Goal: Information Seeking & Learning: Learn about a topic

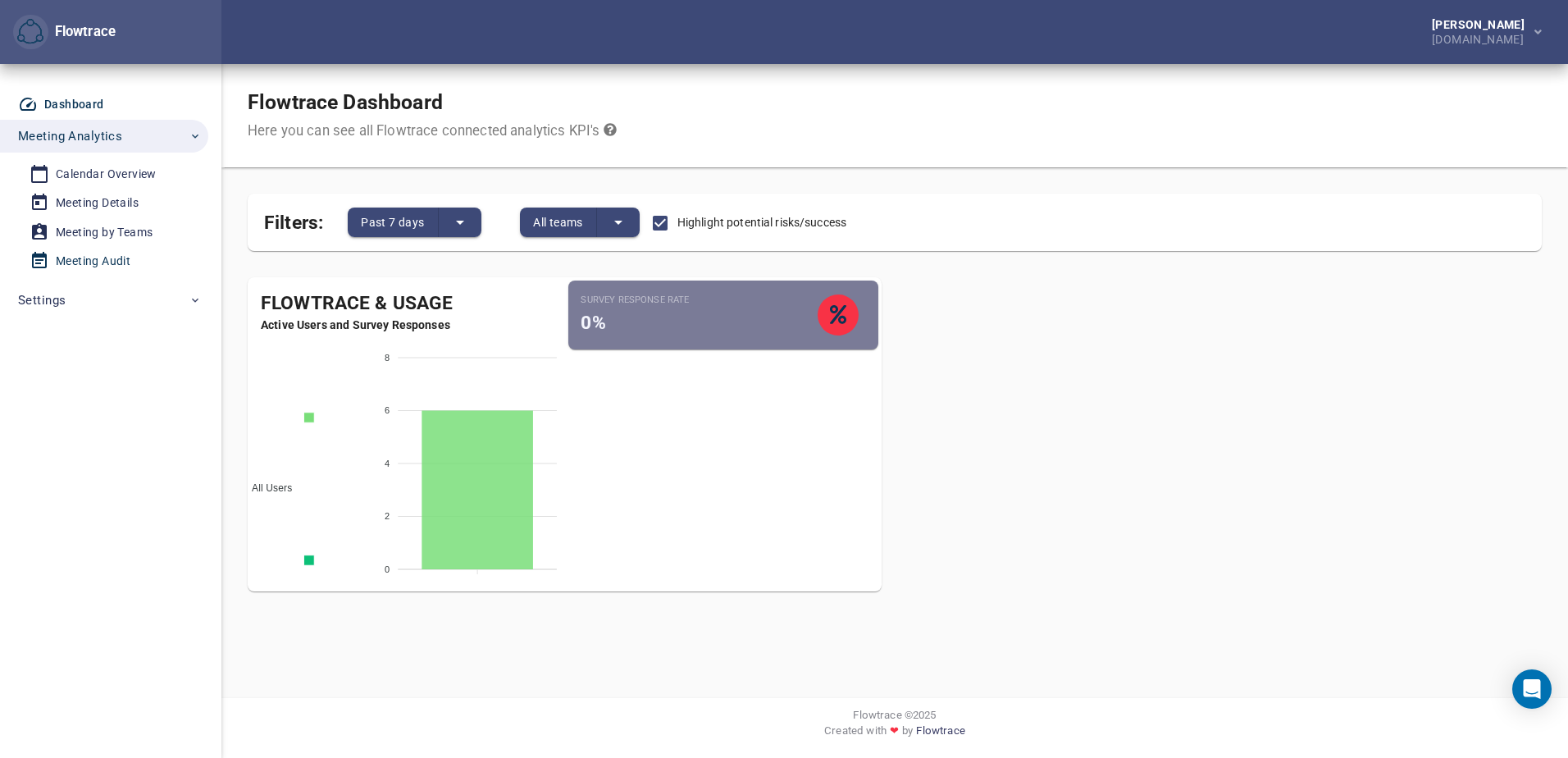
click at [111, 263] on div "Meeting Audit" at bounding box center [93, 261] width 75 height 20
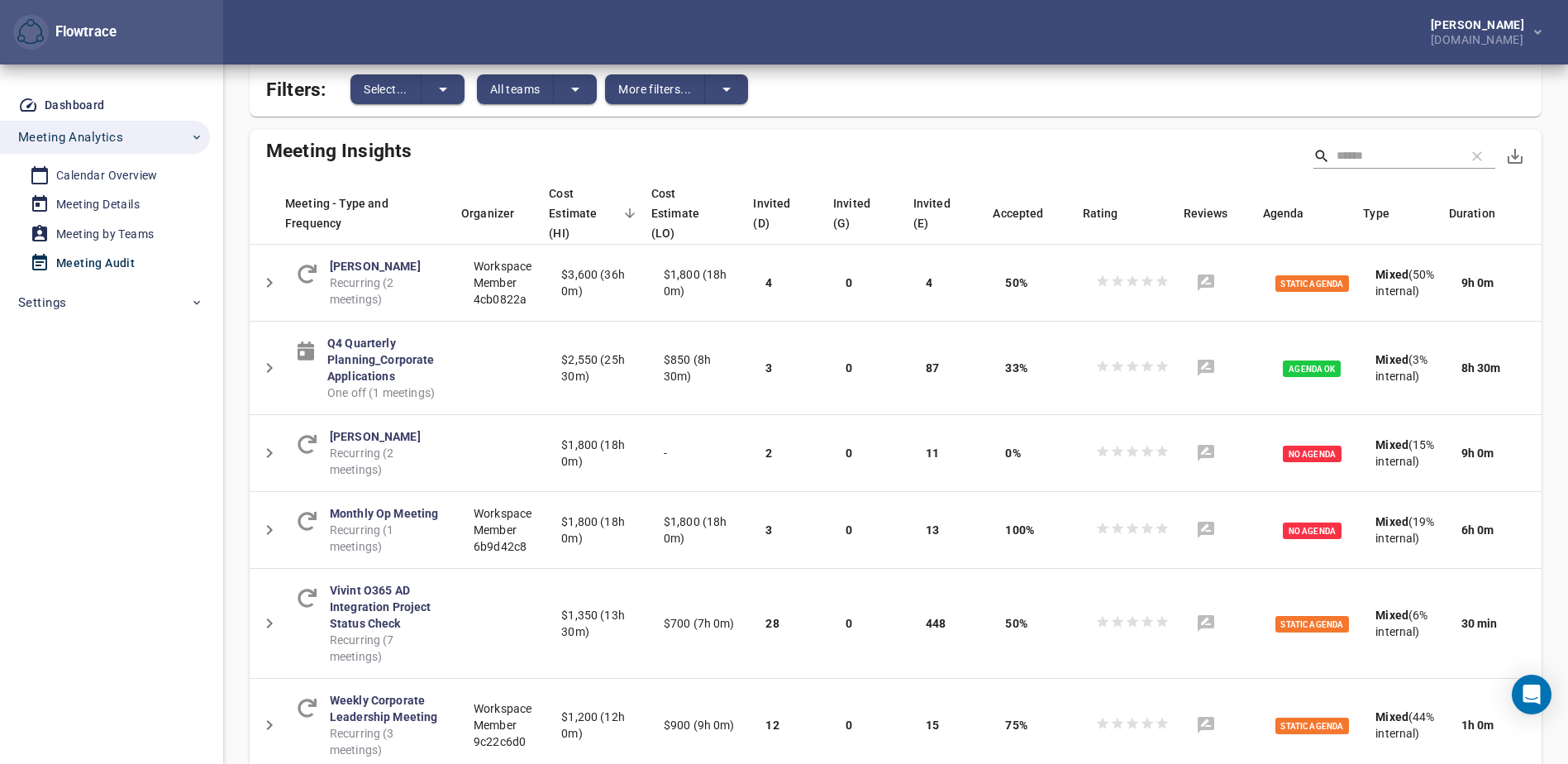
scroll to position [52, 0]
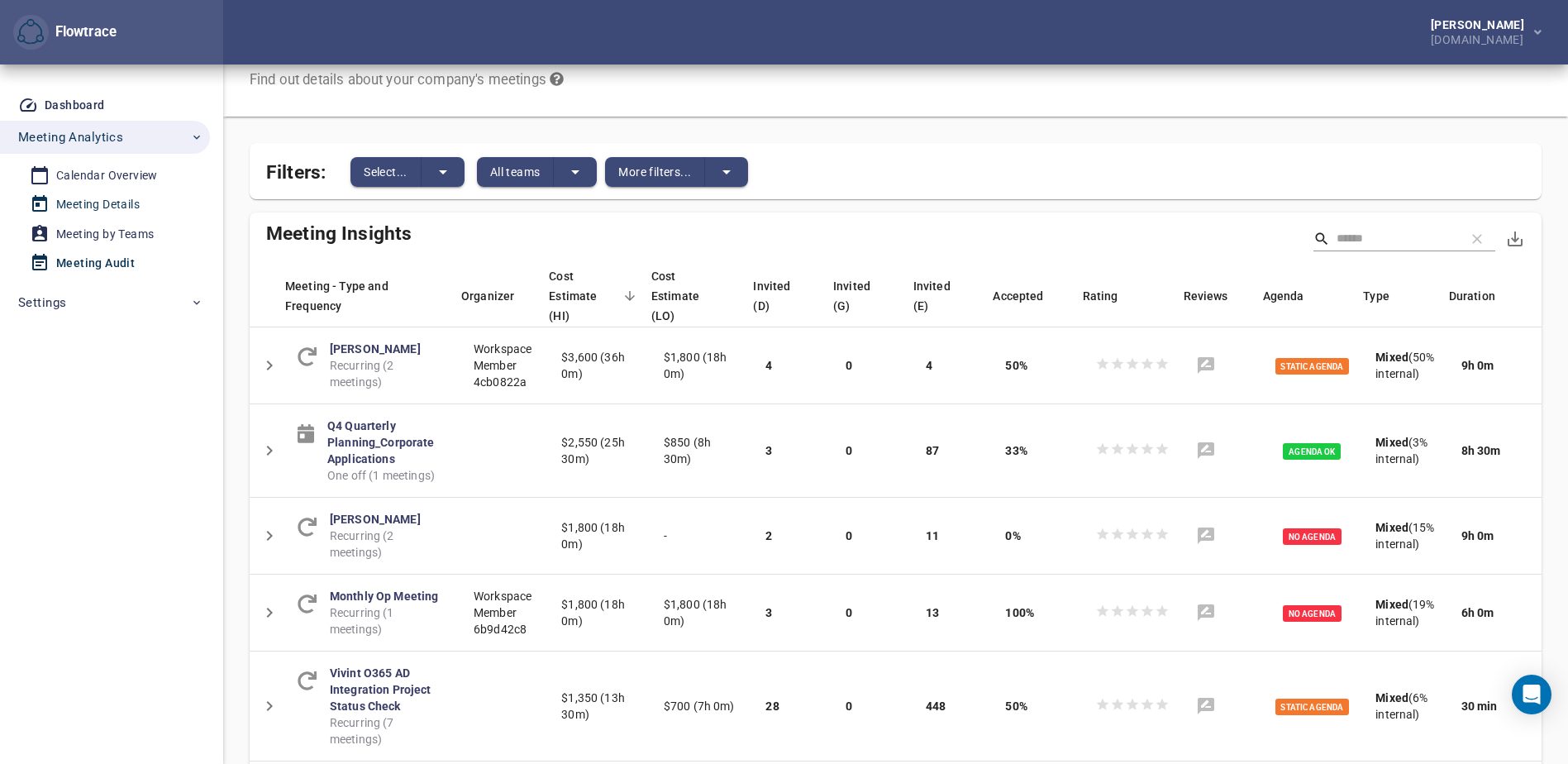
click at [92, 207] on div "Meeting Details" at bounding box center [98, 204] width 83 height 20
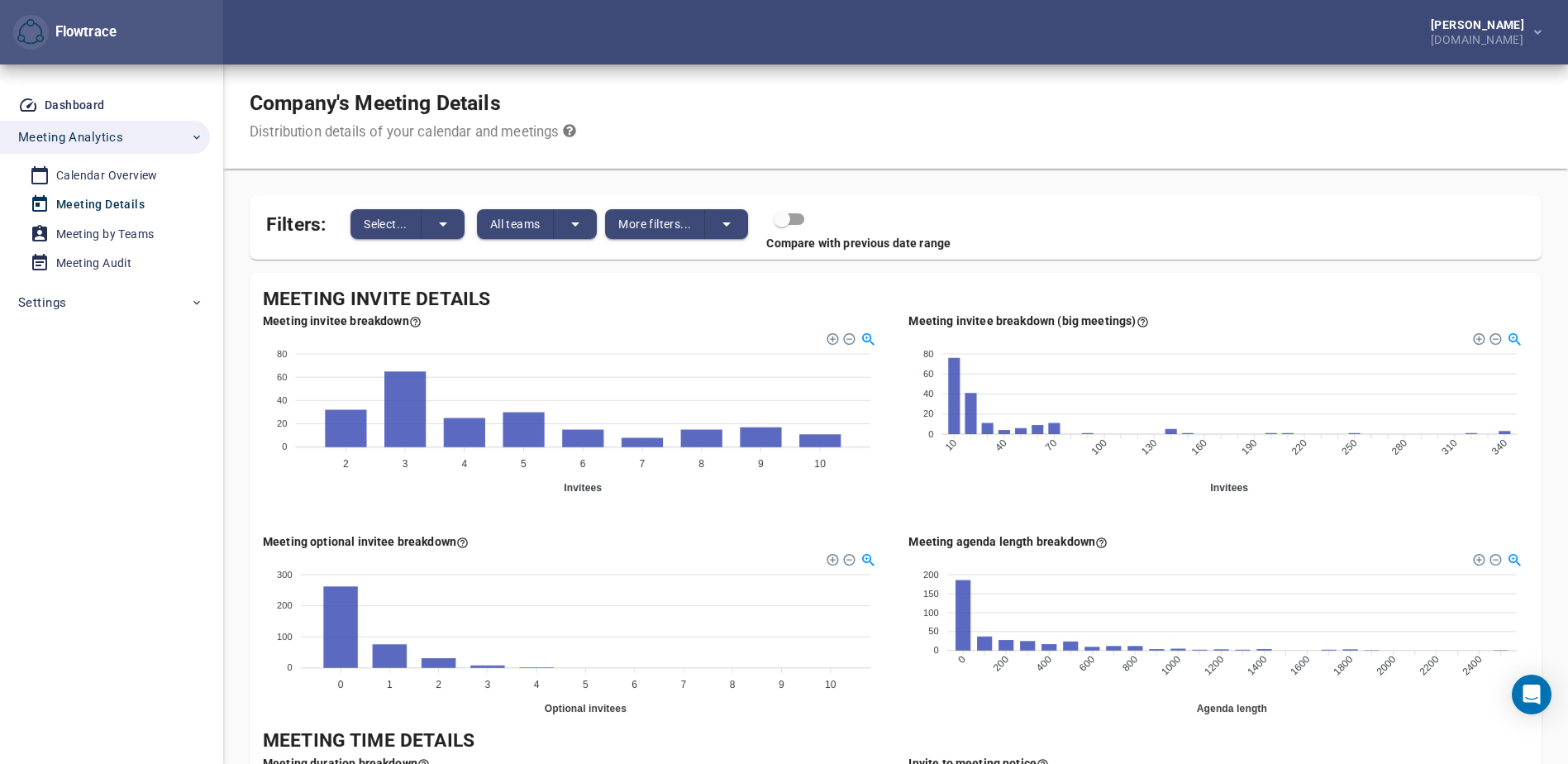
click at [273, 489] on foreignobject at bounding box center [572, 411] width 620 height 165
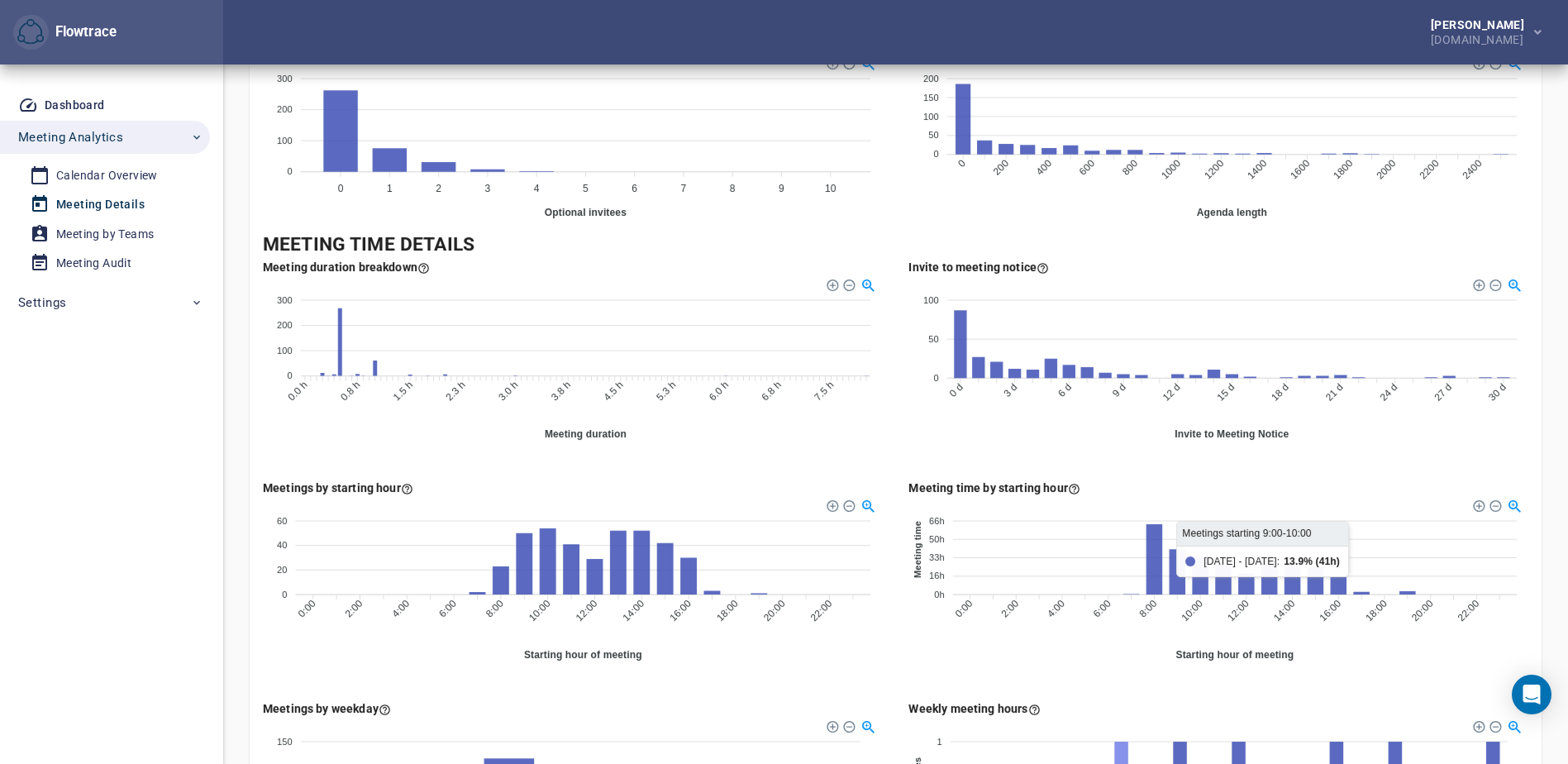
scroll to position [744, 0]
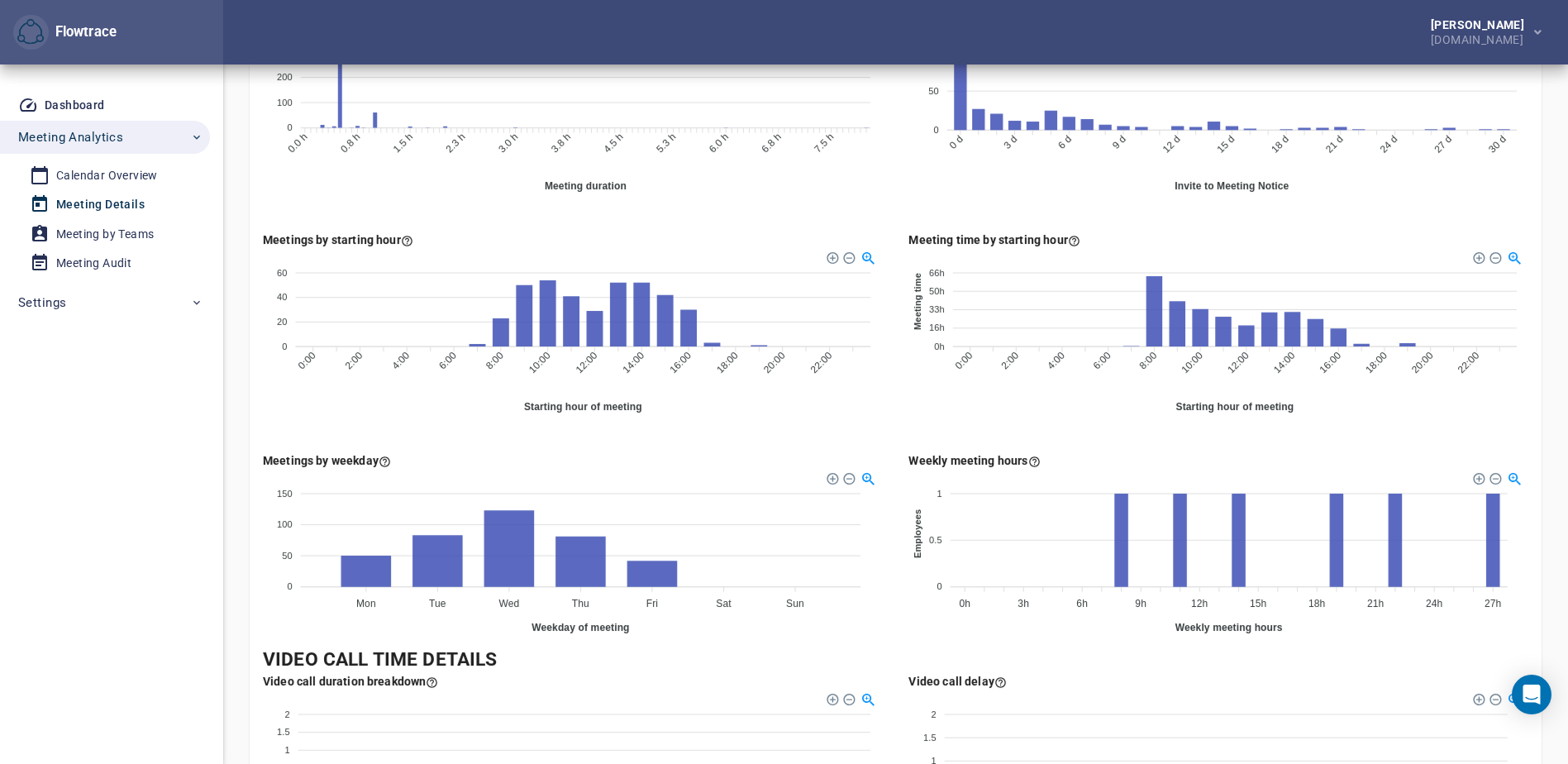
click at [841, 649] on div "Meetings by weekday 150 150 100 100 50 50 0 0 Mon Mon Tue Tue Wed Wed Thu Thu F…" at bounding box center [572, 549] width 645 height 221
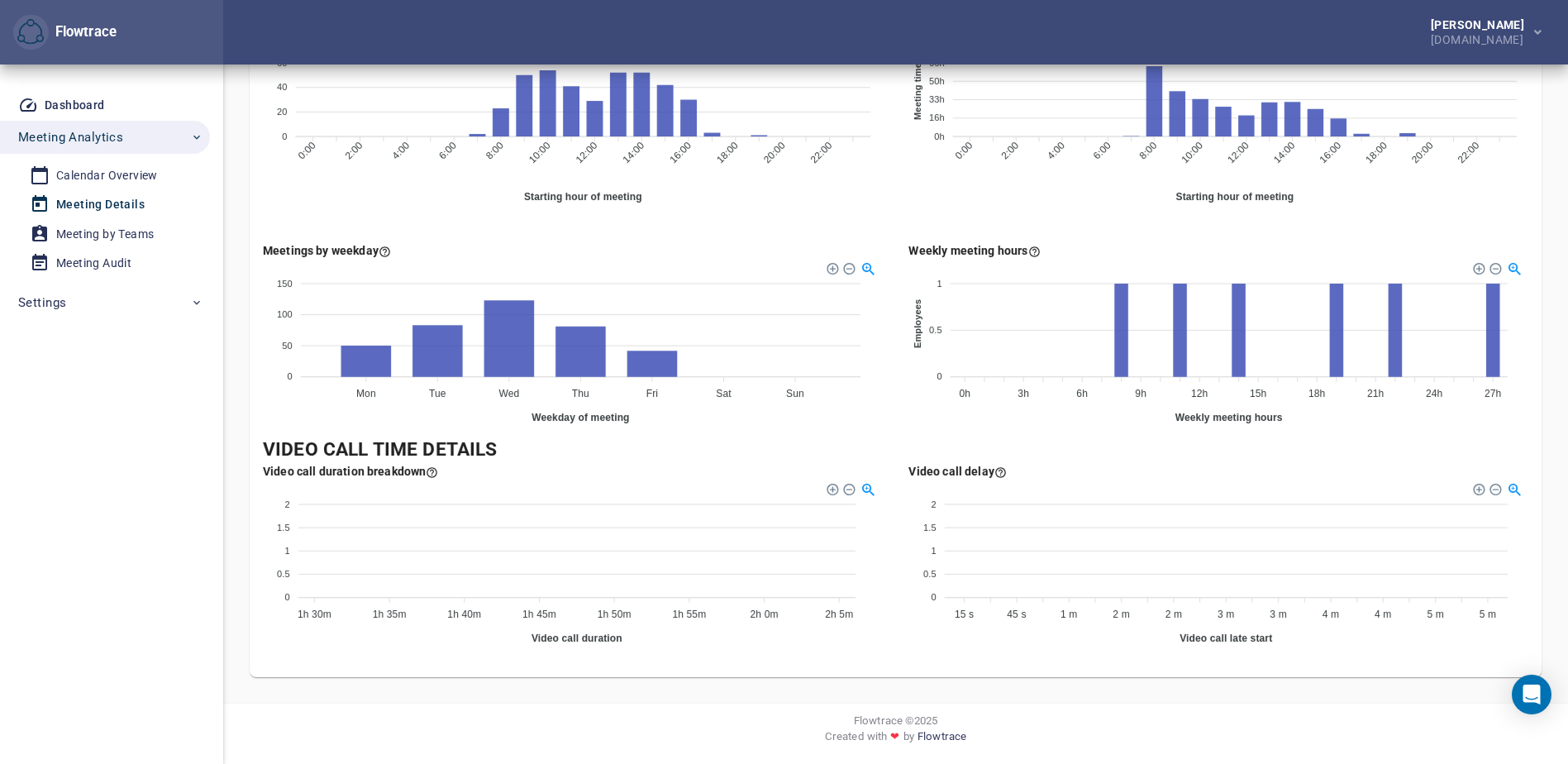
scroll to position [706, 0]
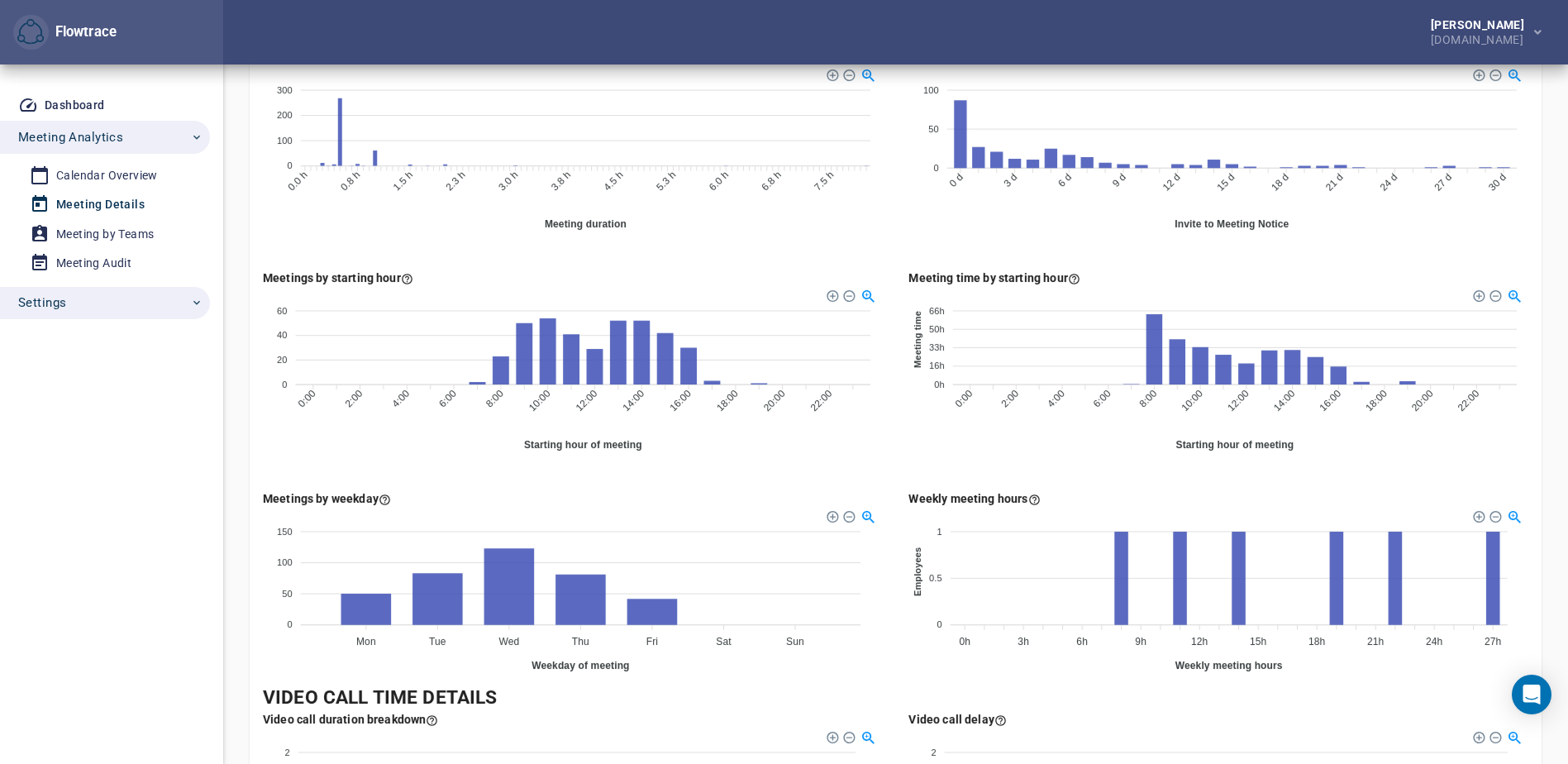
click at [193, 302] on icon "button" at bounding box center [196, 302] width 13 height 13
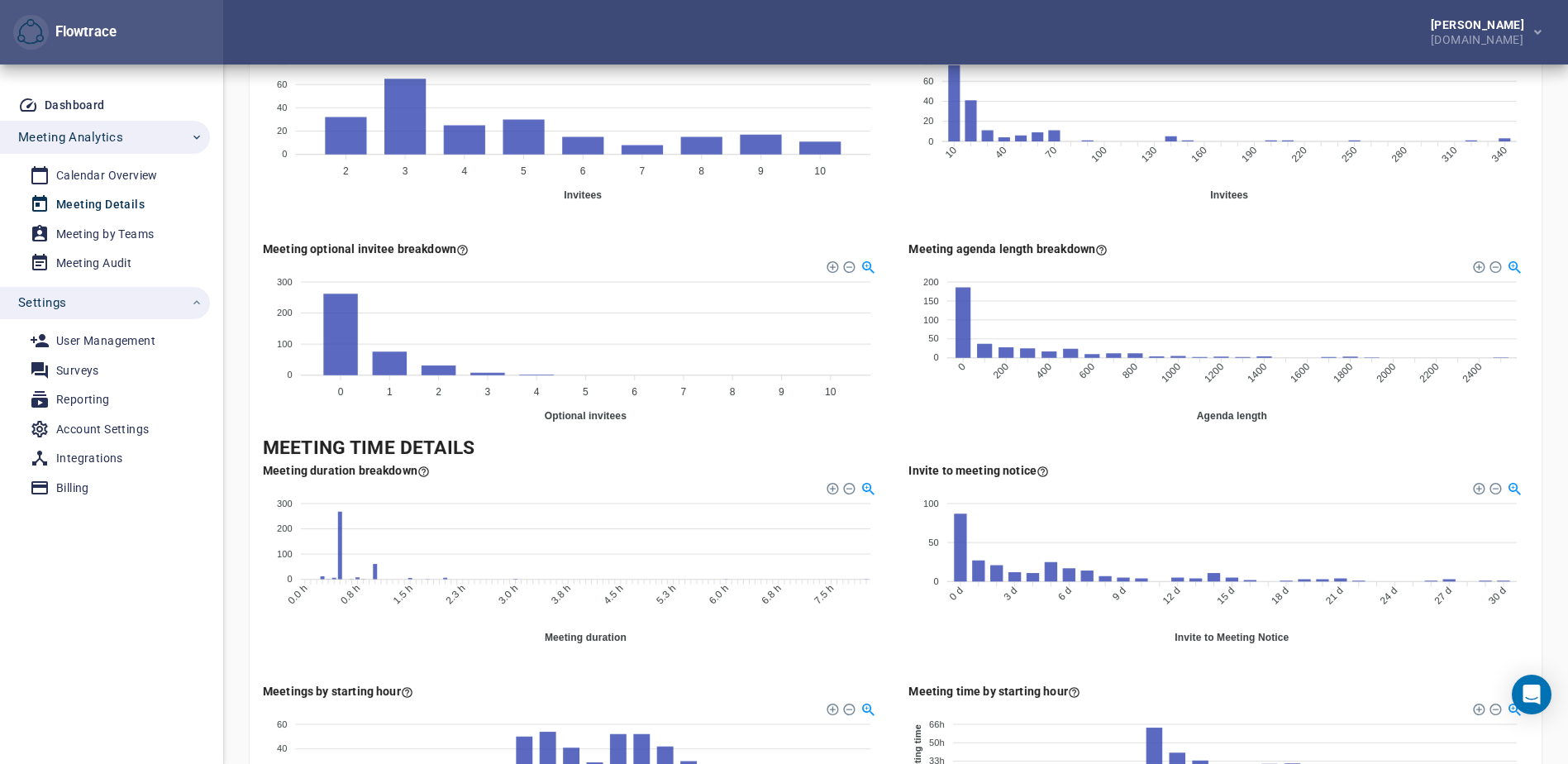
scroll to position [0, 0]
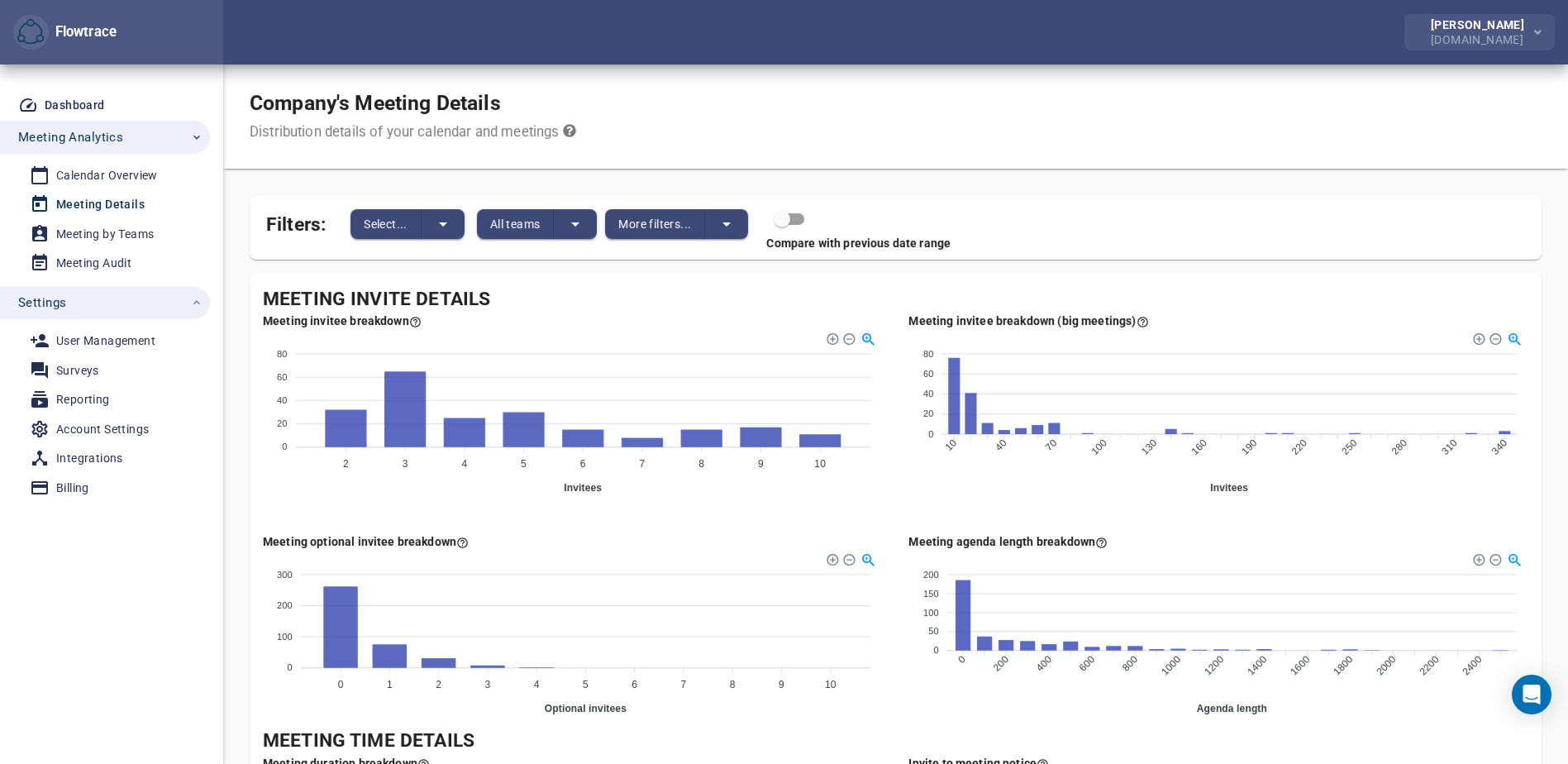
click at [1535, 30] on icon "button" at bounding box center [1537, 33] width 7 height 5
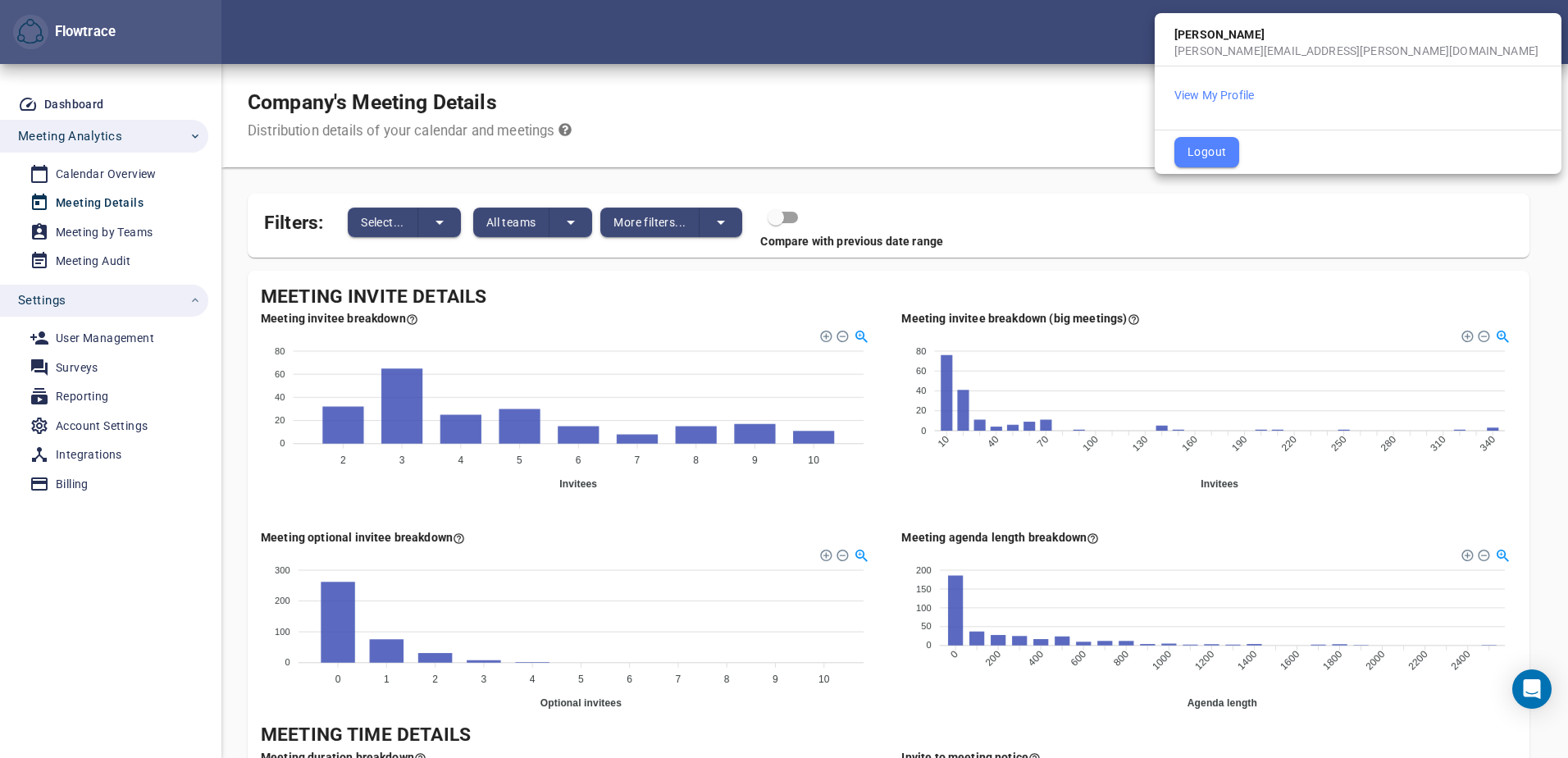
click at [1046, 102] on div at bounding box center [784, 379] width 1568 height 758
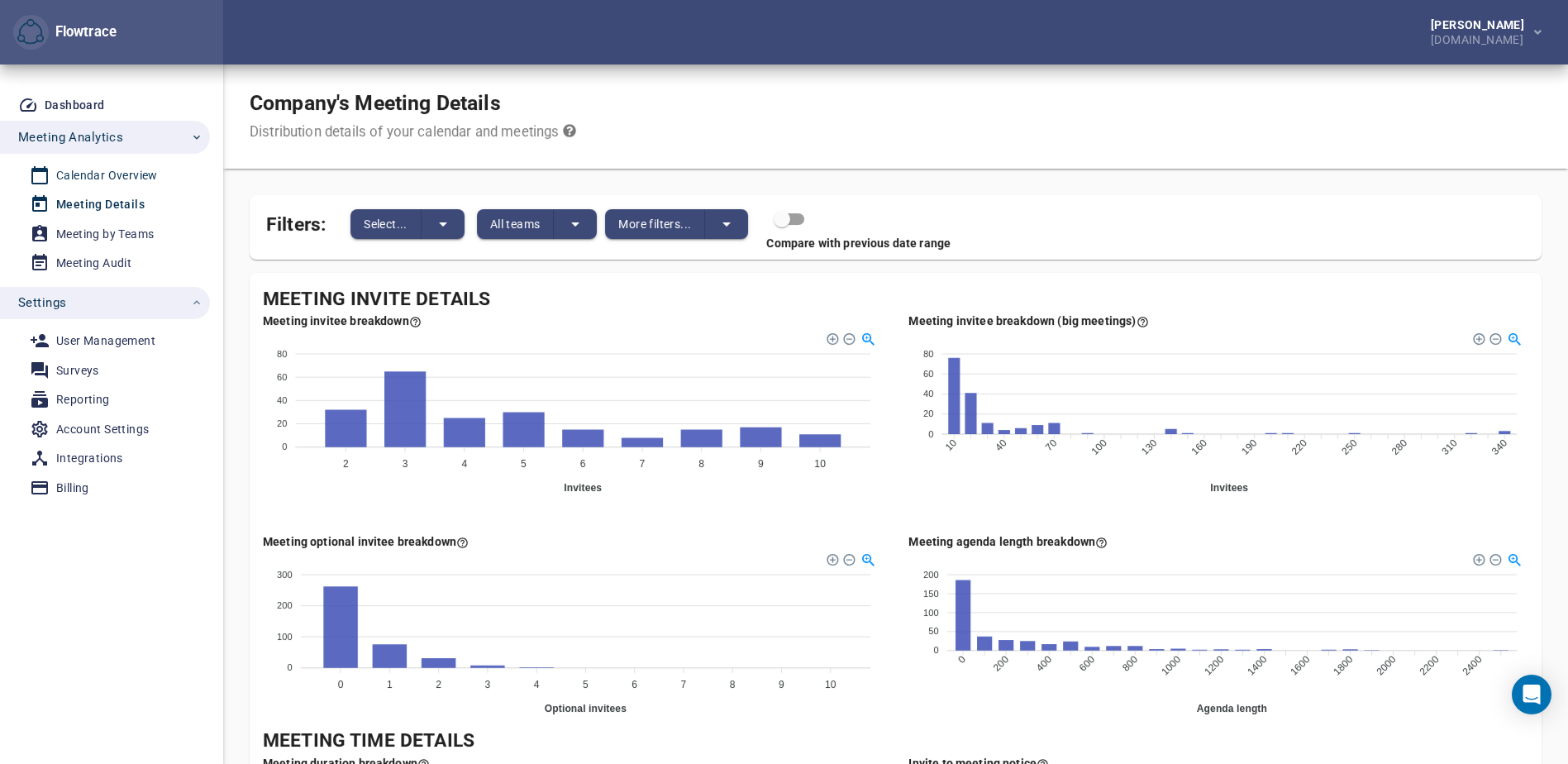
click at [102, 177] on div "Calendar Overview" at bounding box center [107, 175] width 102 height 20
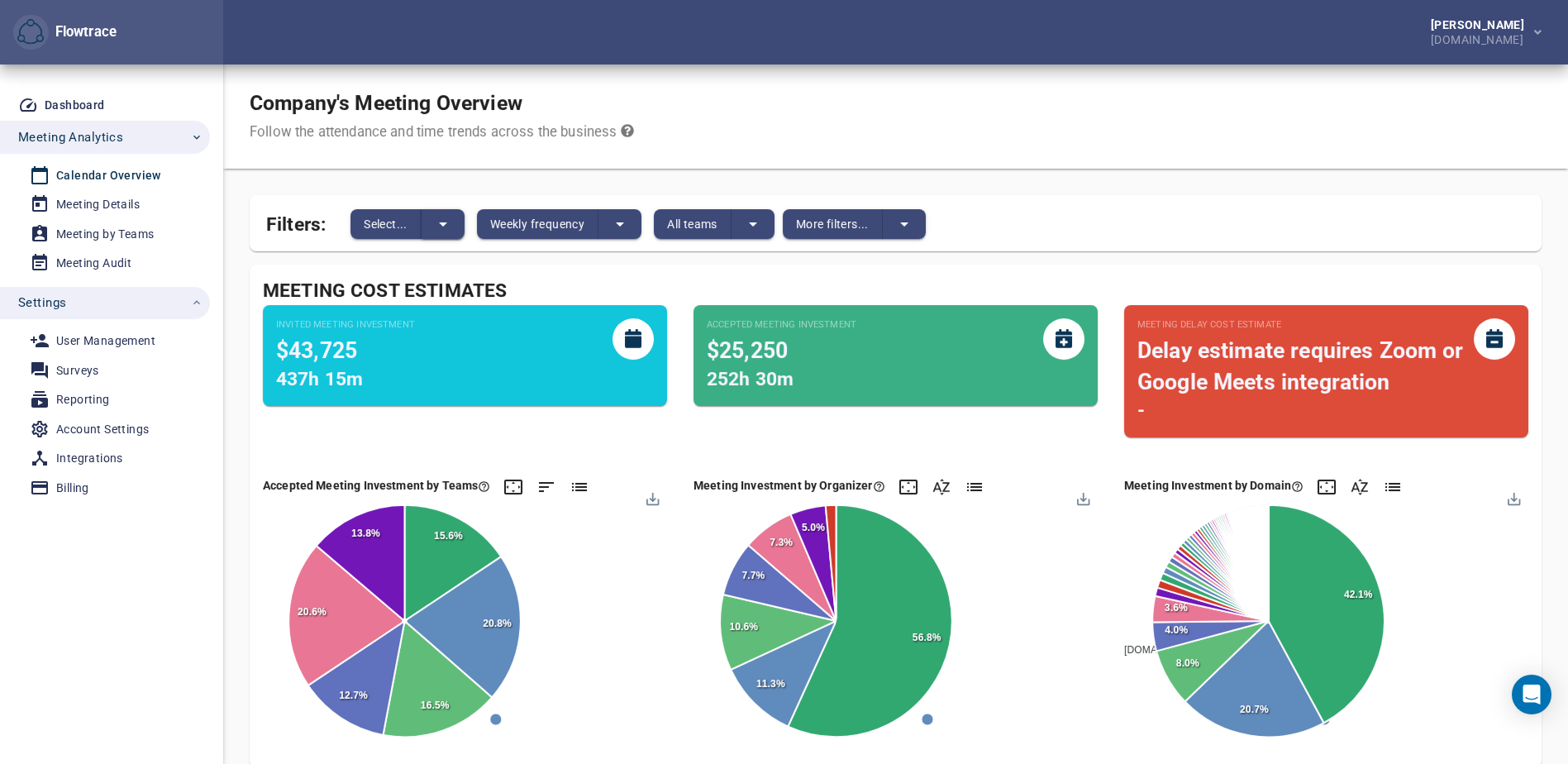
click at [436, 224] on icon "split button" at bounding box center [443, 224] width 19 height 19
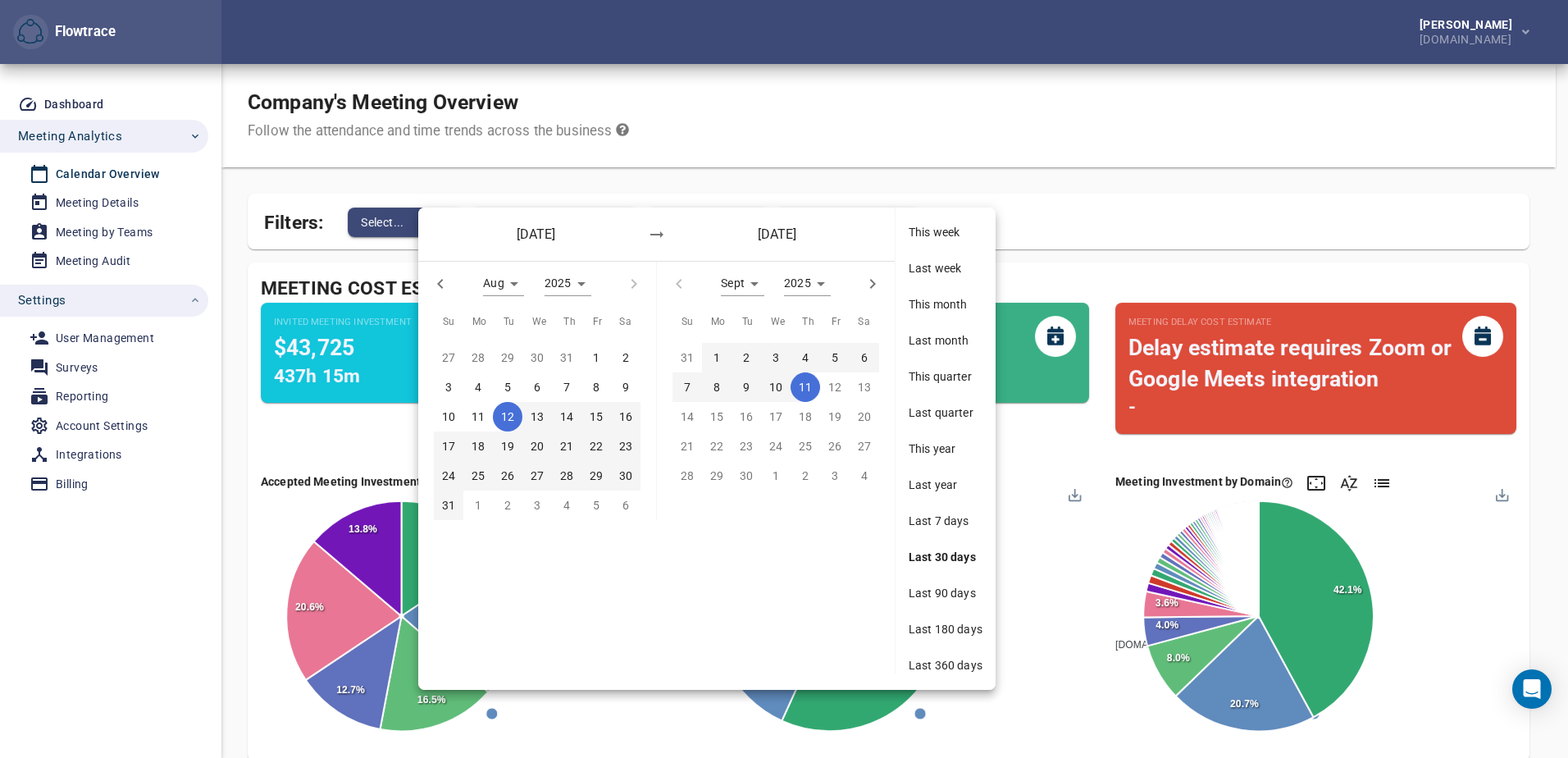
click at [839, 145] on div at bounding box center [784, 379] width 1568 height 758
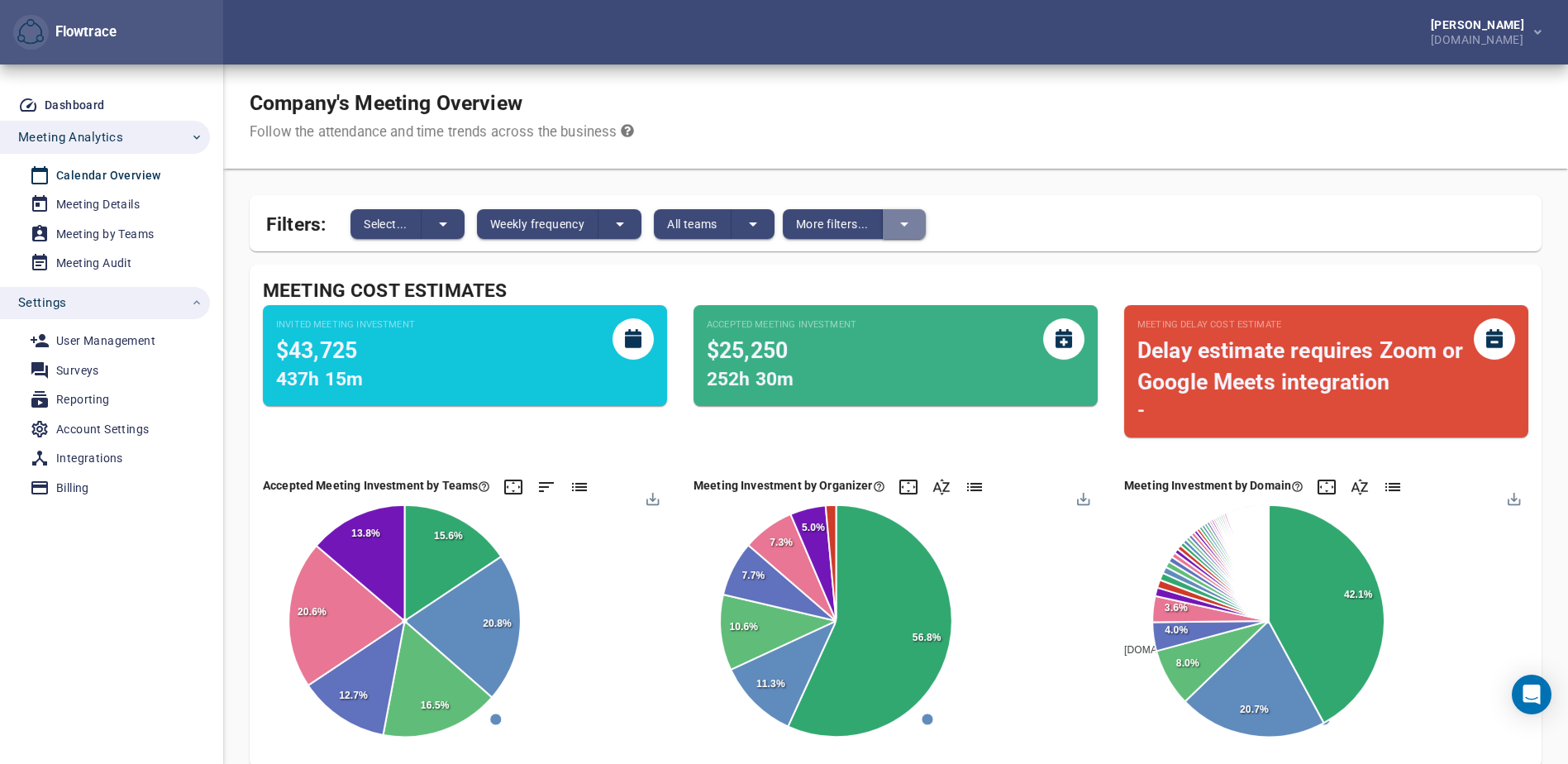
click at [910, 225] on icon "split button" at bounding box center [904, 224] width 19 height 19
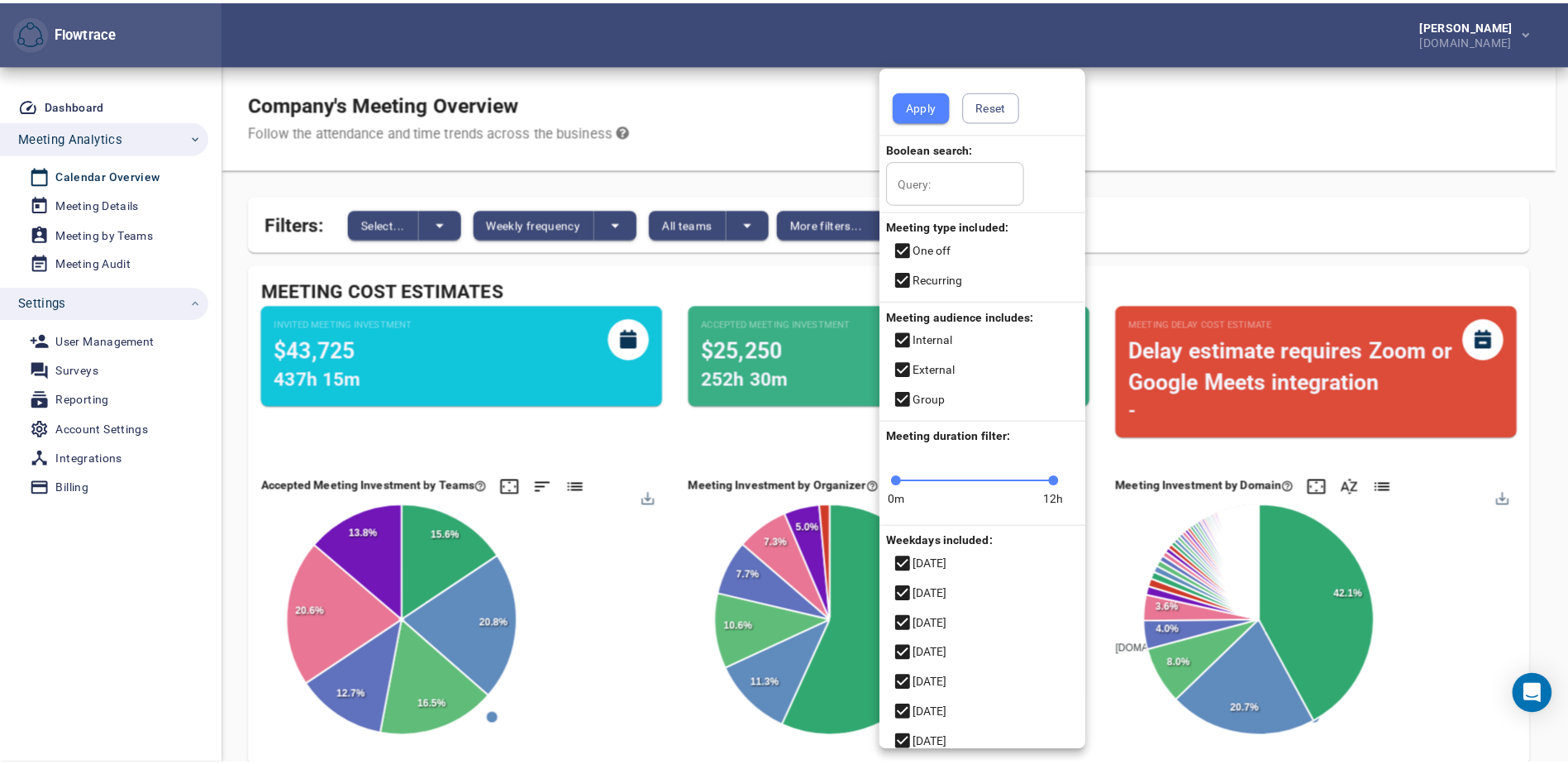
scroll to position [14, 0]
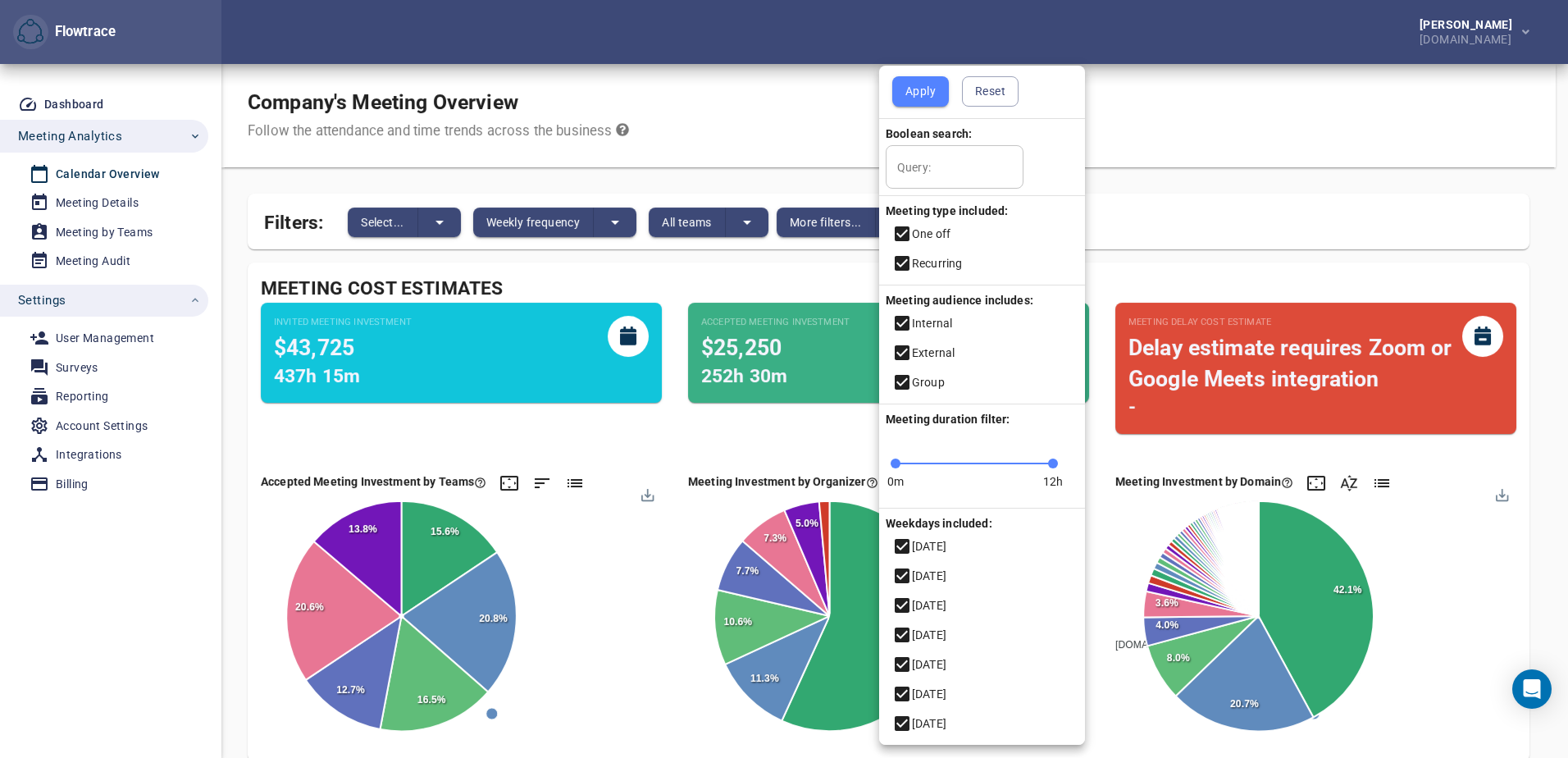
click at [1204, 106] on div at bounding box center [784, 379] width 1568 height 758
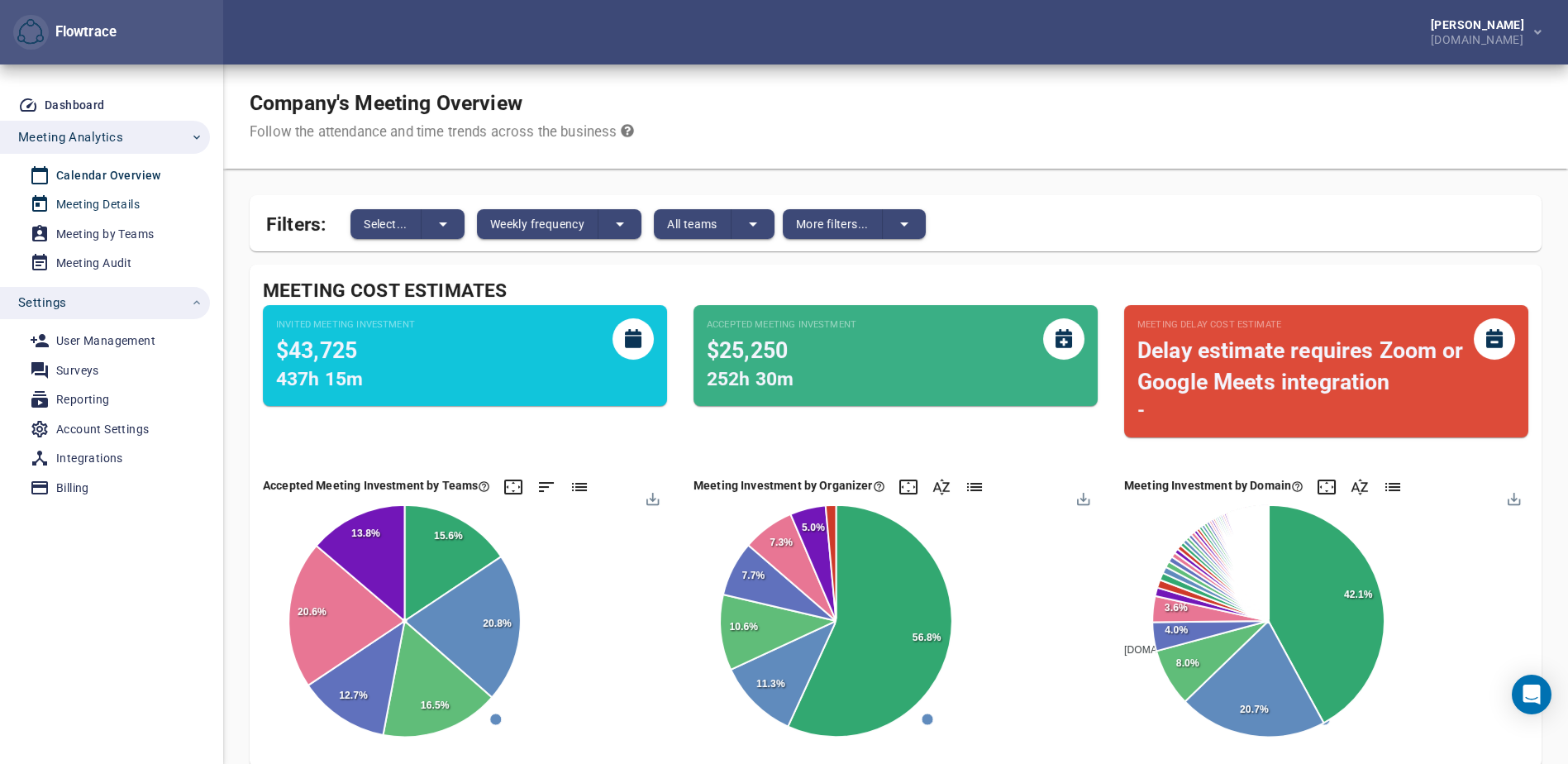
click at [108, 202] on div "Meeting Details" at bounding box center [98, 204] width 83 height 20
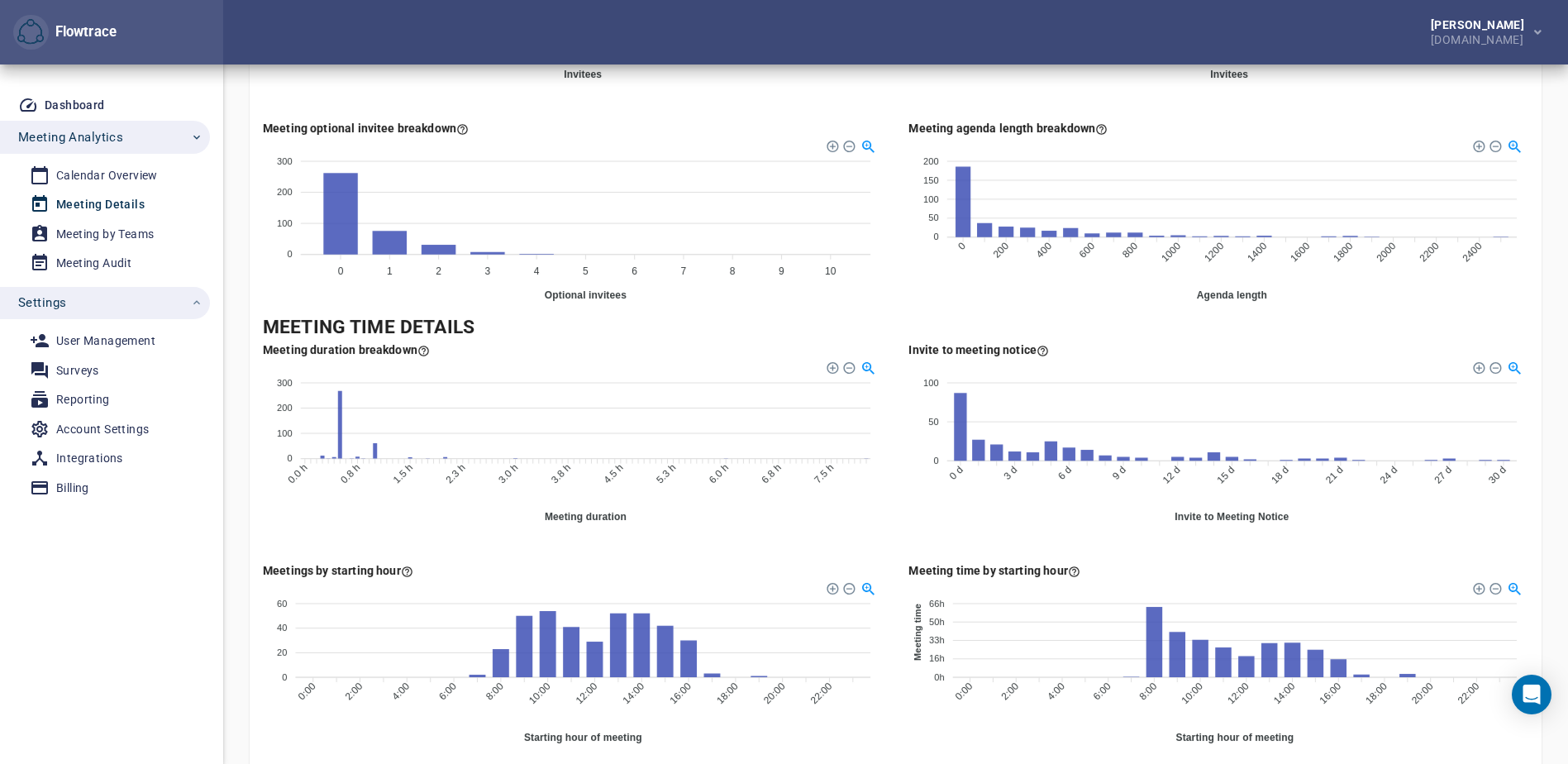
scroll to position [496, 0]
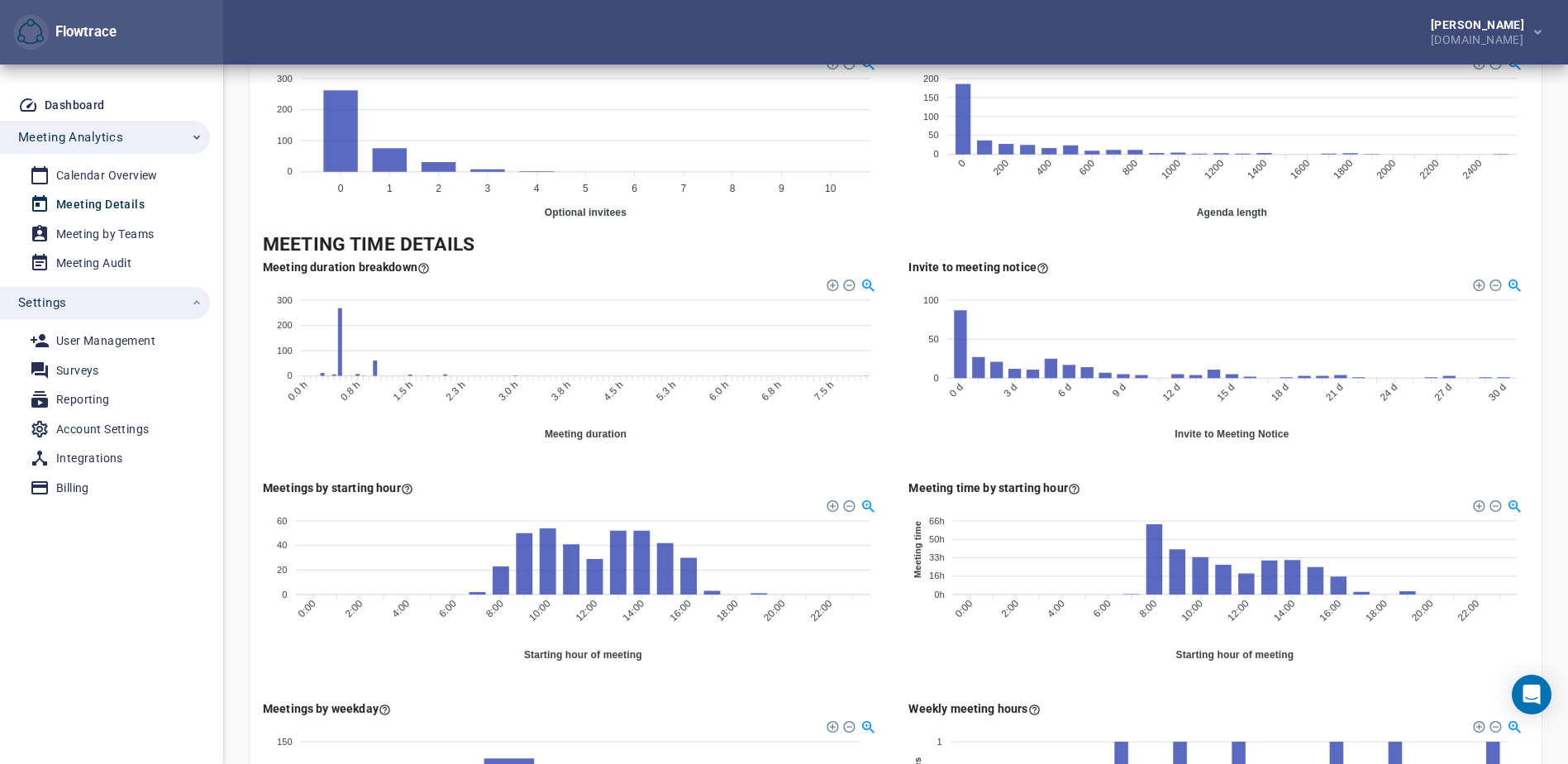
click at [946, 646] on foreignobject at bounding box center [1218, 578] width 620 height 165
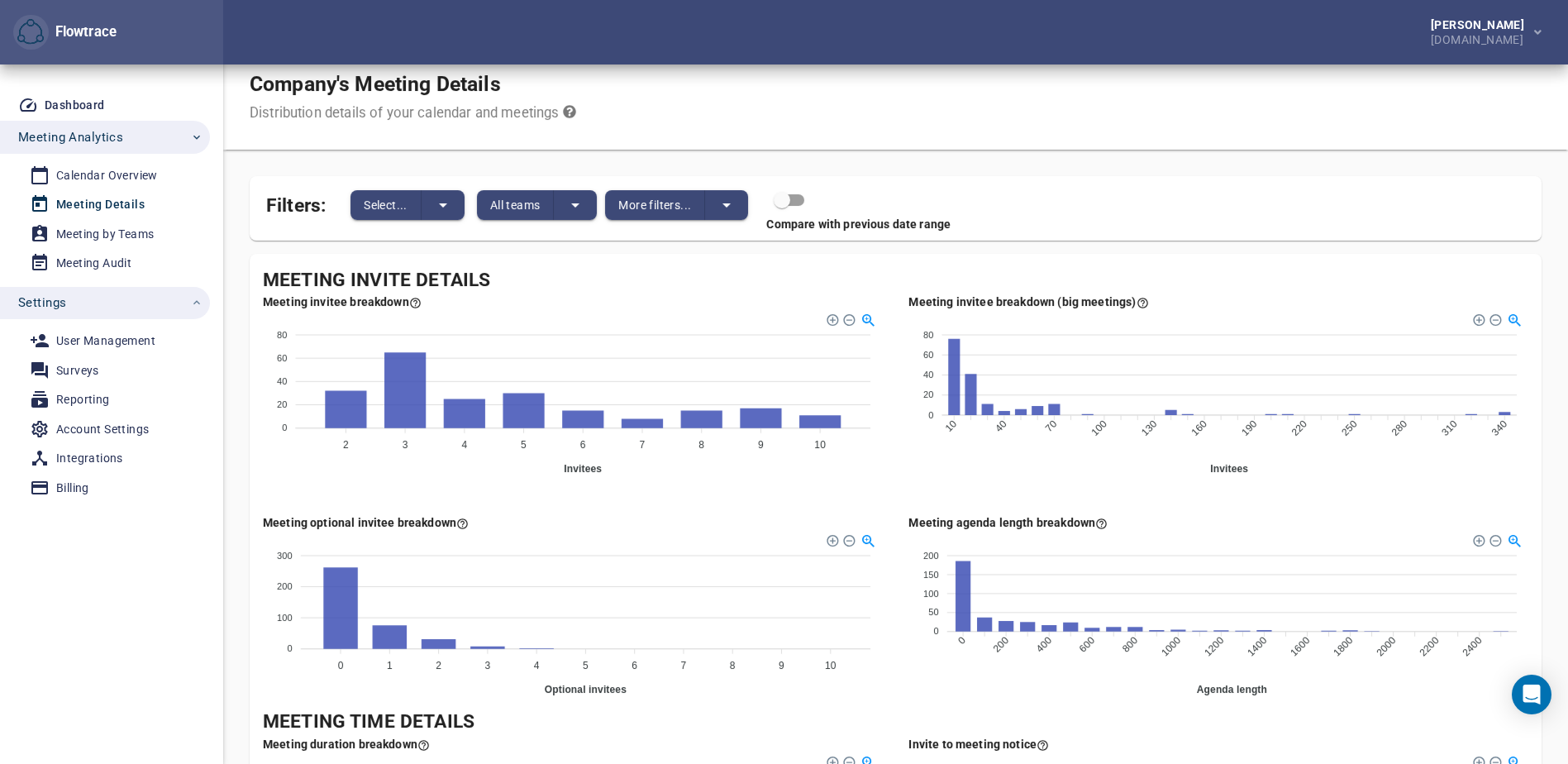
scroll to position [0, 0]
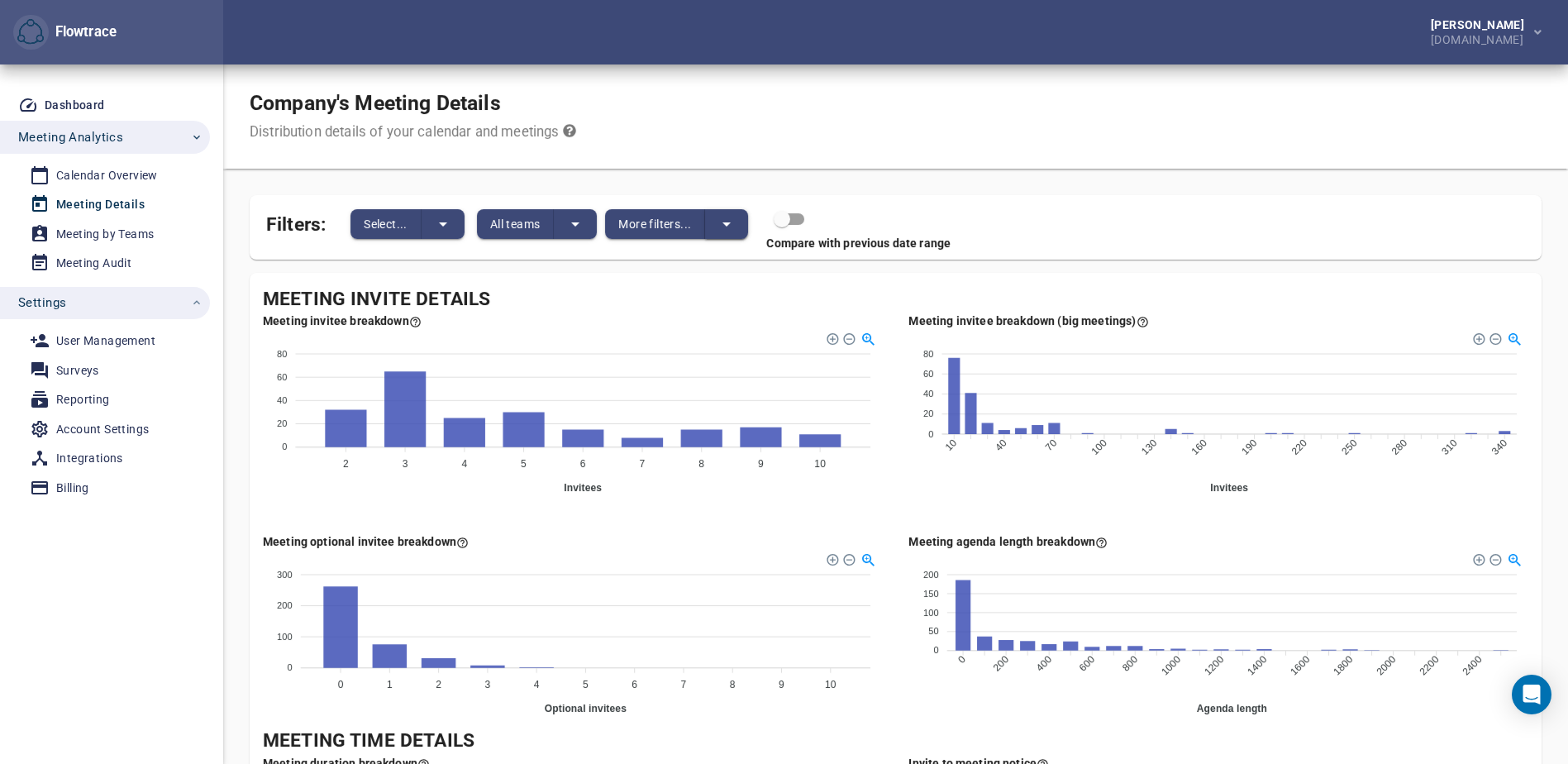
click at [735, 225] on icon "split button" at bounding box center [727, 224] width 19 height 19
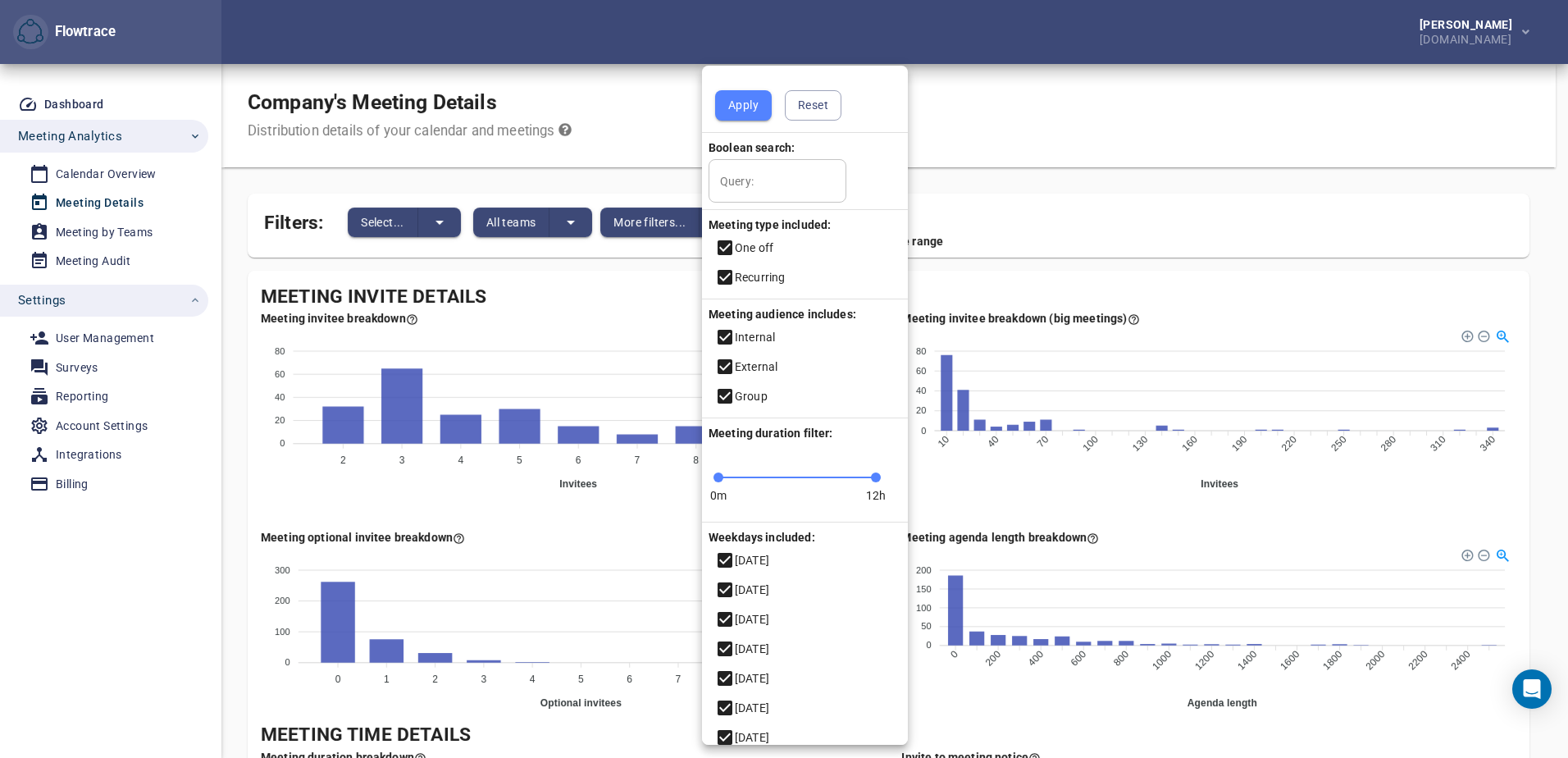
click at [1184, 213] on div at bounding box center [784, 379] width 1568 height 758
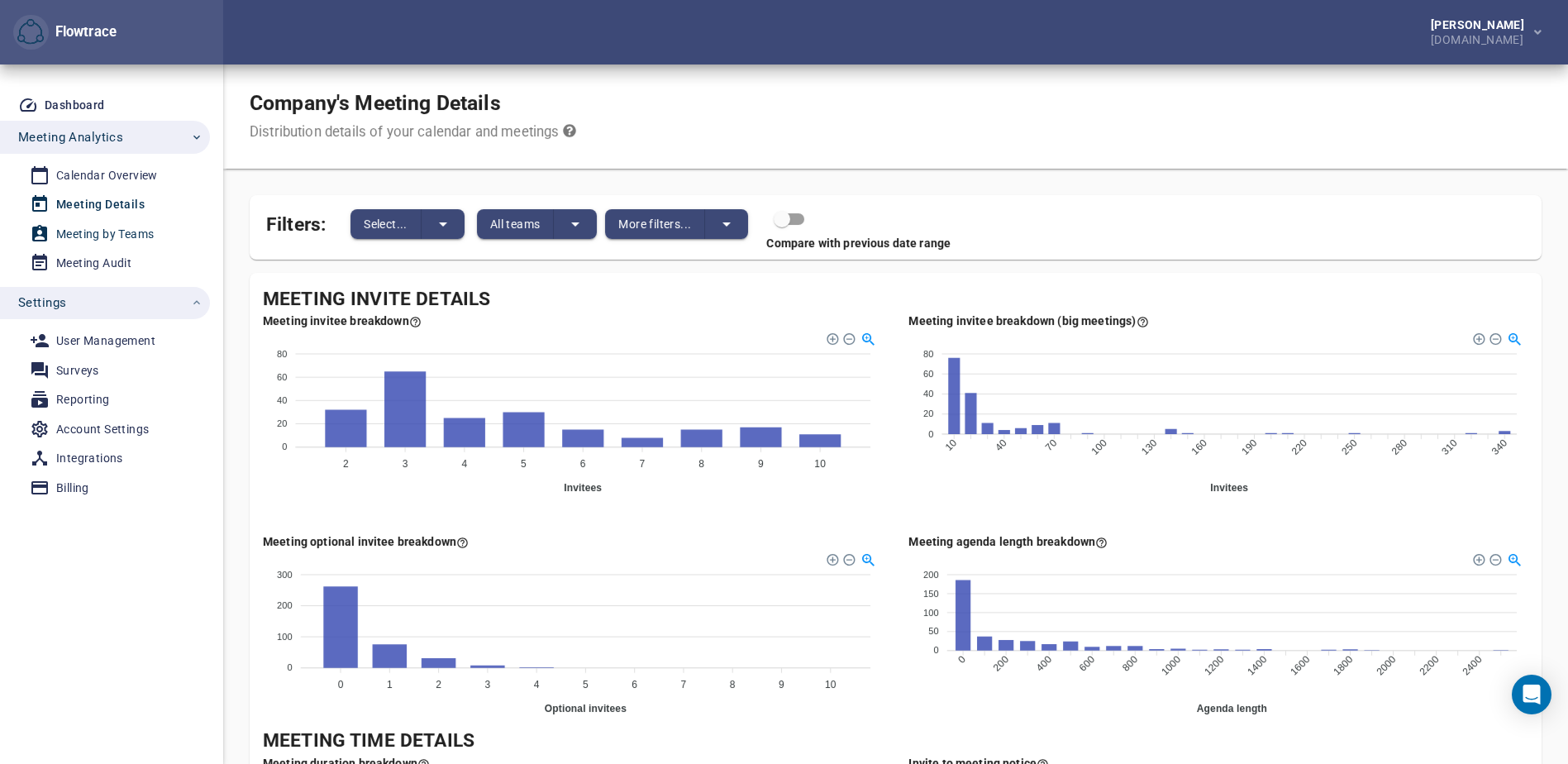
click at [110, 236] on div "Meeting by Teams" at bounding box center [105, 233] width 97 height 20
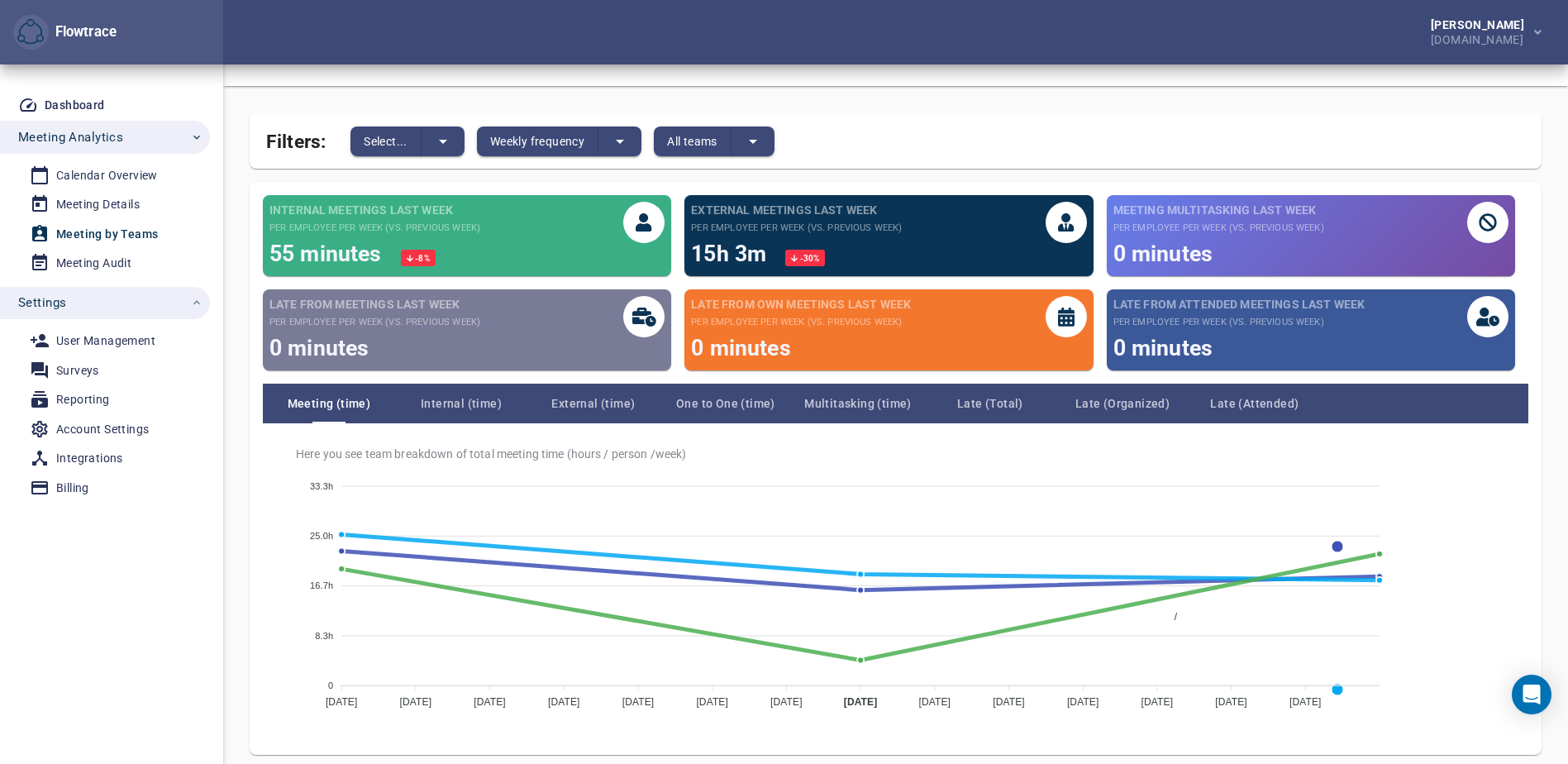
scroll to position [147, 0]
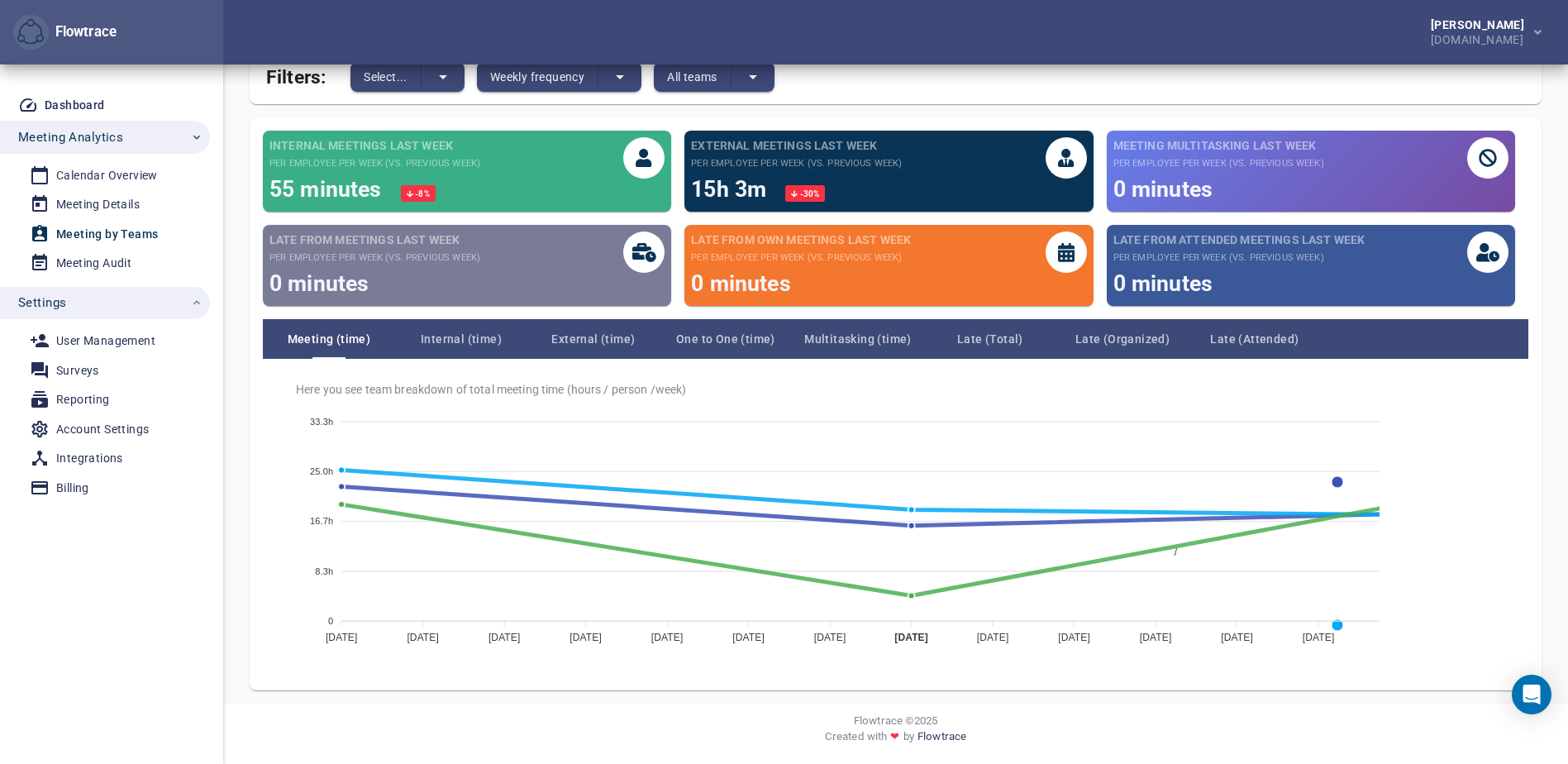
click at [547, 725] on div "Flowtrace © 2025" at bounding box center [894, 721] width 1318 height 16
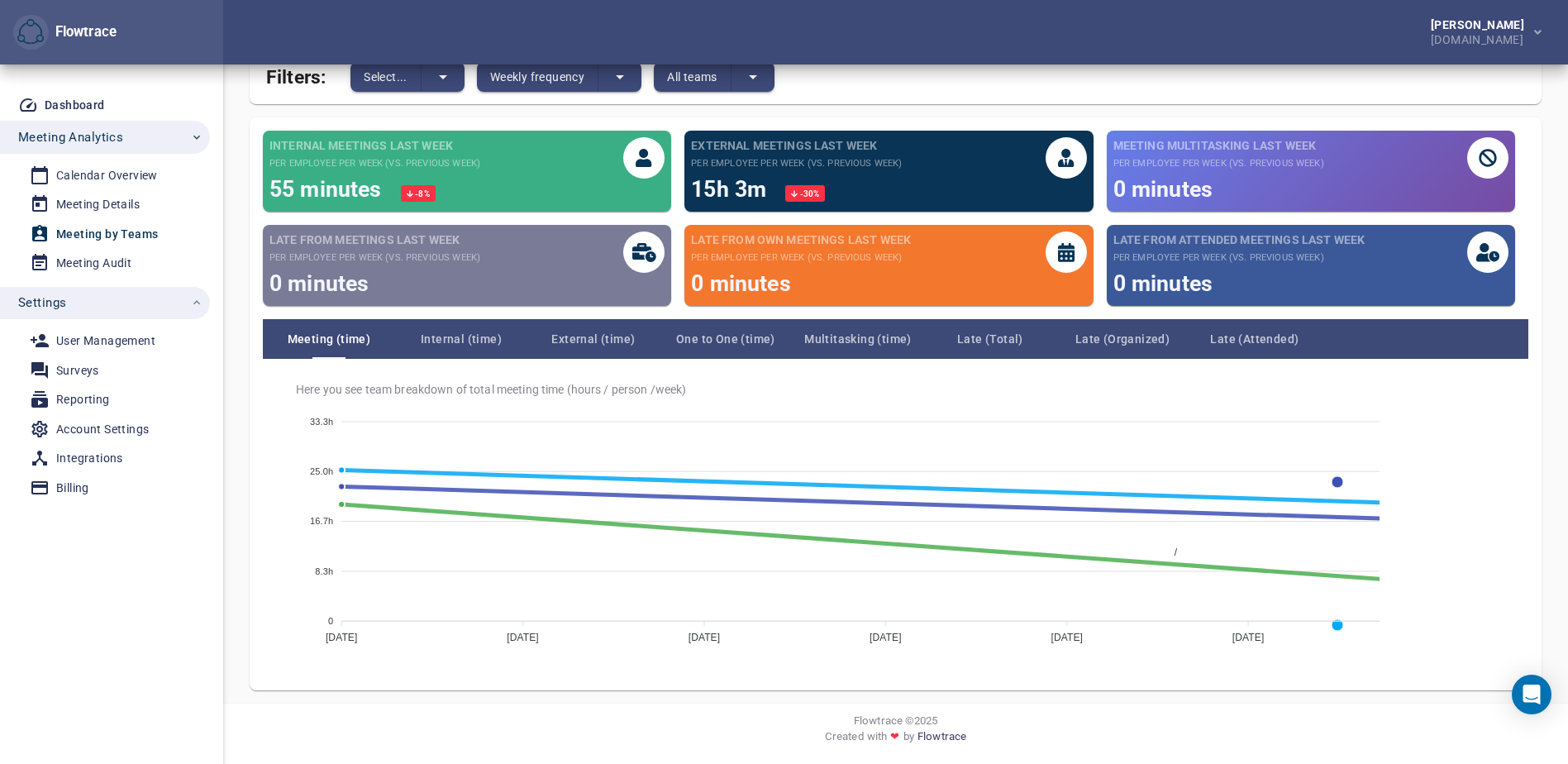
scroll to position [0, 0]
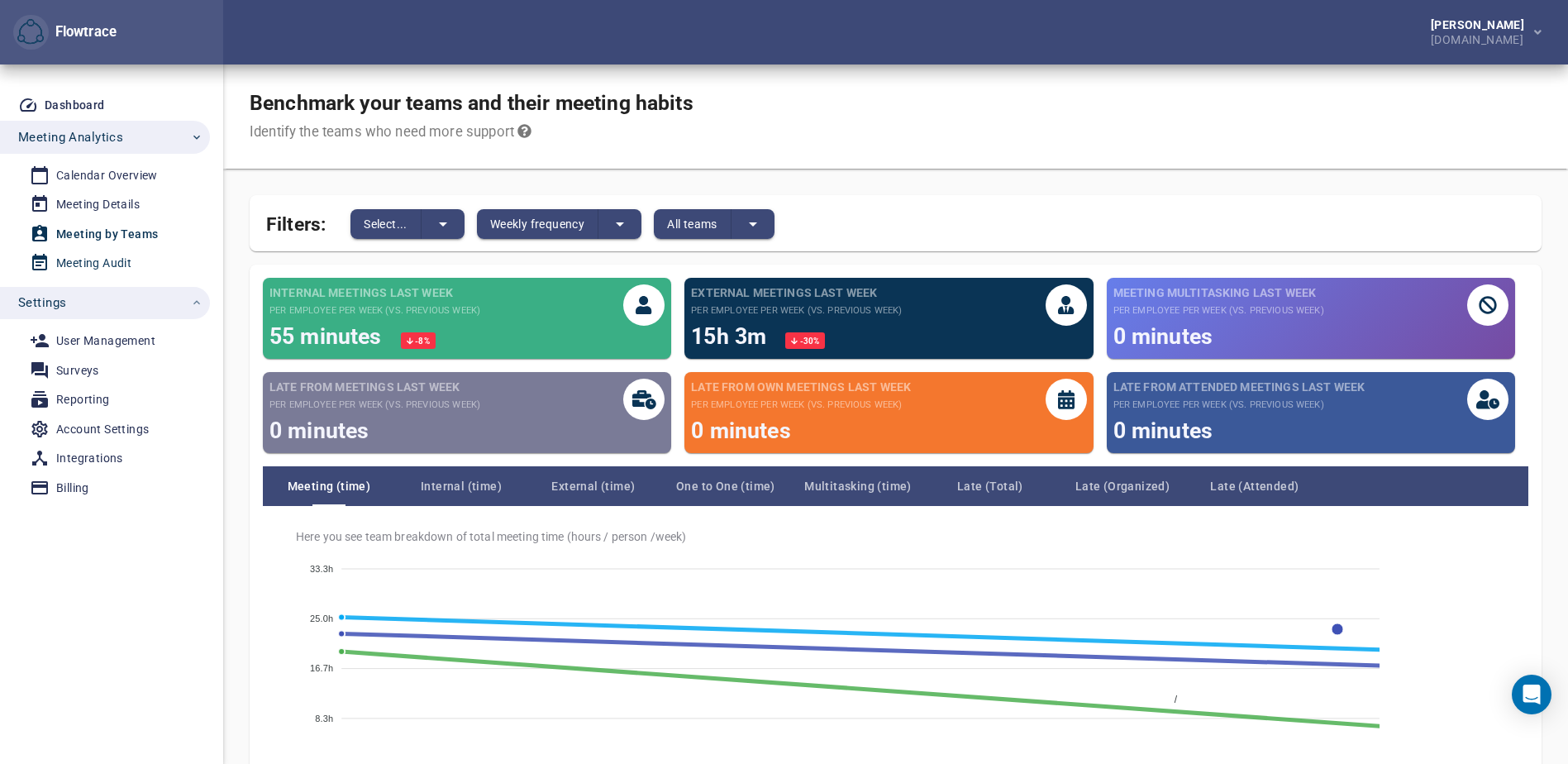
click at [97, 262] on div "Meeting Audit" at bounding box center [94, 263] width 75 height 20
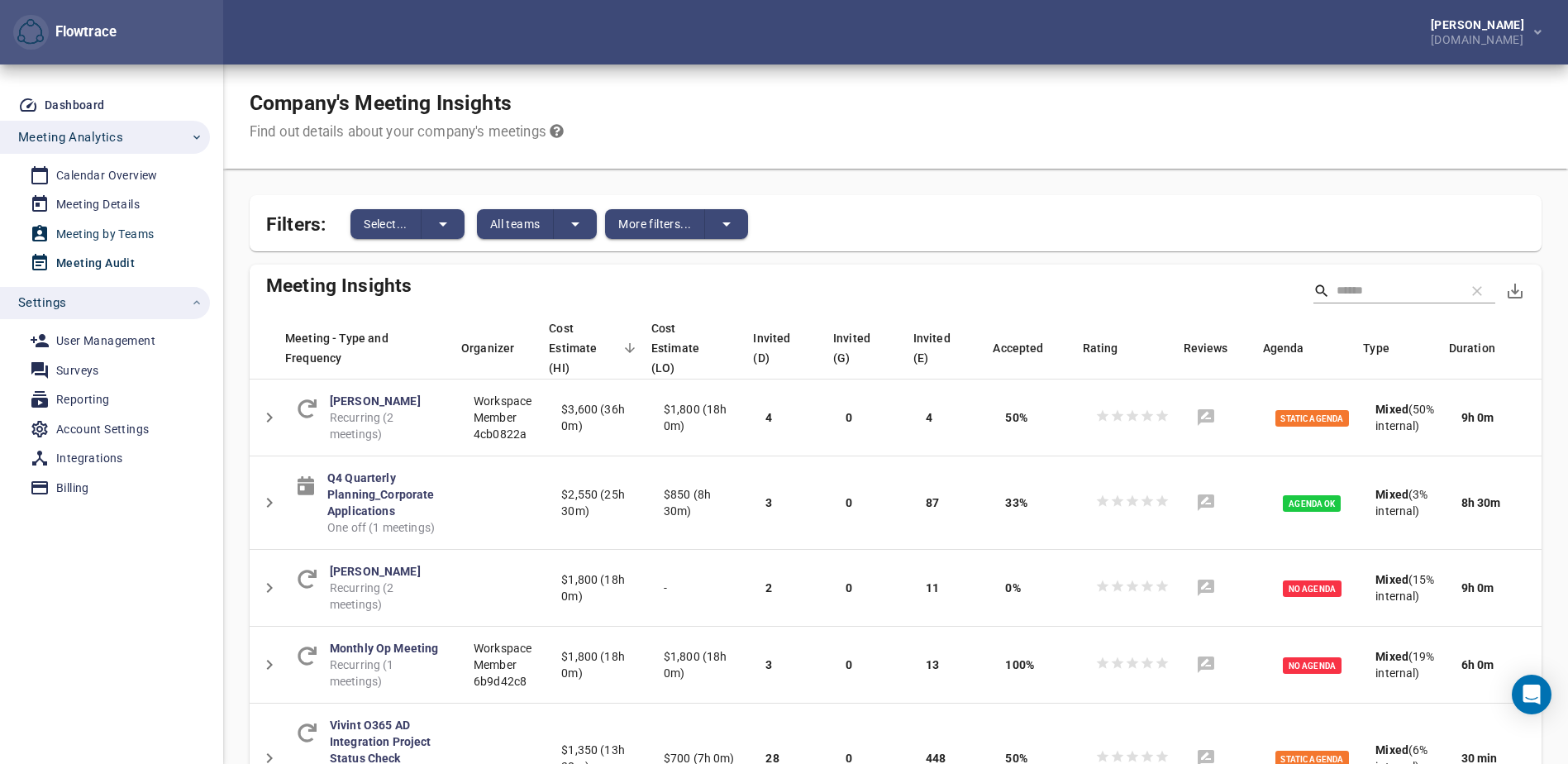
click at [103, 235] on div "Meeting by Teams" at bounding box center [105, 233] width 97 height 20
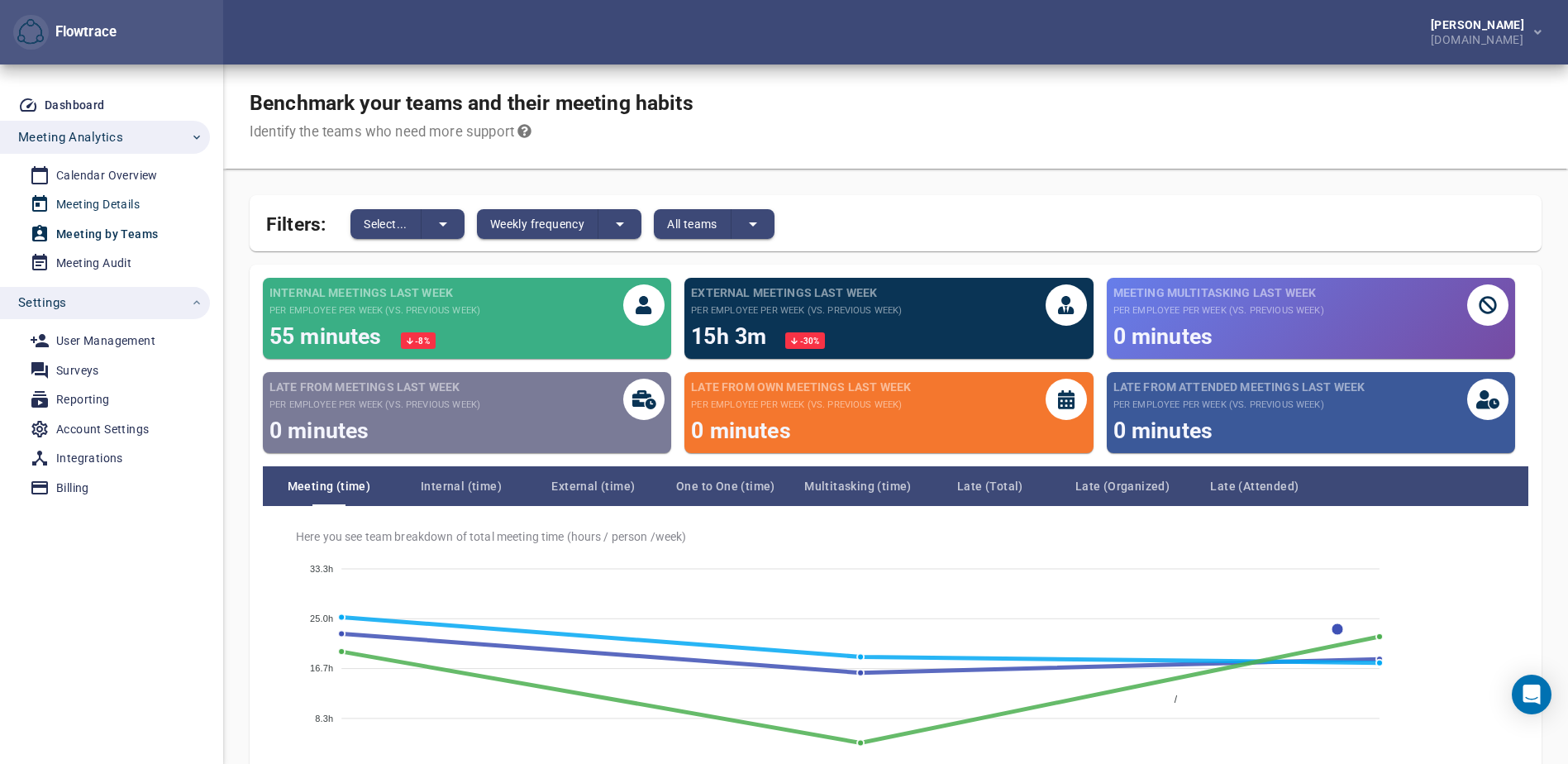
click at [108, 200] on div "Meeting Details" at bounding box center [98, 204] width 83 height 20
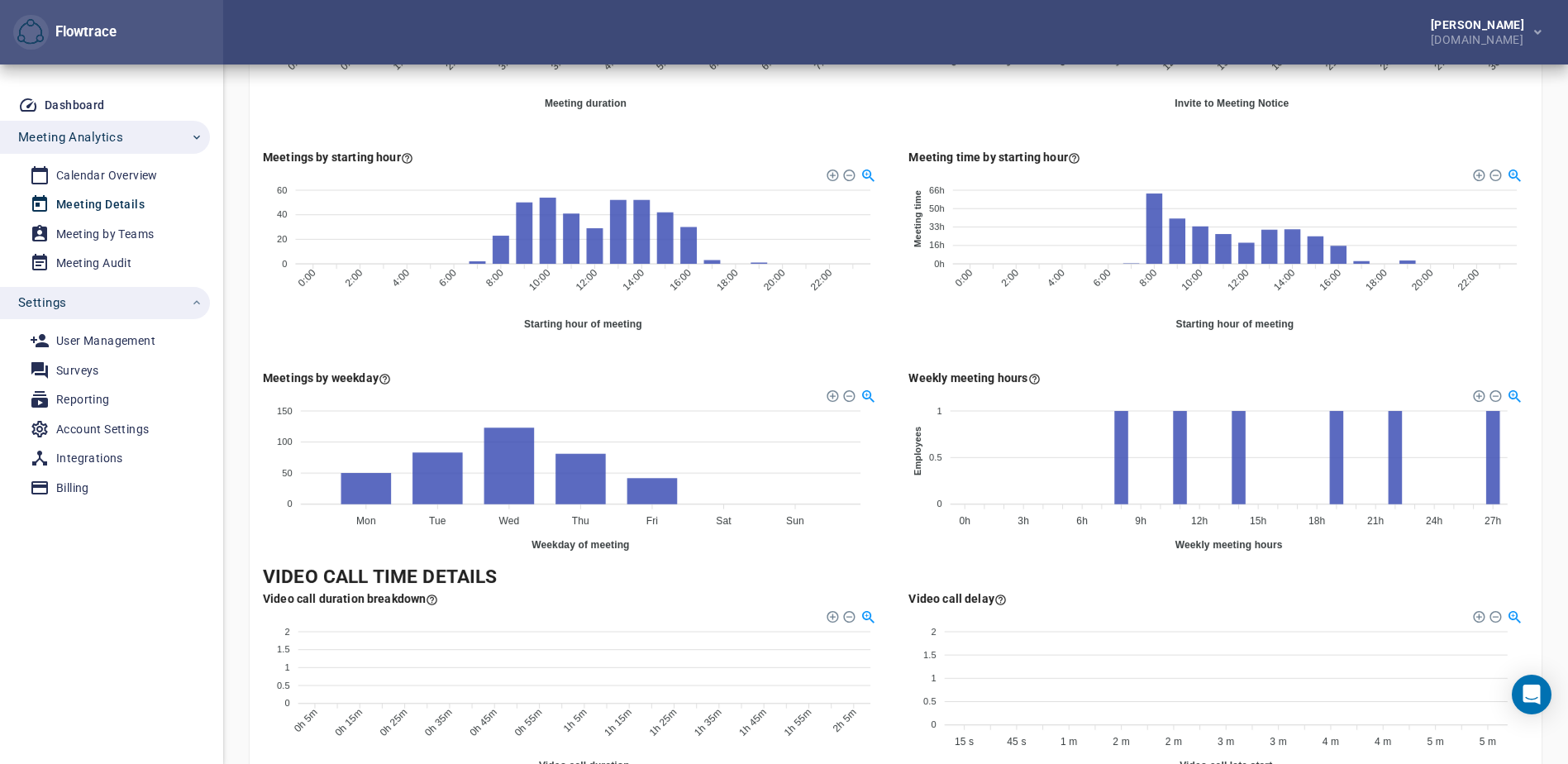
scroll to position [954, 0]
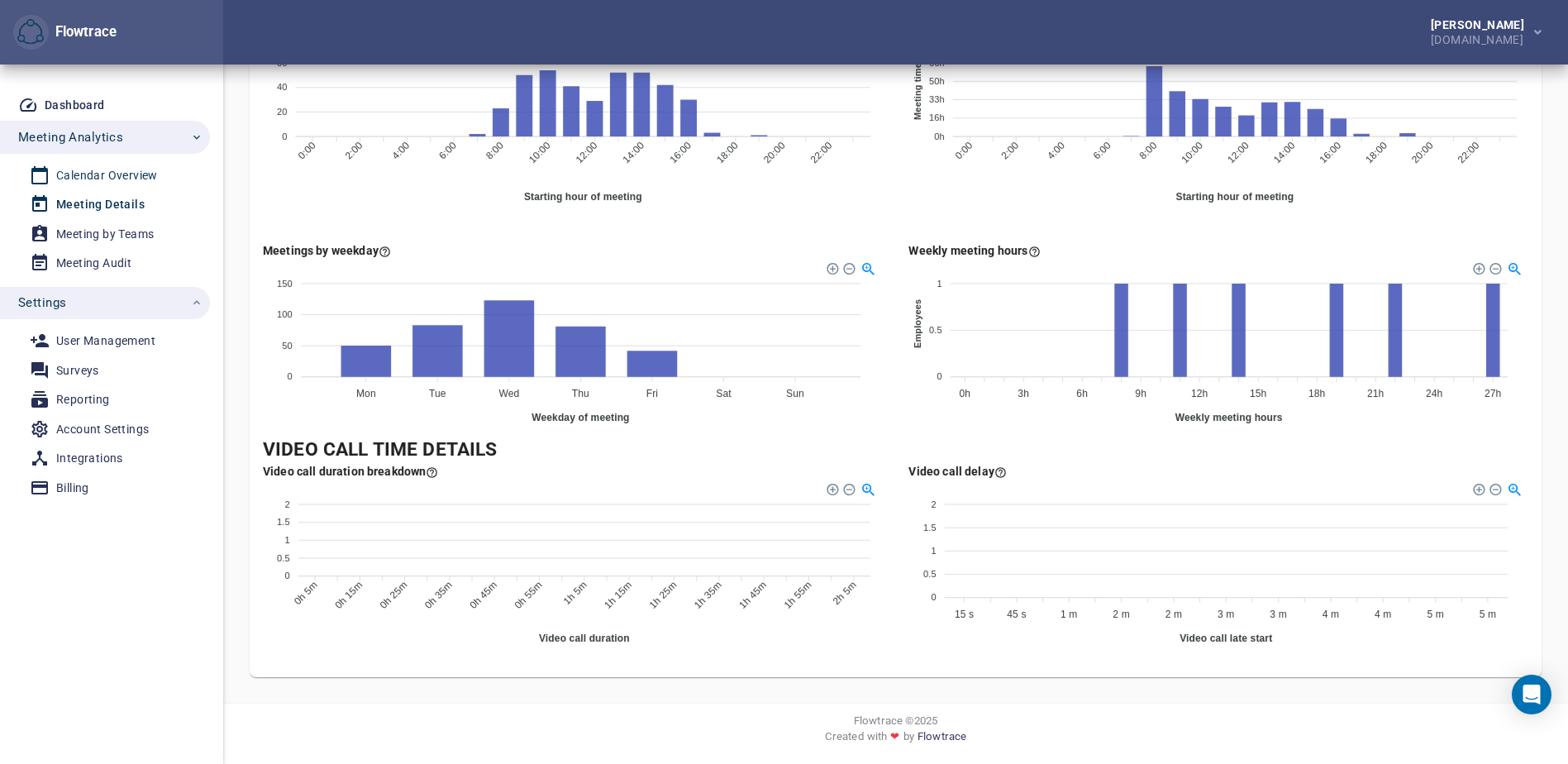
click at [133, 179] on div "Calendar Overview" at bounding box center [107, 175] width 102 height 20
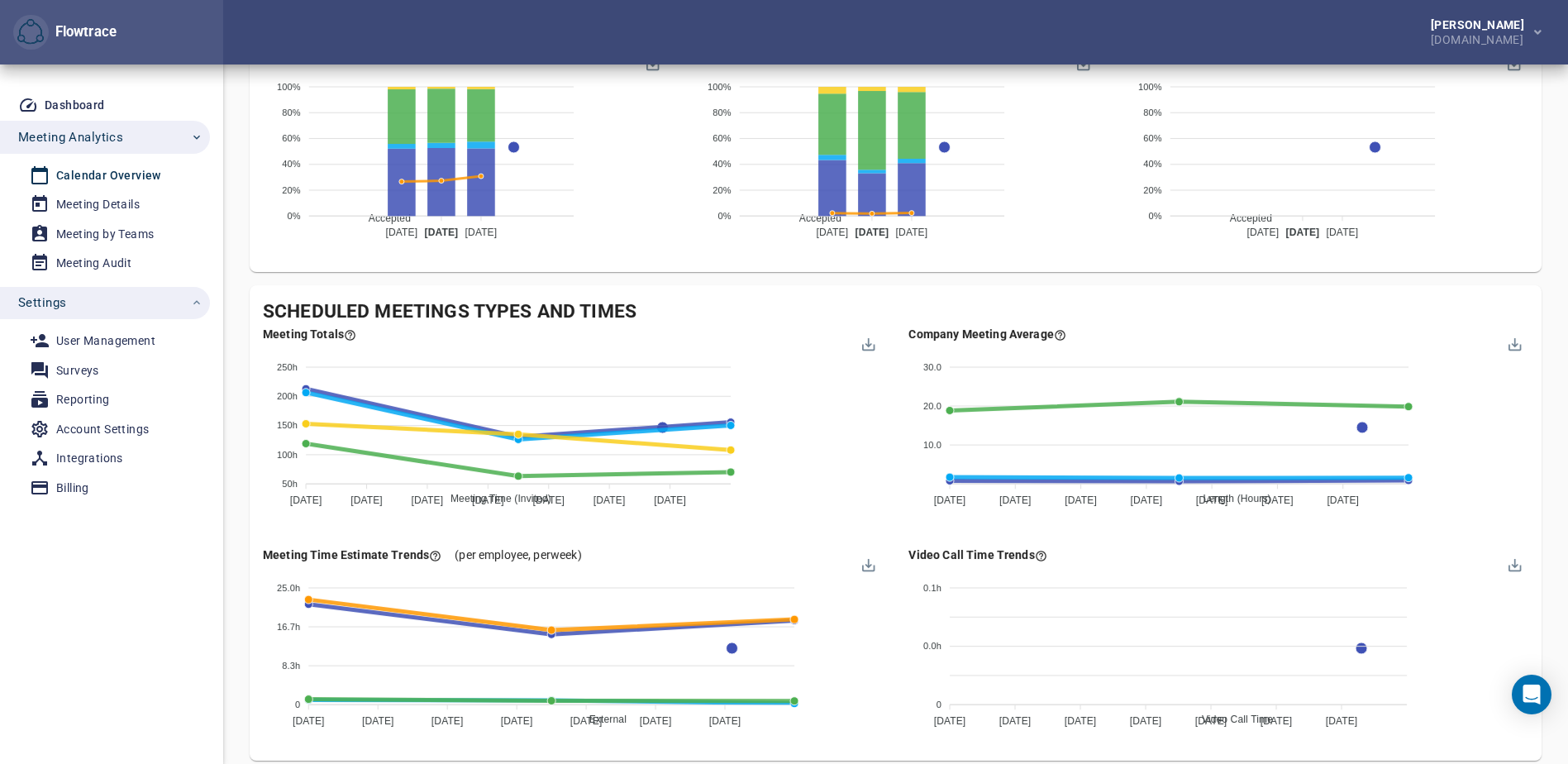
scroll to position [1158, 0]
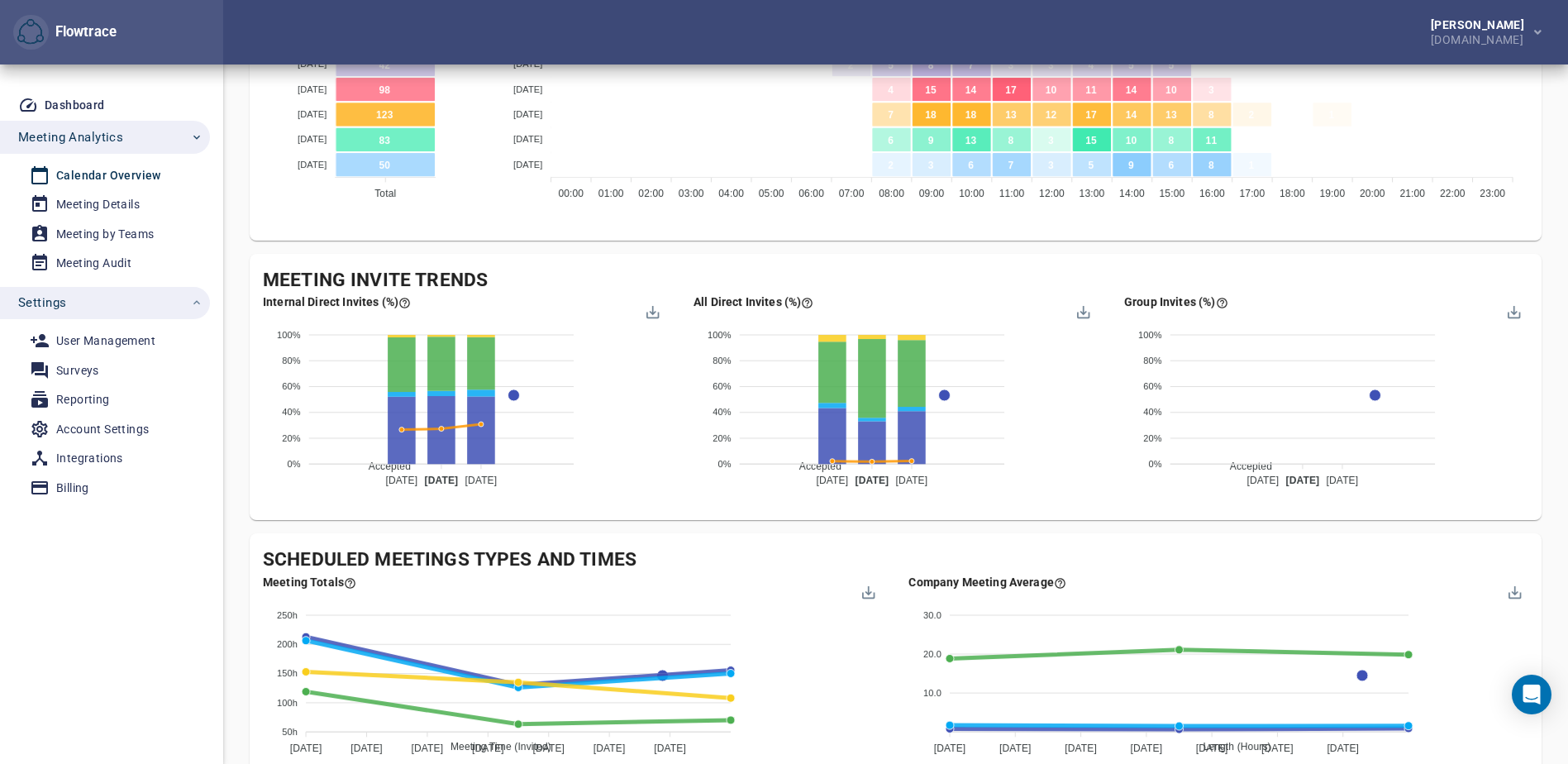
click at [877, 258] on div "Meeting Invite Trends Internal Direct Invites (%) Accepted Declined Pending Ten…" at bounding box center [894, 387] width 1291 height 267
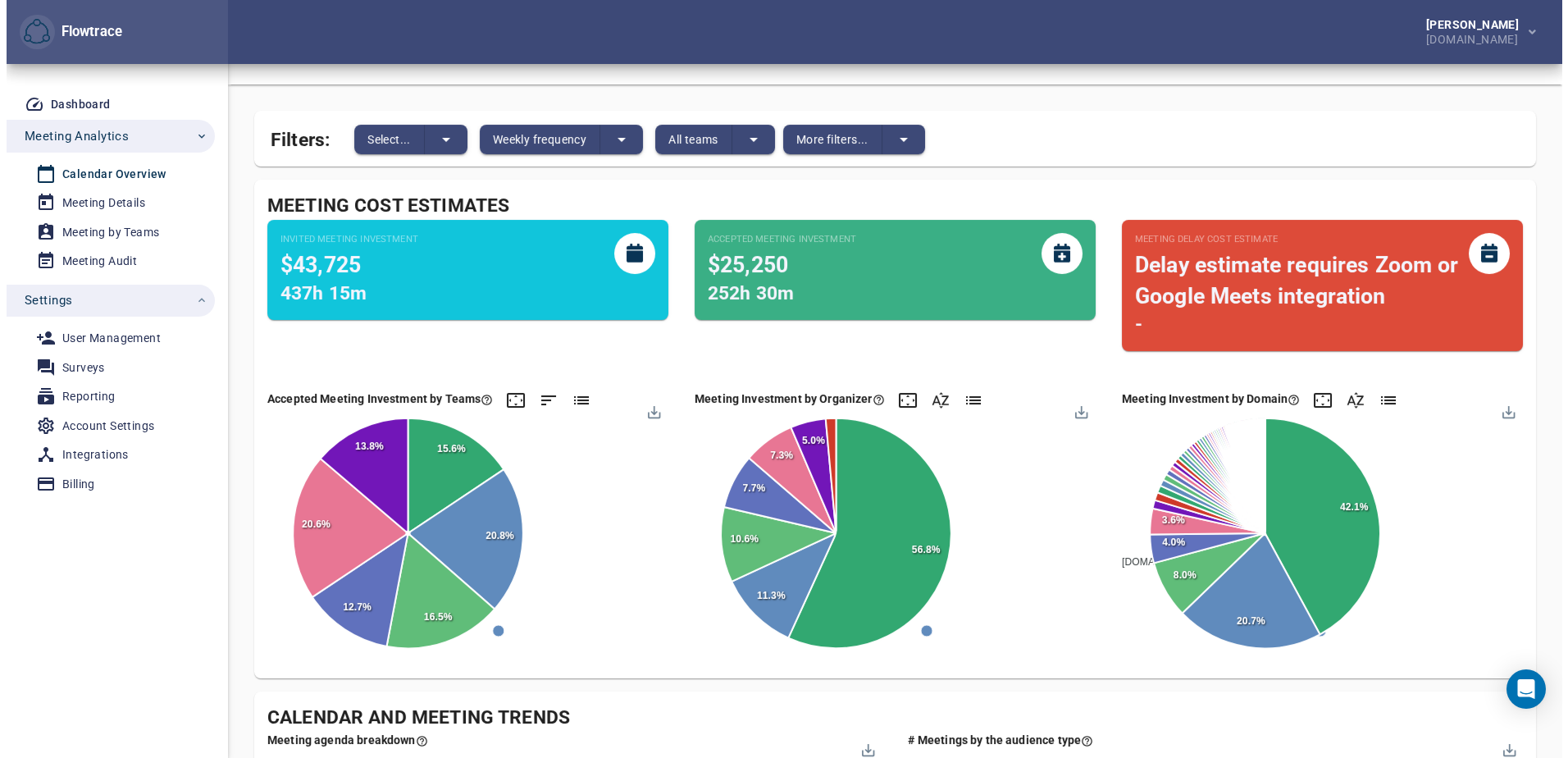
scroll to position [0, 0]
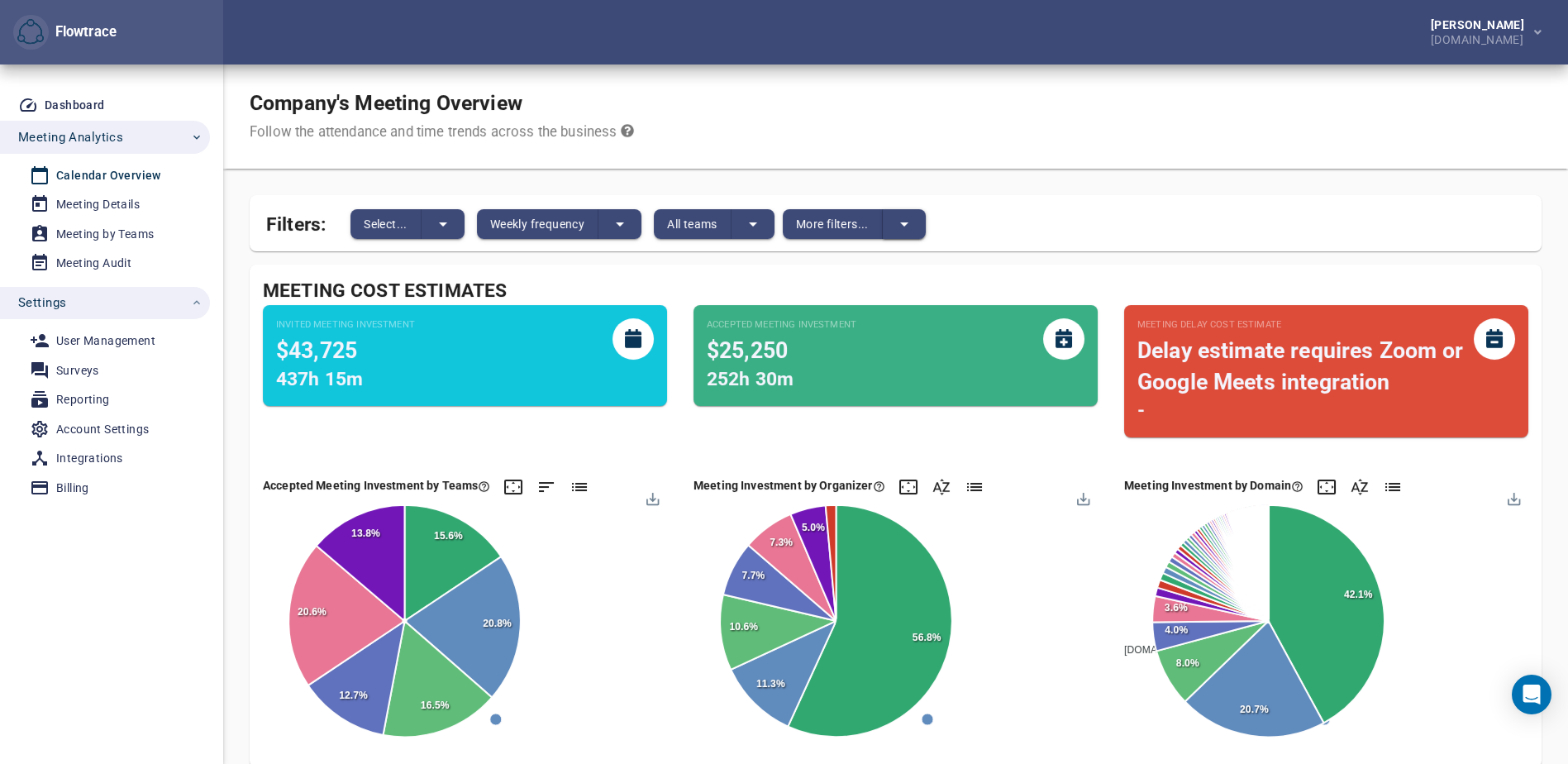
click at [920, 225] on button "split button" at bounding box center [904, 225] width 43 height 30
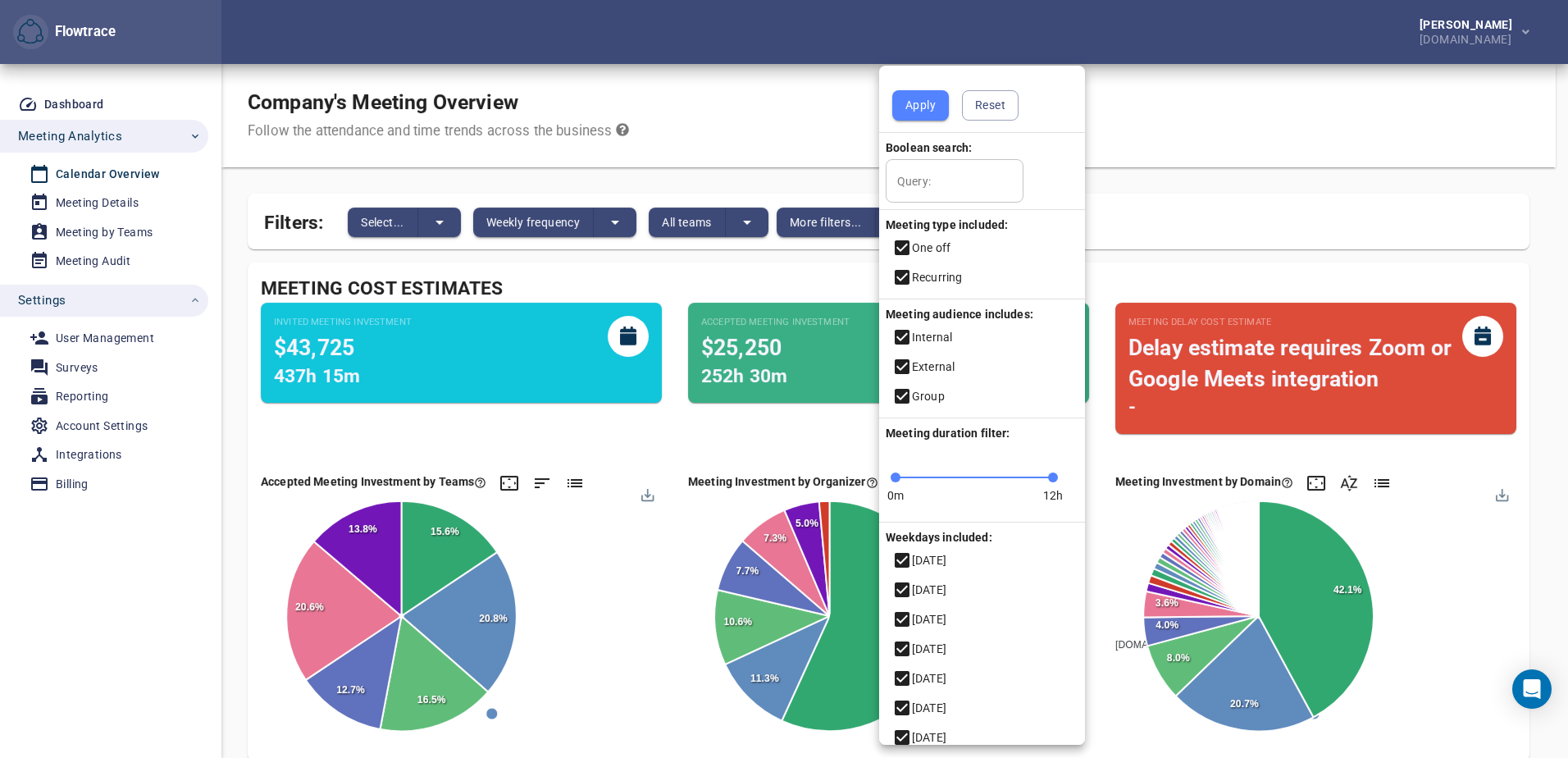
click at [1229, 194] on div at bounding box center [784, 379] width 1568 height 758
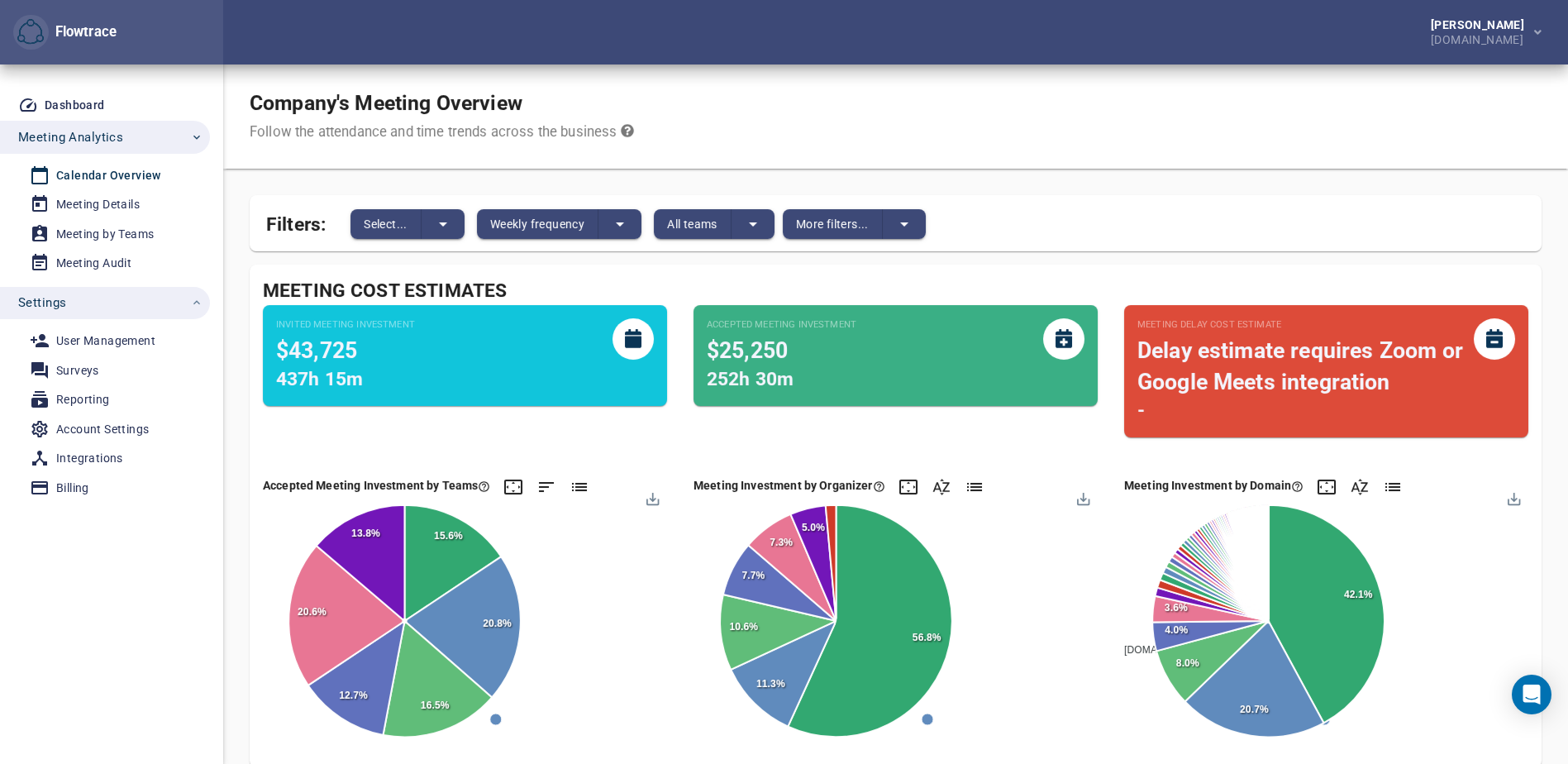
click at [95, 174] on div "Calendar Overview" at bounding box center [109, 175] width 105 height 20
click at [95, 196] on div "Meeting Details" at bounding box center [98, 204] width 83 height 20
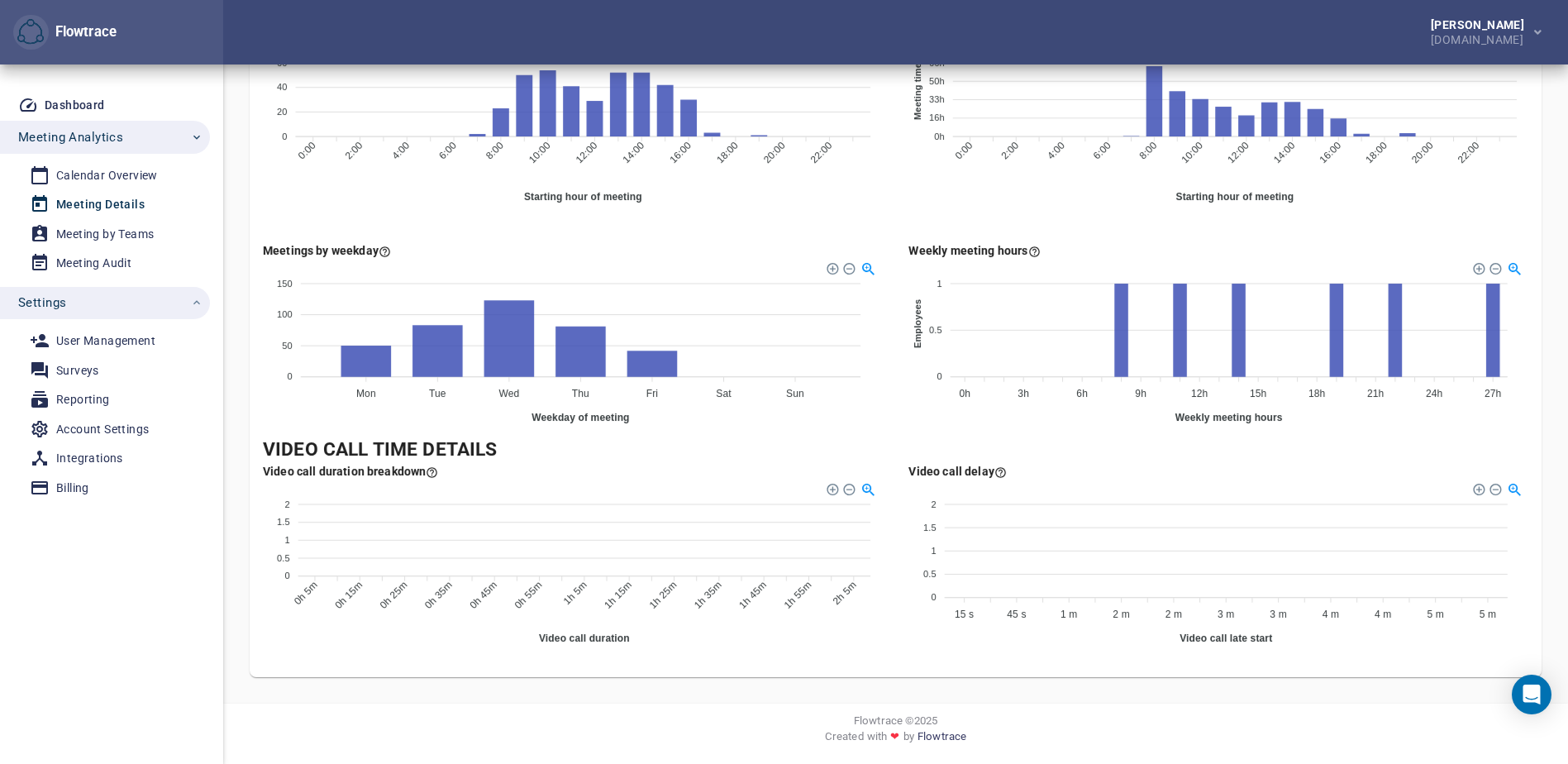
scroll to position [540, 0]
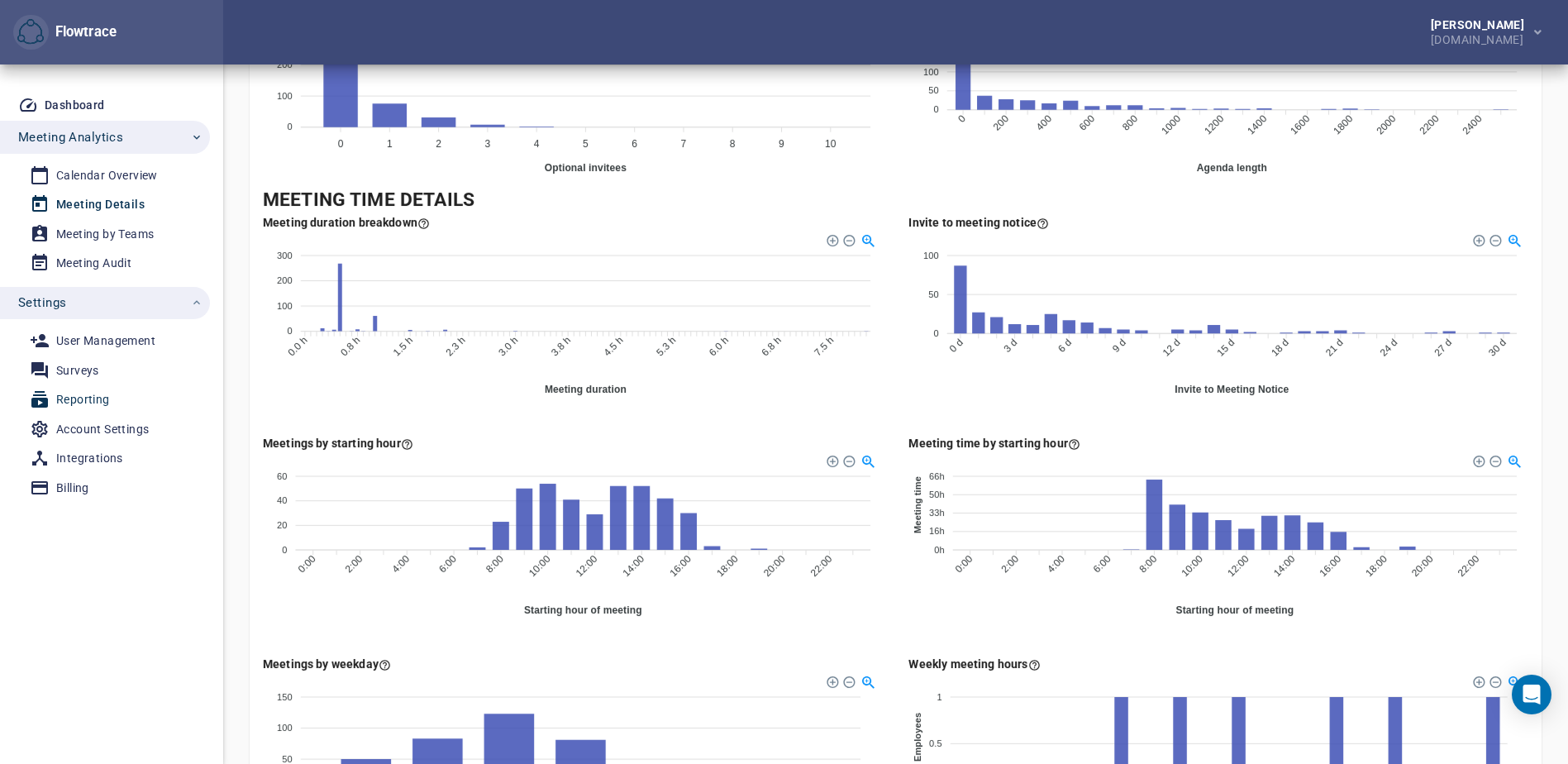
click at [89, 400] on div "Reporting" at bounding box center [83, 399] width 54 height 20
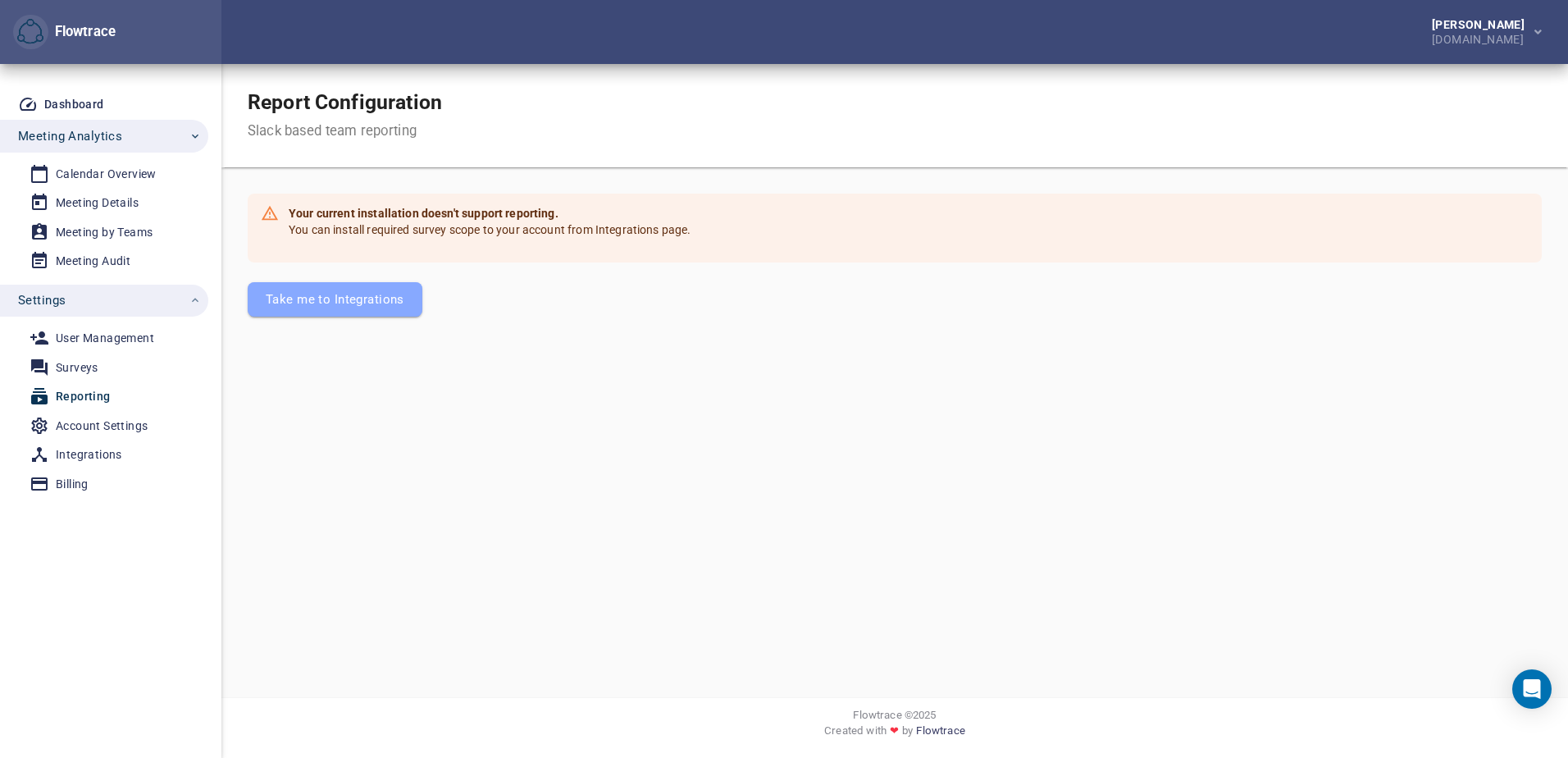
click at [297, 297] on span "Take me to Integrations" at bounding box center [335, 299] width 139 height 21
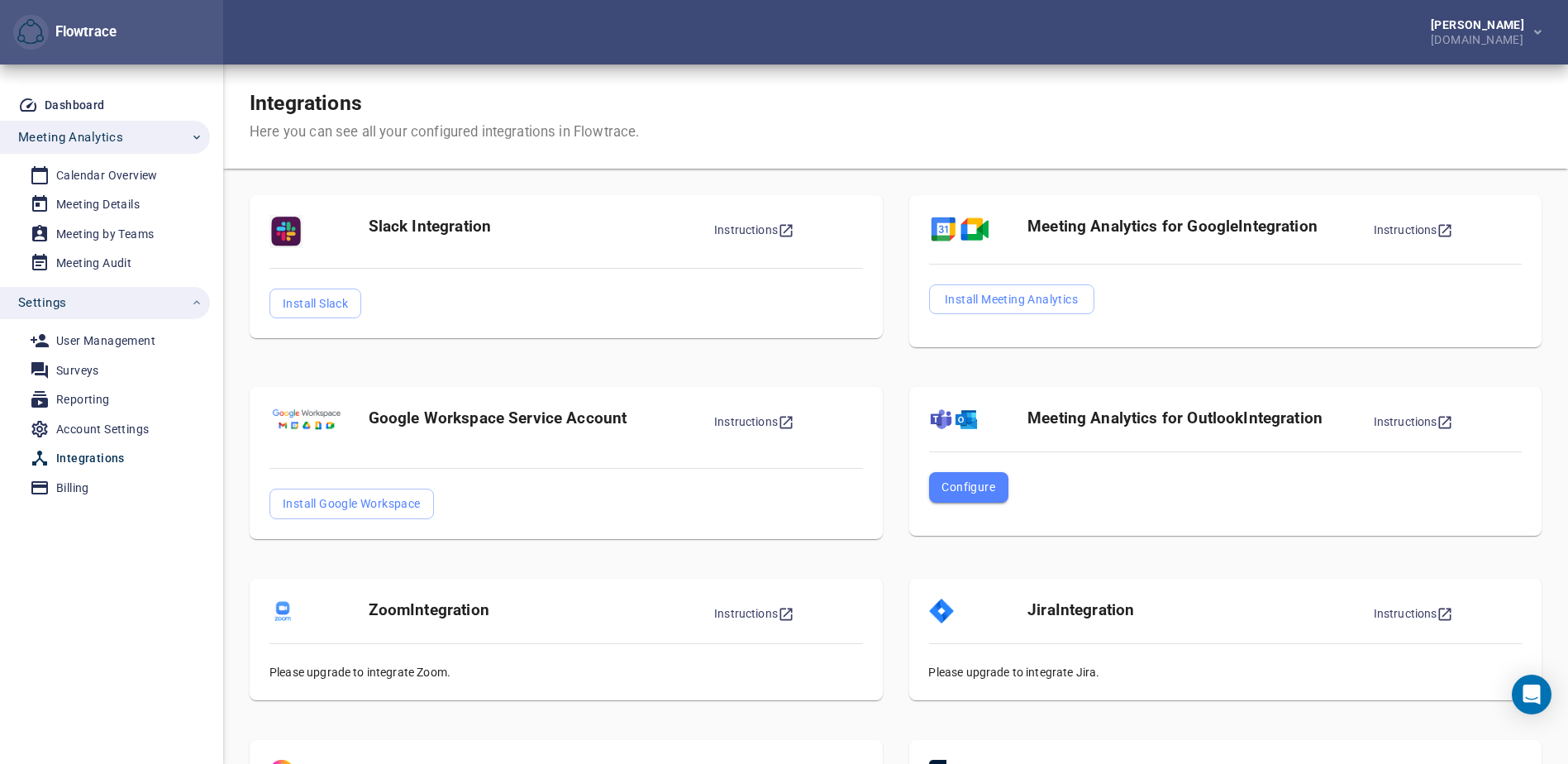
click at [962, 485] on span "Configure" at bounding box center [968, 486] width 54 height 19
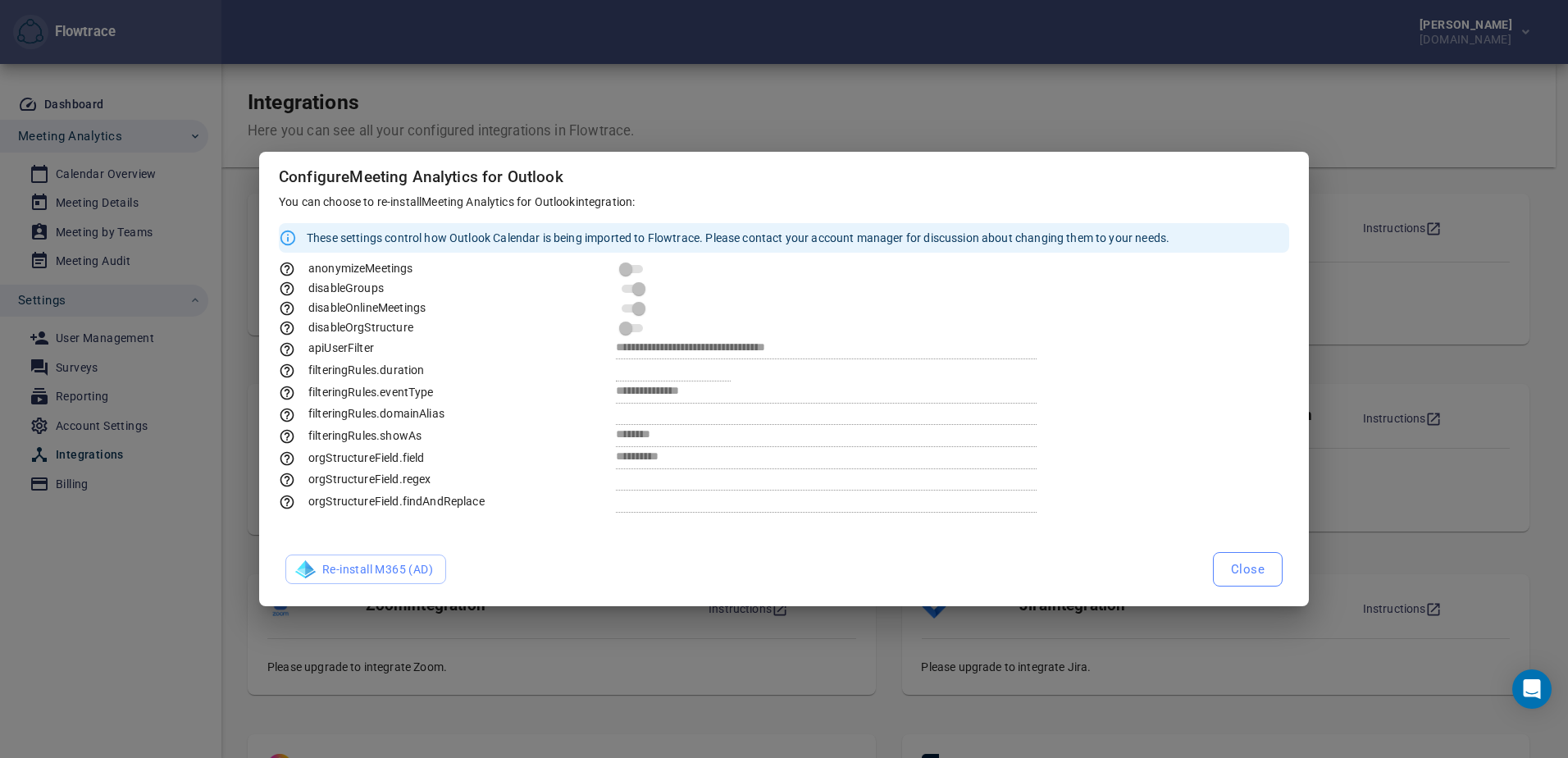
click at [1253, 578] on span "Close" at bounding box center [1247, 569] width 33 height 21
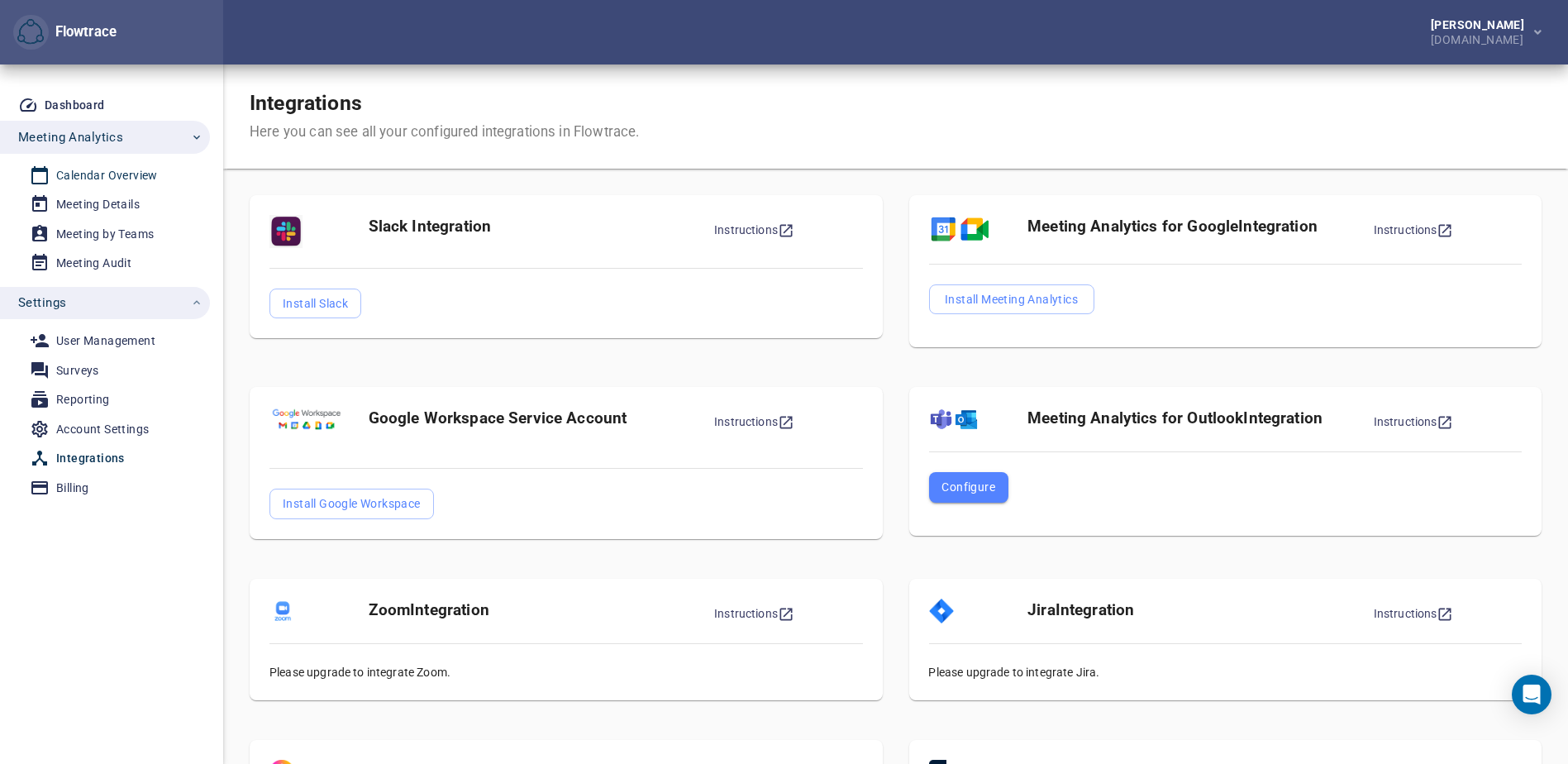
click at [84, 172] on div "Calendar Overview" at bounding box center [107, 175] width 102 height 20
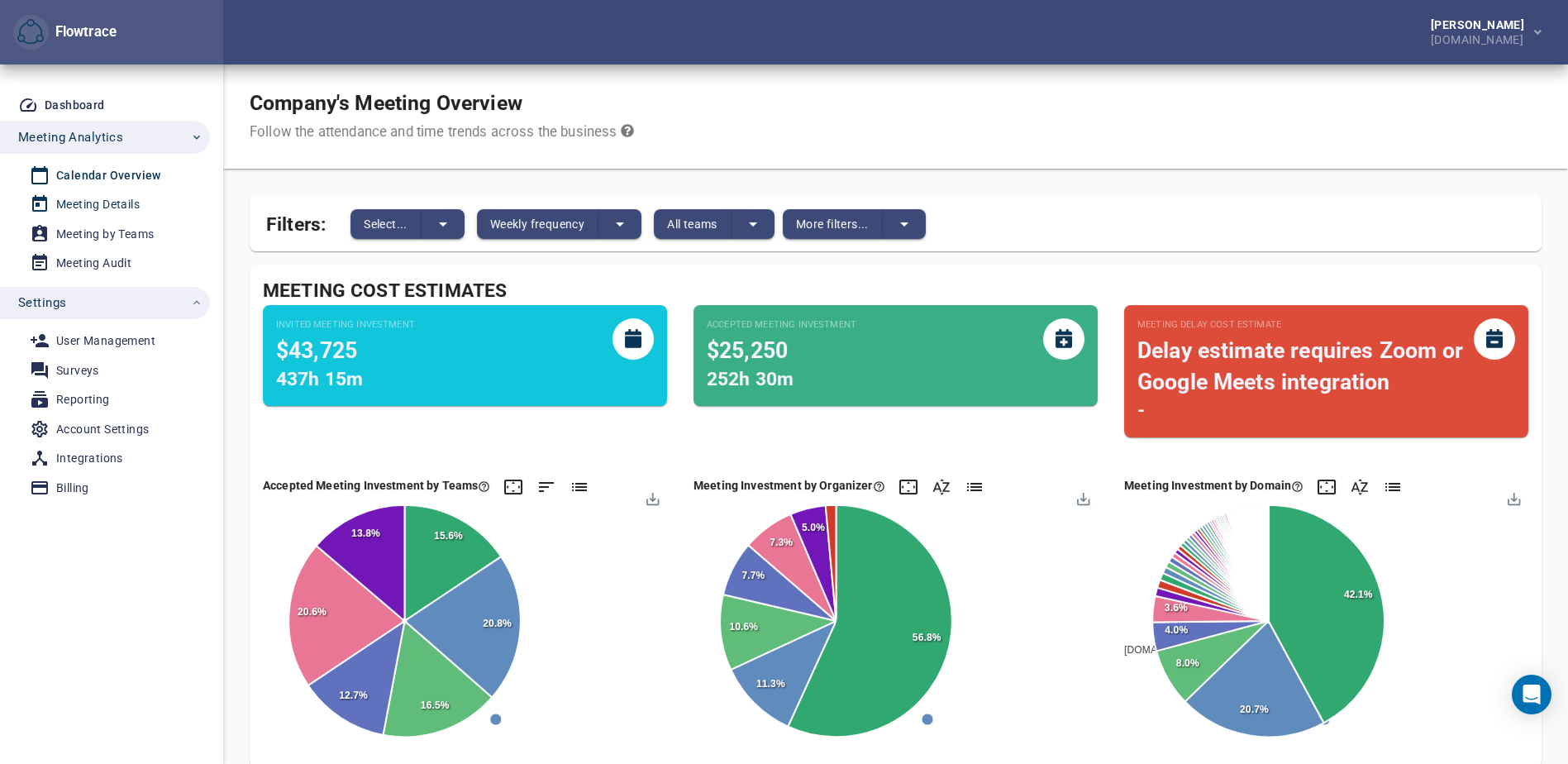
click at [97, 209] on div "Meeting Details" at bounding box center [98, 204] width 83 height 20
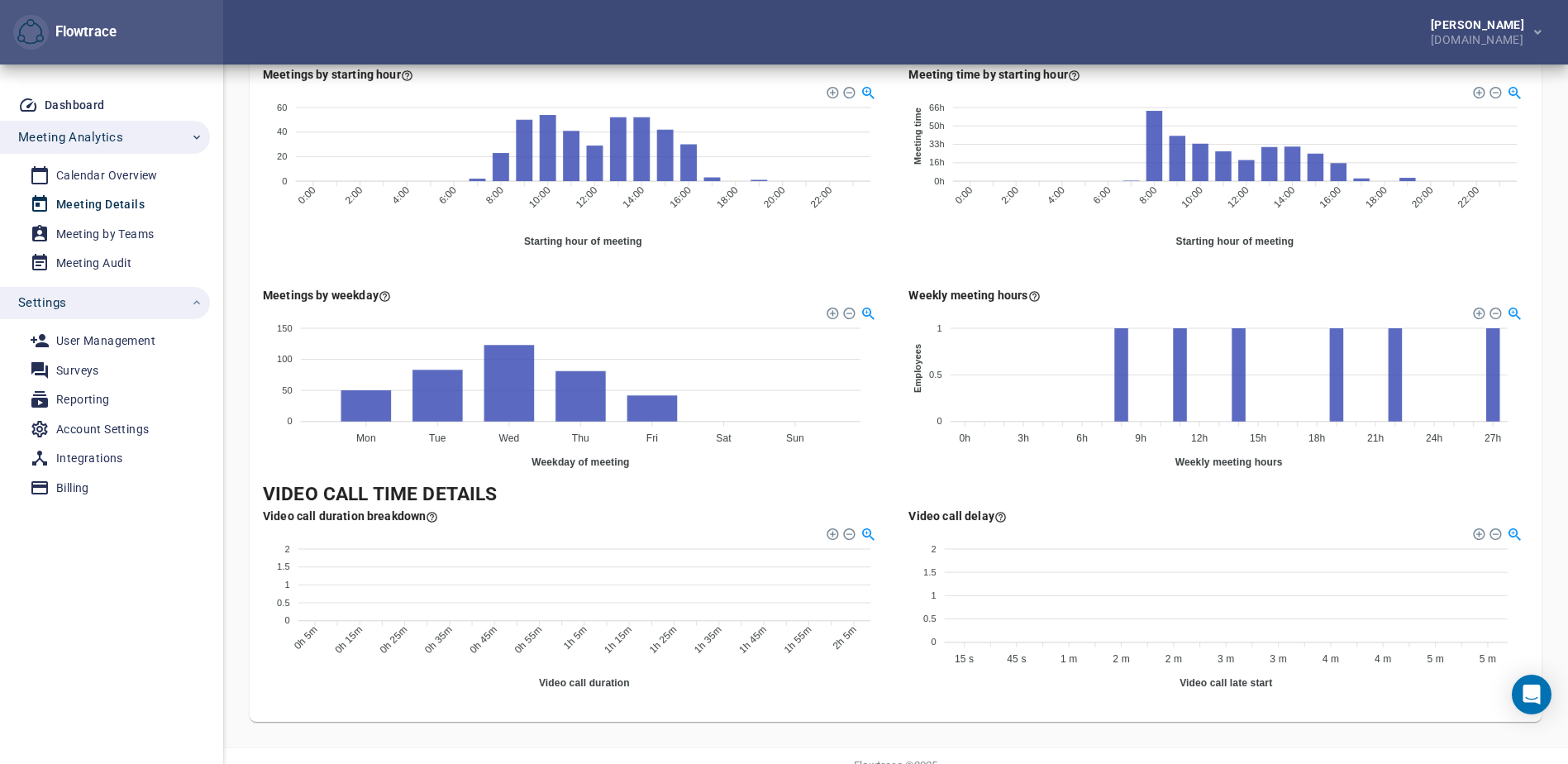
scroll to position [954, 0]
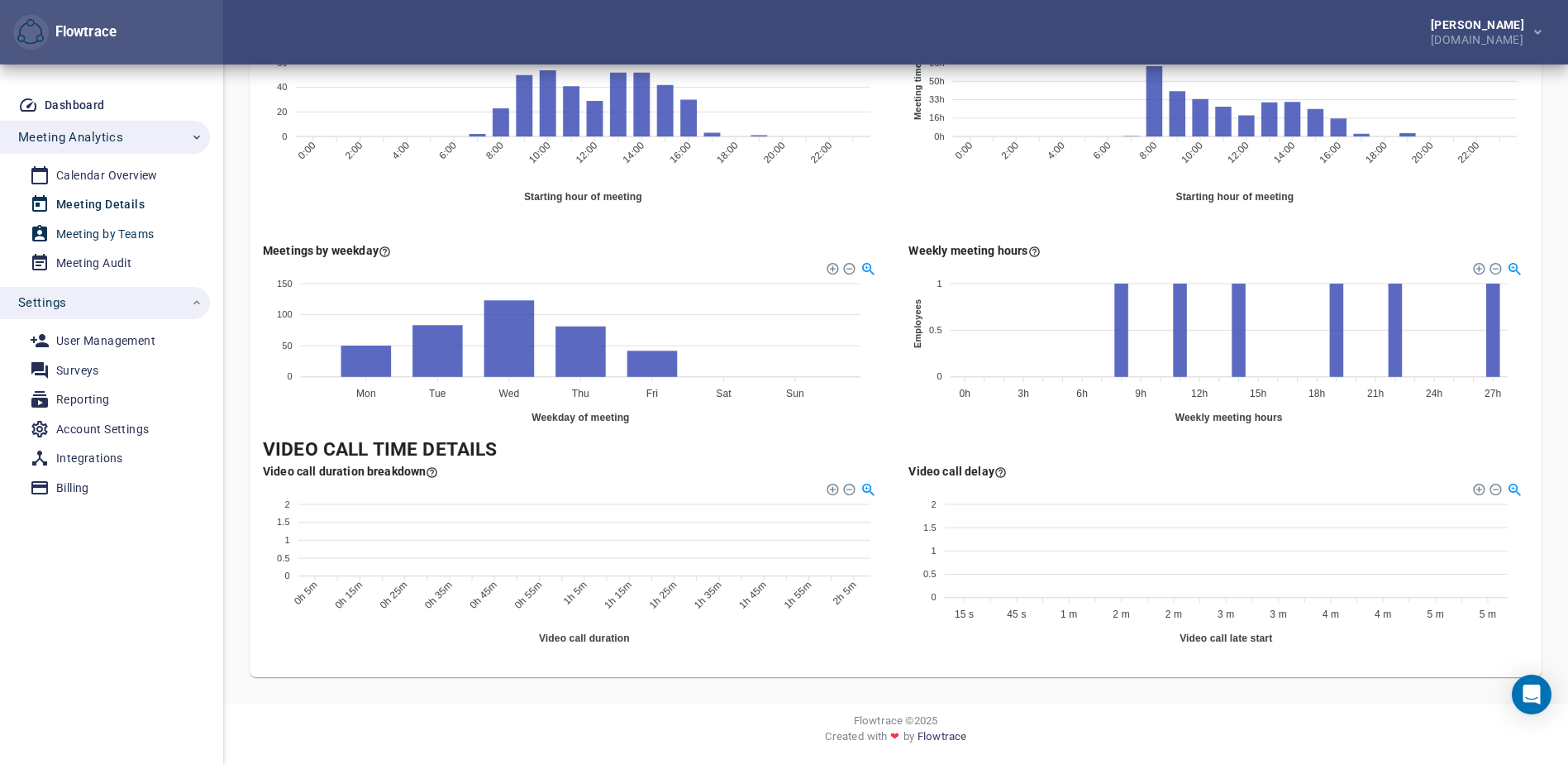
click at [118, 231] on div "Meeting by Teams" at bounding box center [105, 233] width 97 height 20
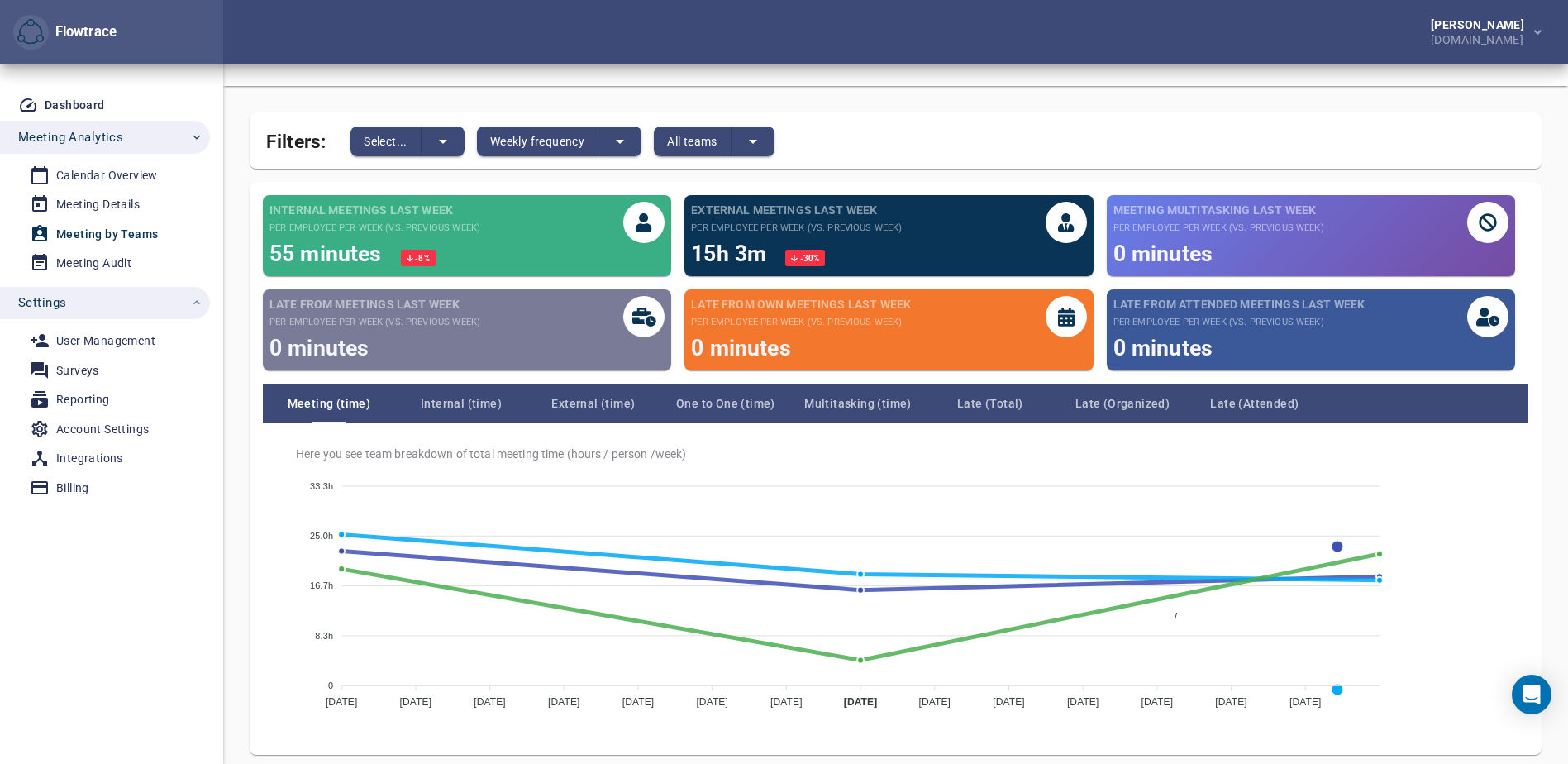
scroll to position [147, 0]
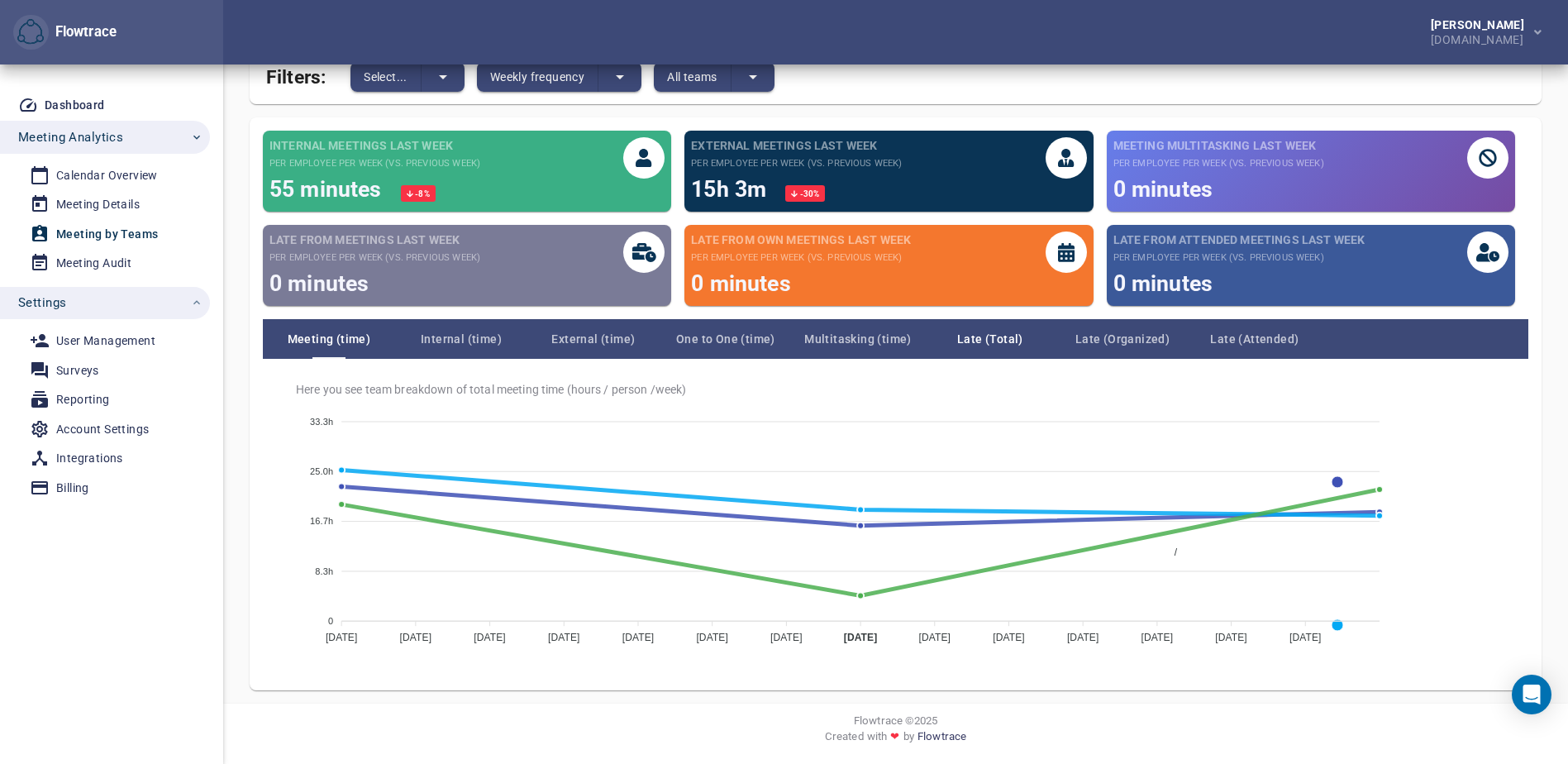
click at [977, 339] on span "Late (Total)" at bounding box center [990, 339] width 133 height 19
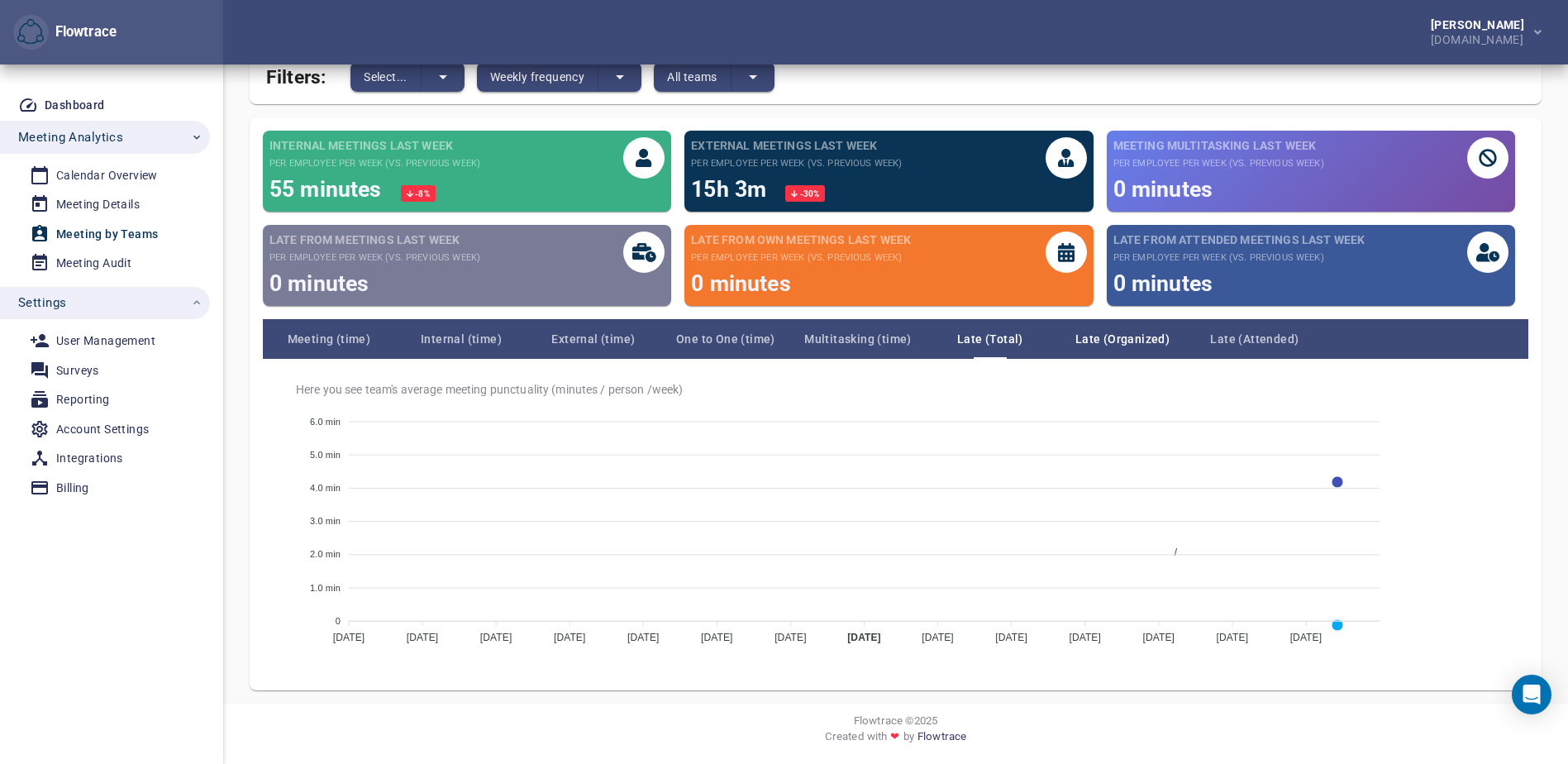
click at [1115, 337] on span "Late (Organized)" at bounding box center [1123, 339] width 133 height 19
click at [1245, 336] on span "Late (Attended)" at bounding box center [1254, 339] width 133 height 19
click at [268, 540] on div "Here you see team's average attended meeting punctuality (minutes / person / we…" at bounding box center [894, 518] width 1265 height 318
click at [65, 267] on div "Meeting Audit" at bounding box center [94, 263] width 75 height 20
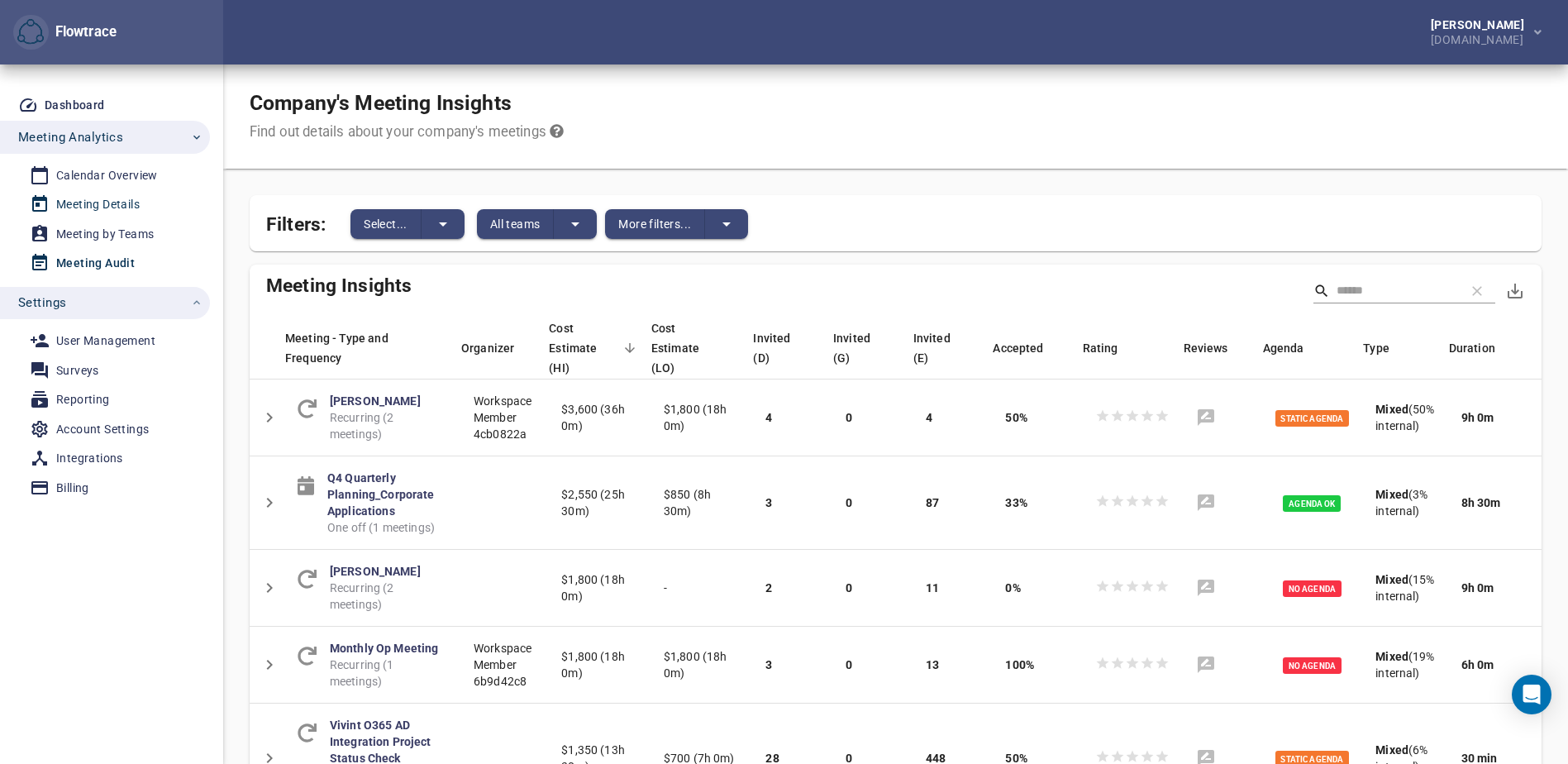
click at [114, 204] on div "Meeting Details" at bounding box center [98, 204] width 83 height 20
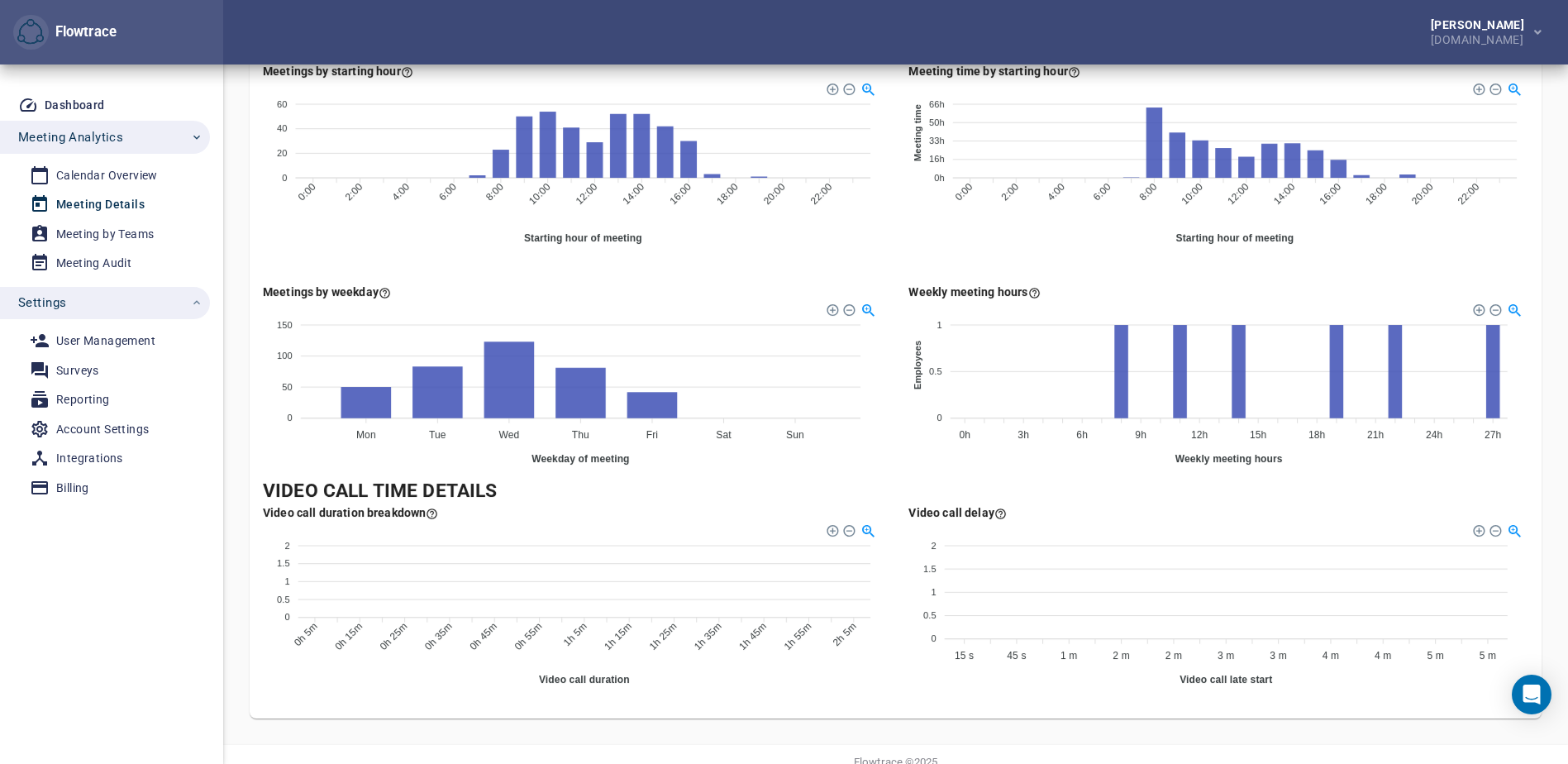
scroll to position [954, 0]
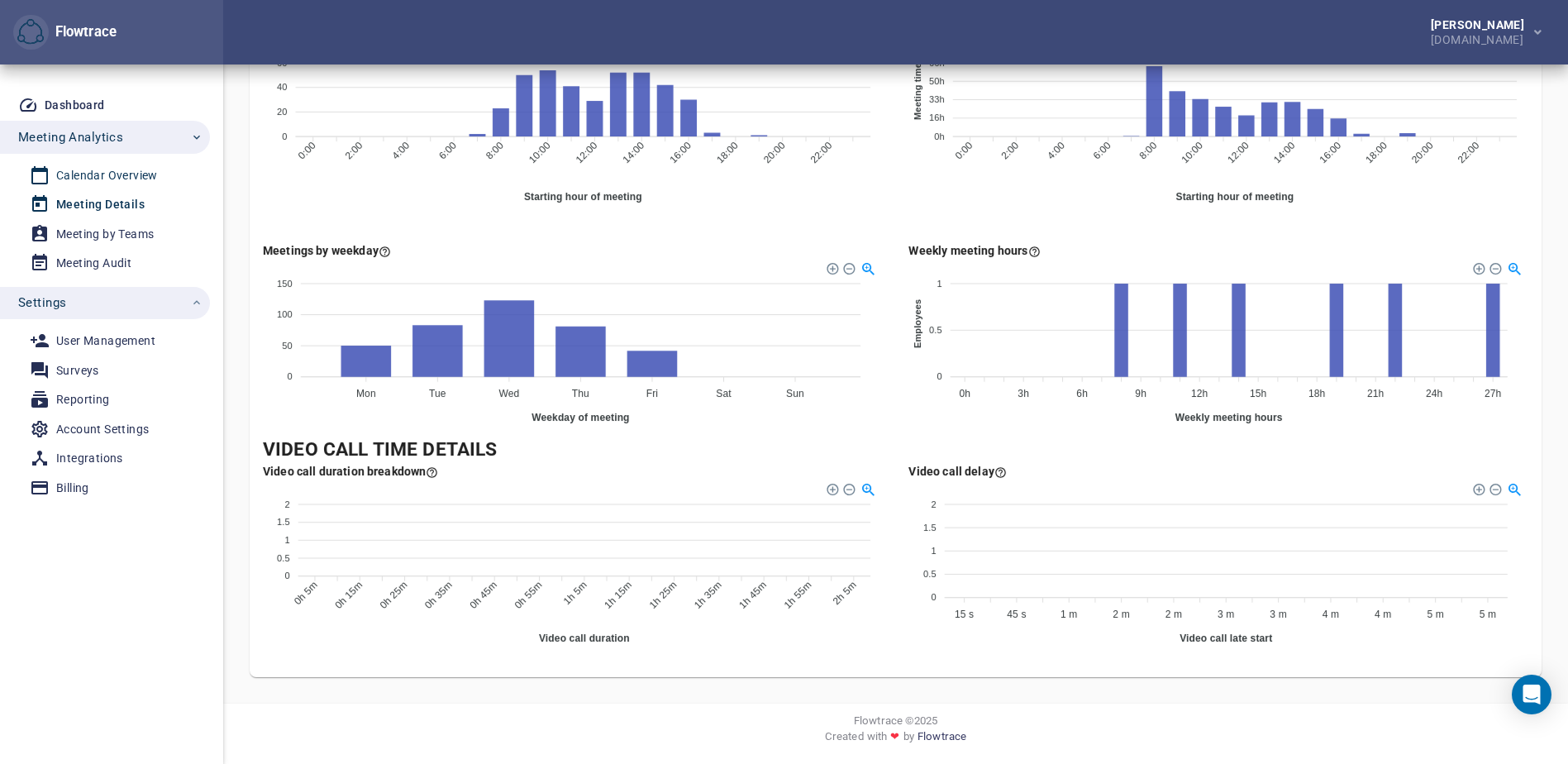
click at [107, 173] on div "Calendar Overview" at bounding box center [107, 175] width 102 height 20
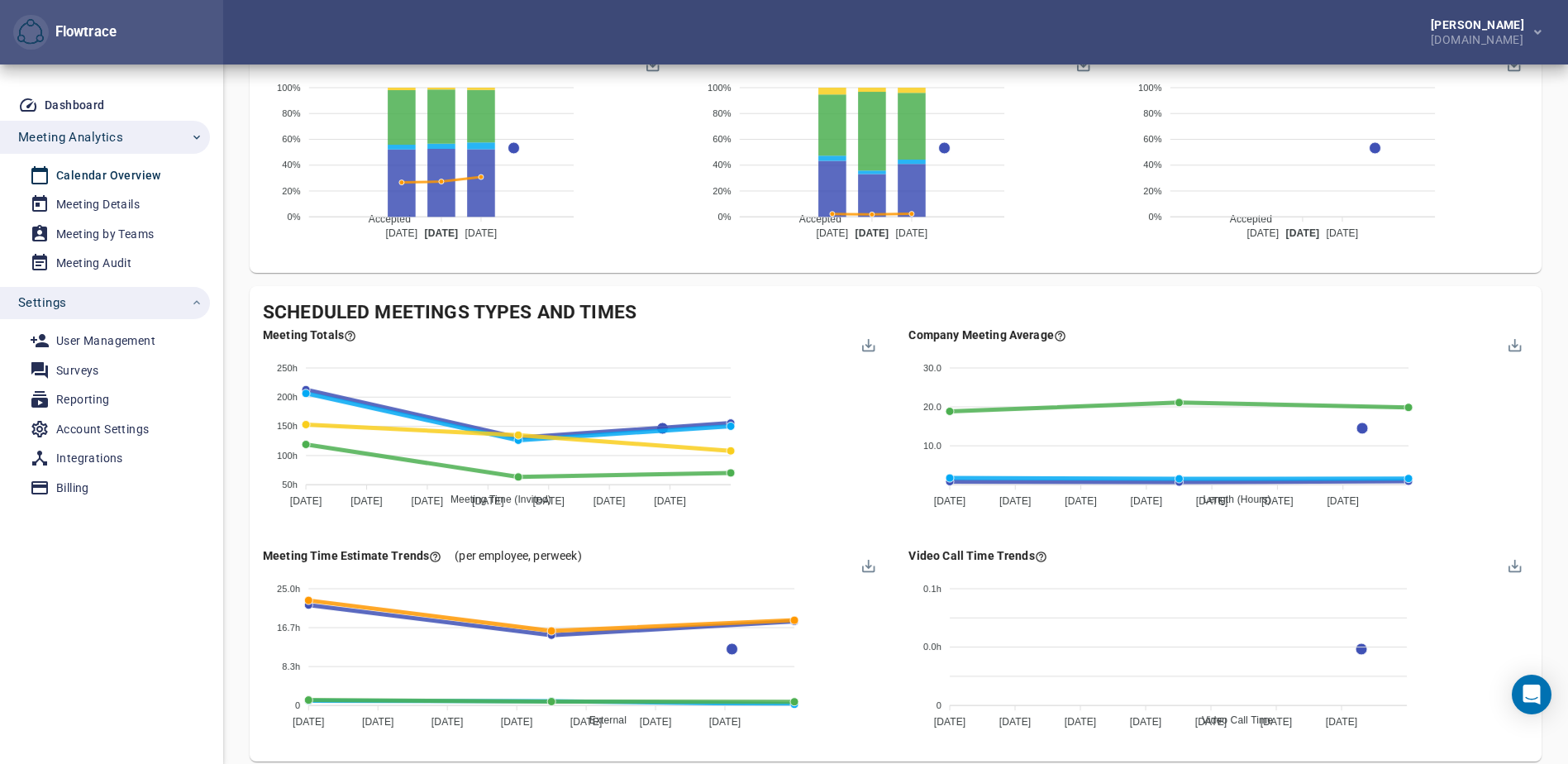
scroll to position [1489, 0]
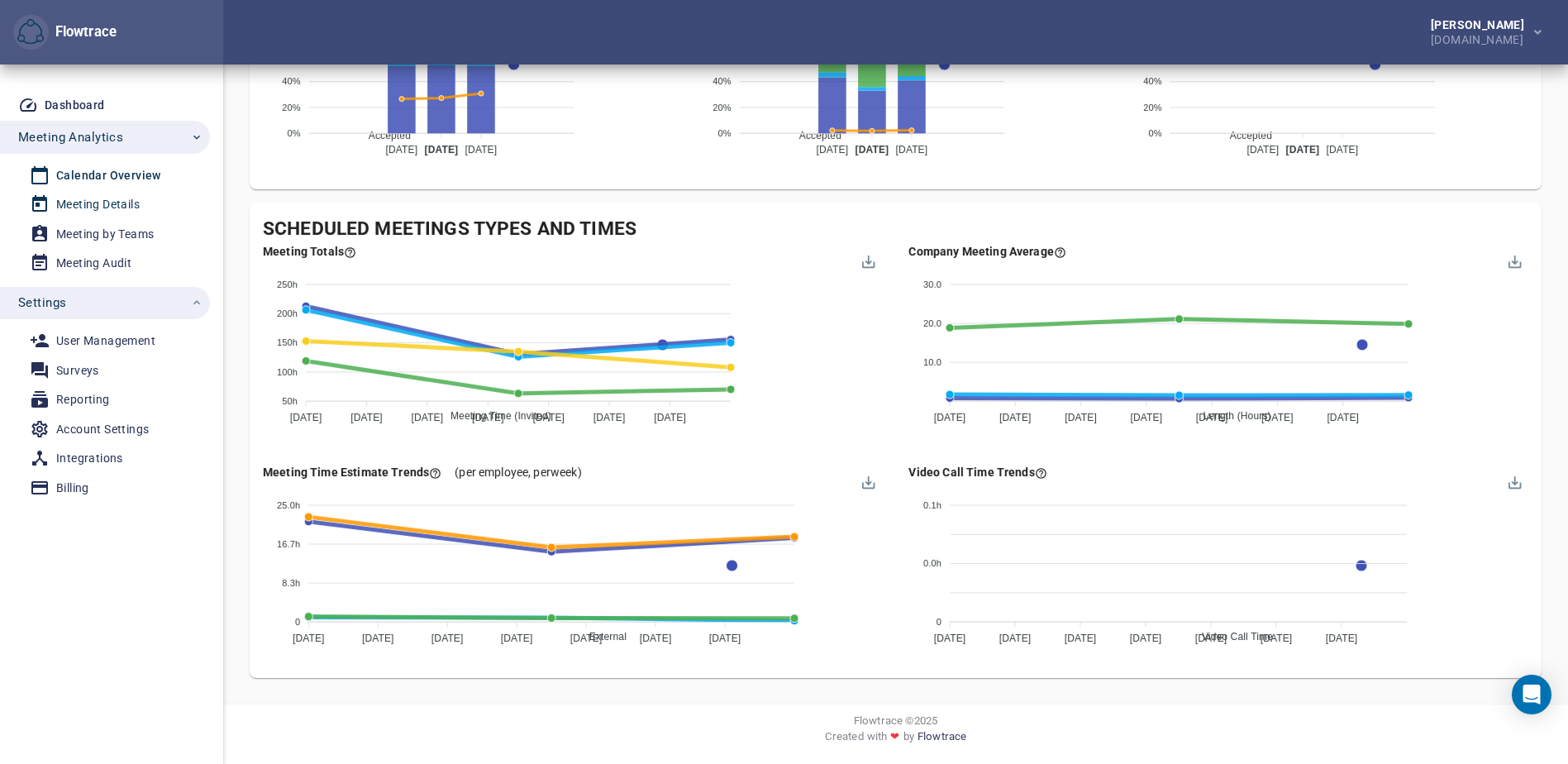
click at [117, 202] on div "Meeting Details" at bounding box center [98, 204] width 83 height 20
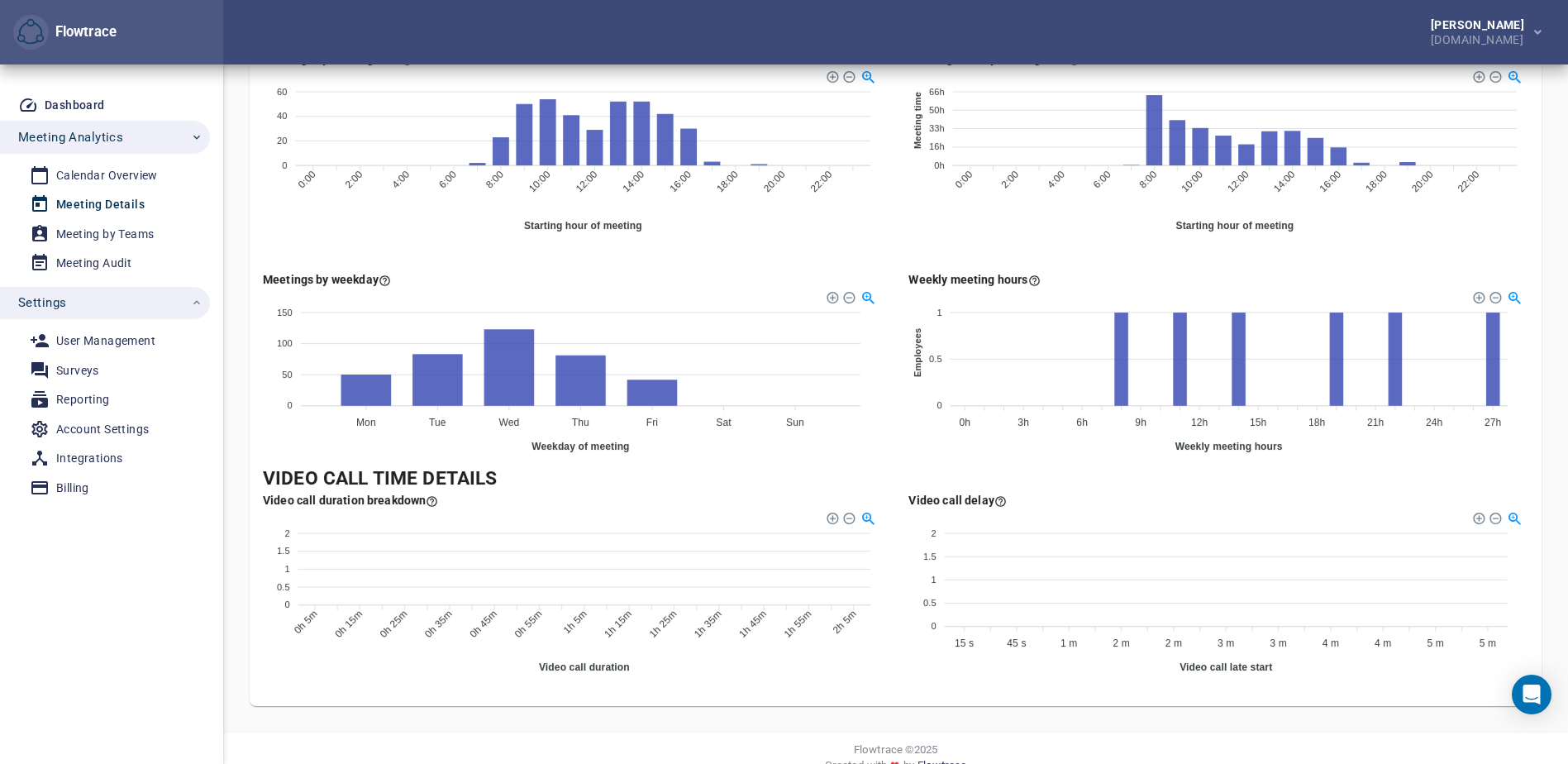
scroll to position [954, 0]
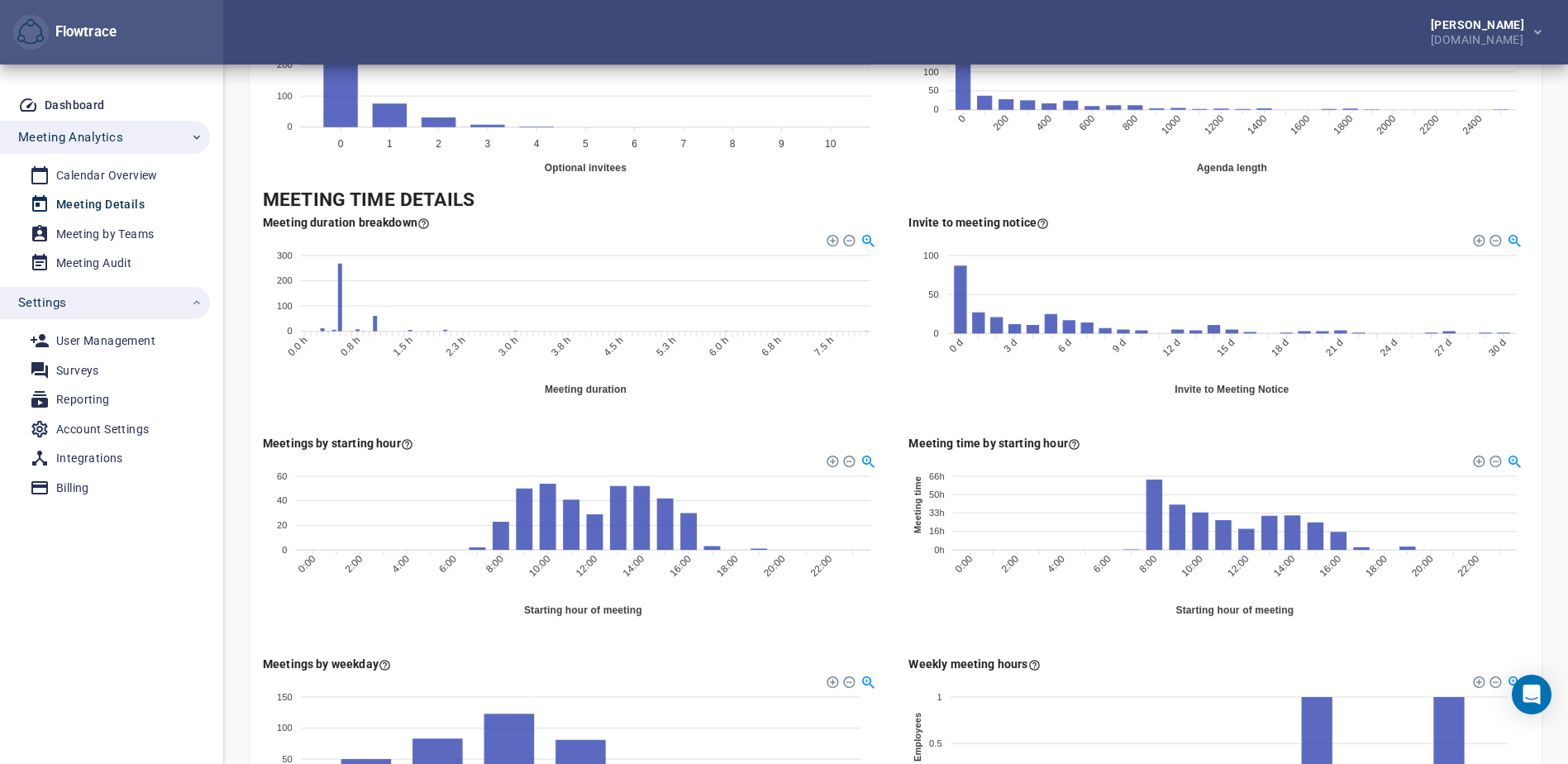
scroll to position [458, 0]
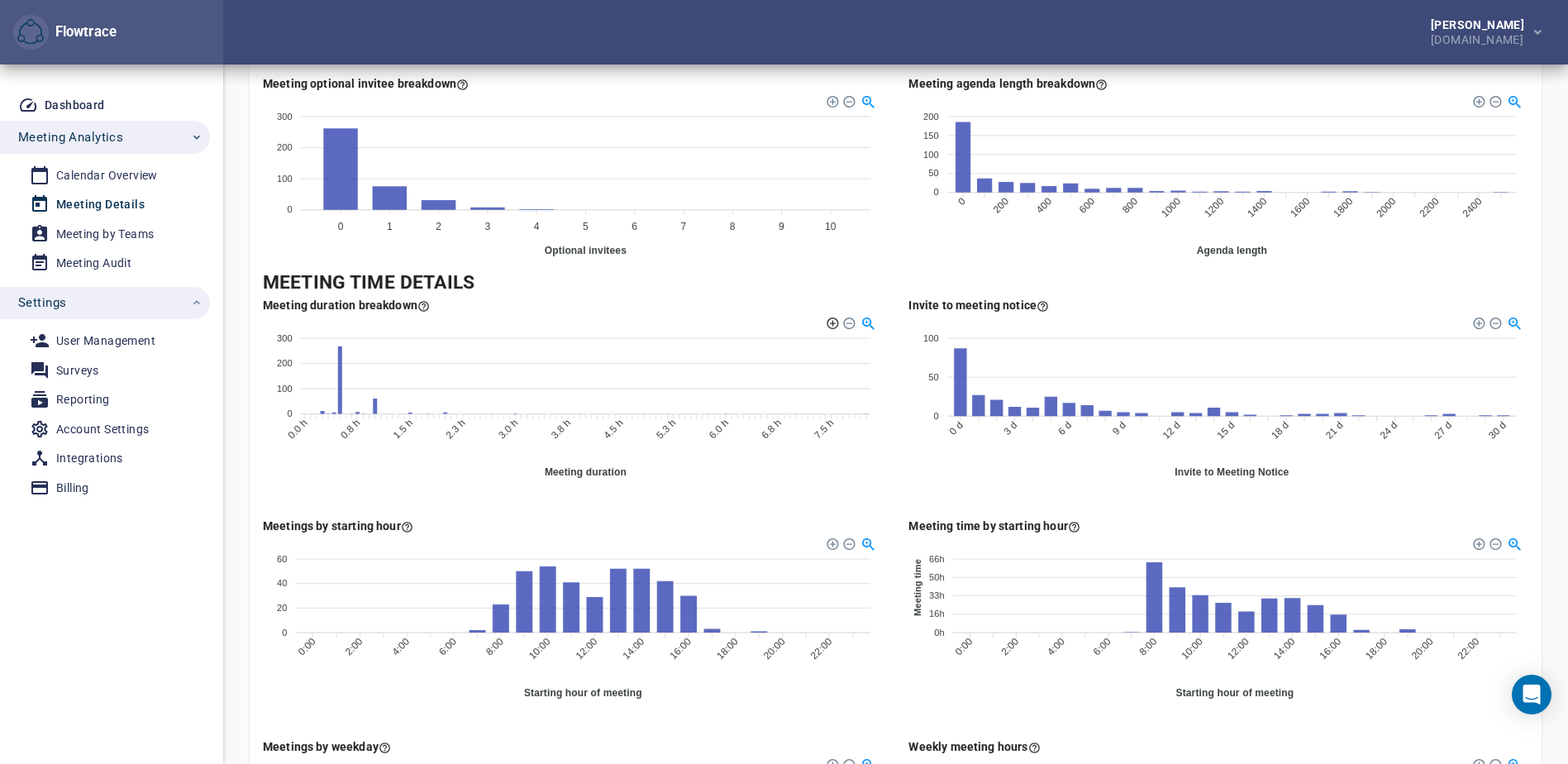
click at [834, 323] on div at bounding box center [831, 321] width 11 height 11
drag, startPoint x: 586, startPoint y: 370, endPoint x: 767, endPoint y: 369, distance: 181.0
drag, startPoint x: 489, startPoint y: 402, endPoint x: 723, endPoint y: 424, distance: 235.0
drag, startPoint x: 398, startPoint y: 394, endPoint x: 197, endPoint y: 371, distance: 202.3
drag, startPoint x: 422, startPoint y: 389, endPoint x: 705, endPoint y: 380, distance: 283.1
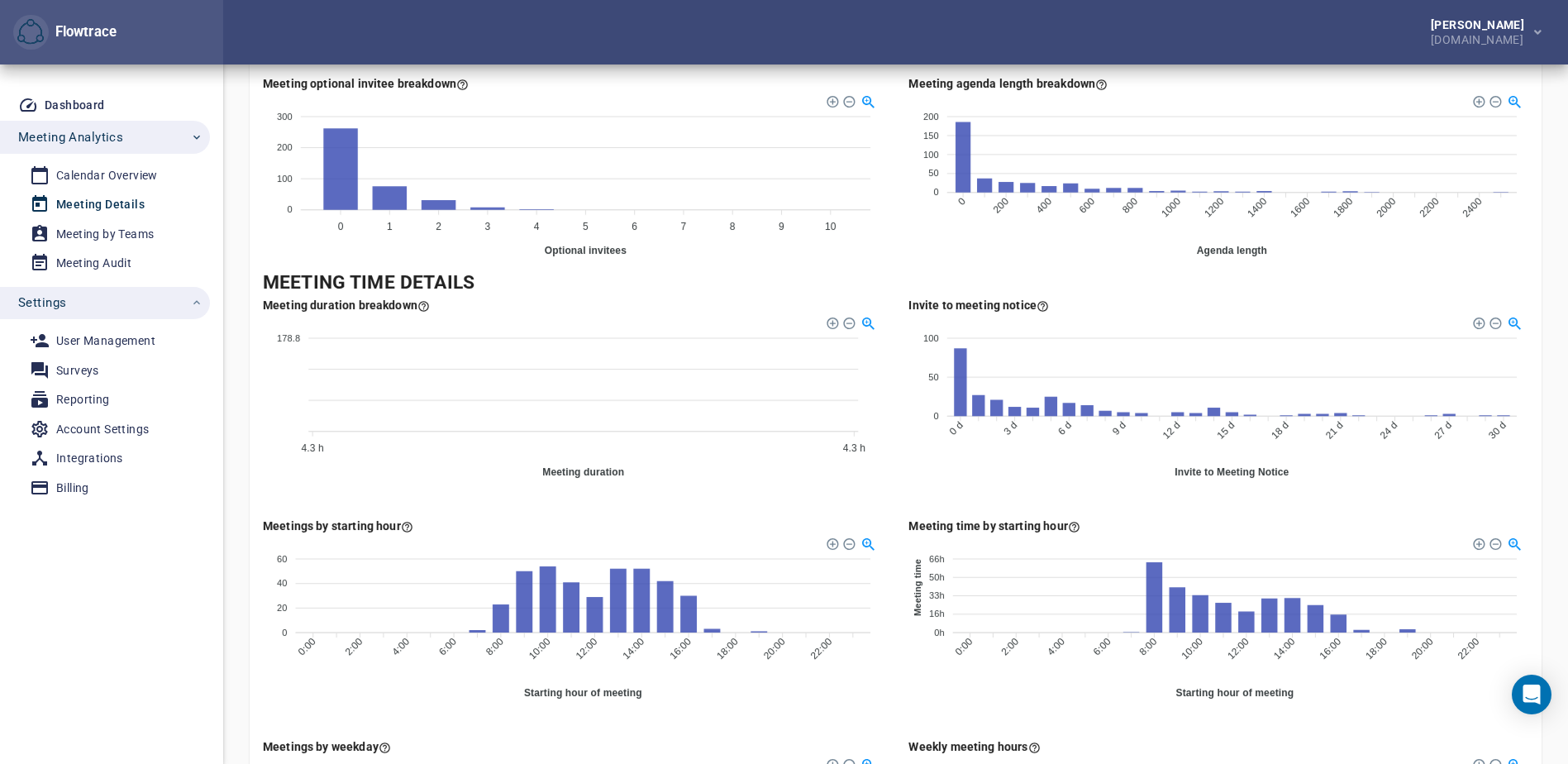
drag, startPoint x: 705, startPoint y: 380, endPoint x: 520, endPoint y: 491, distance: 215.7
drag, startPoint x: 867, startPoint y: 421, endPoint x: 904, endPoint y: 423, distance: 37.1
click at [847, 323] on div at bounding box center [848, 321] width 11 height 11
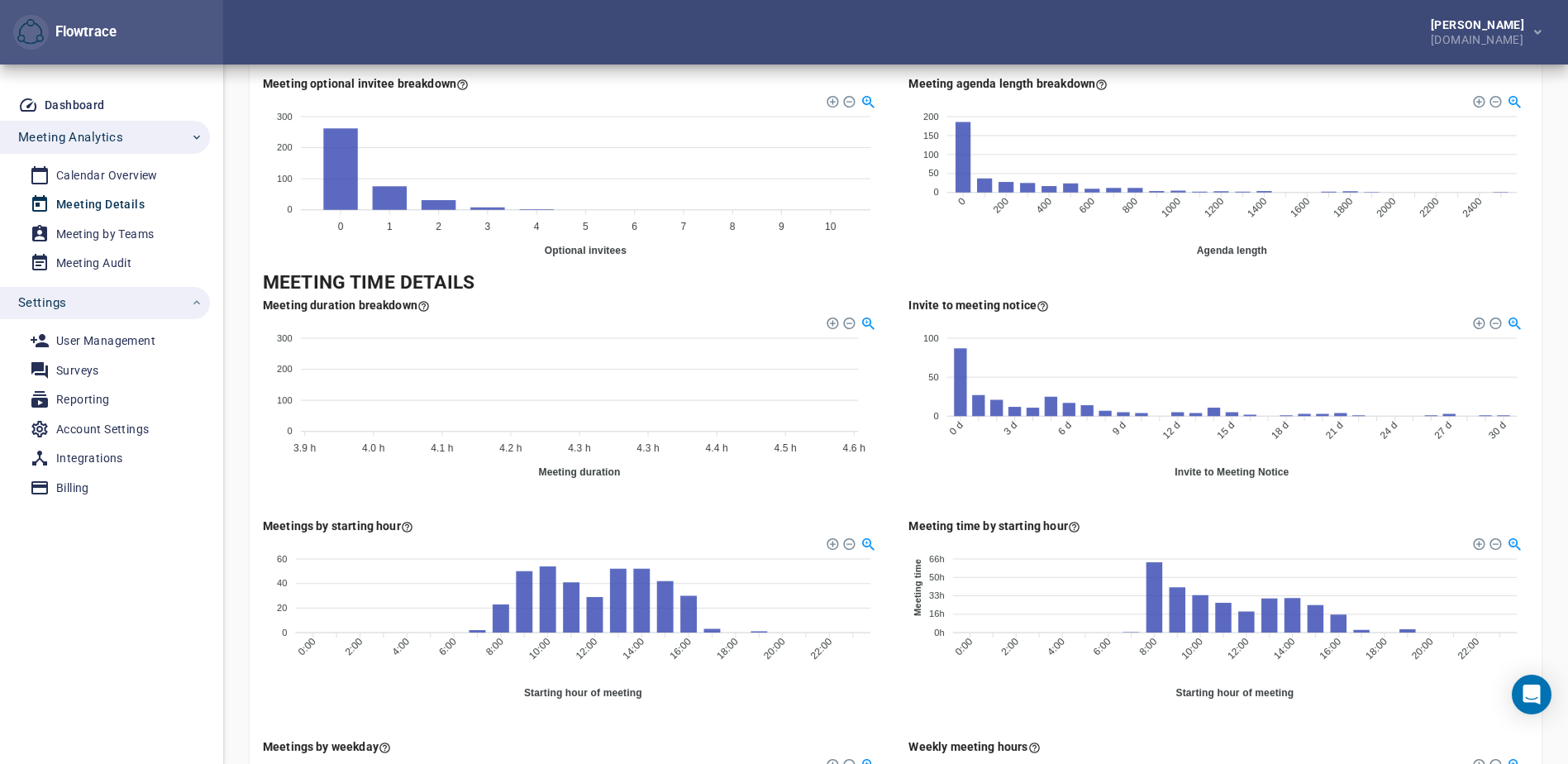
click at [847, 323] on div at bounding box center [848, 321] width 11 height 11
click at [865, 319] on div at bounding box center [867, 321] width 14 height 14
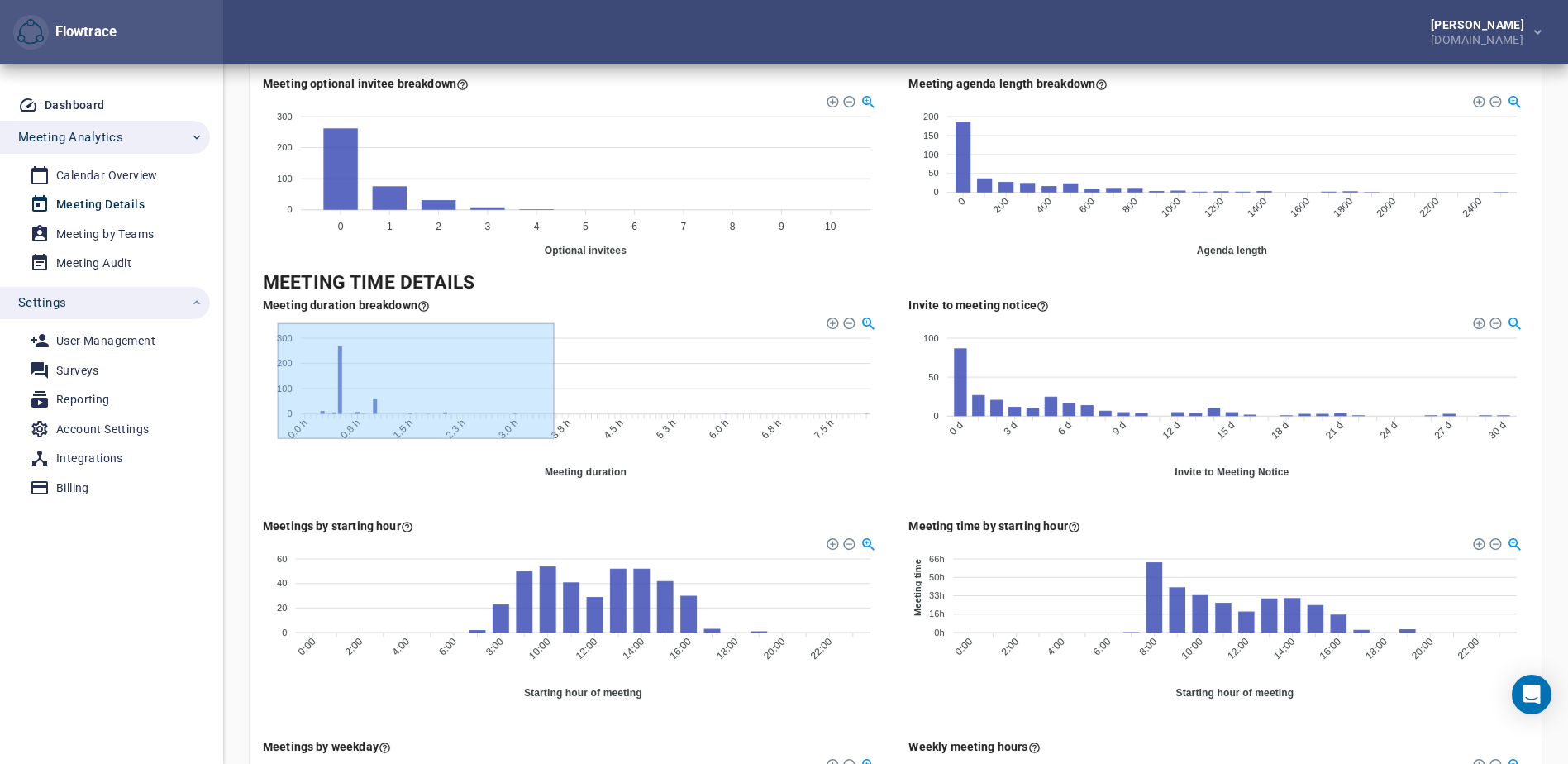
drag, startPoint x: 274, startPoint y: 439, endPoint x: 550, endPoint y: 324, distance: 299.0
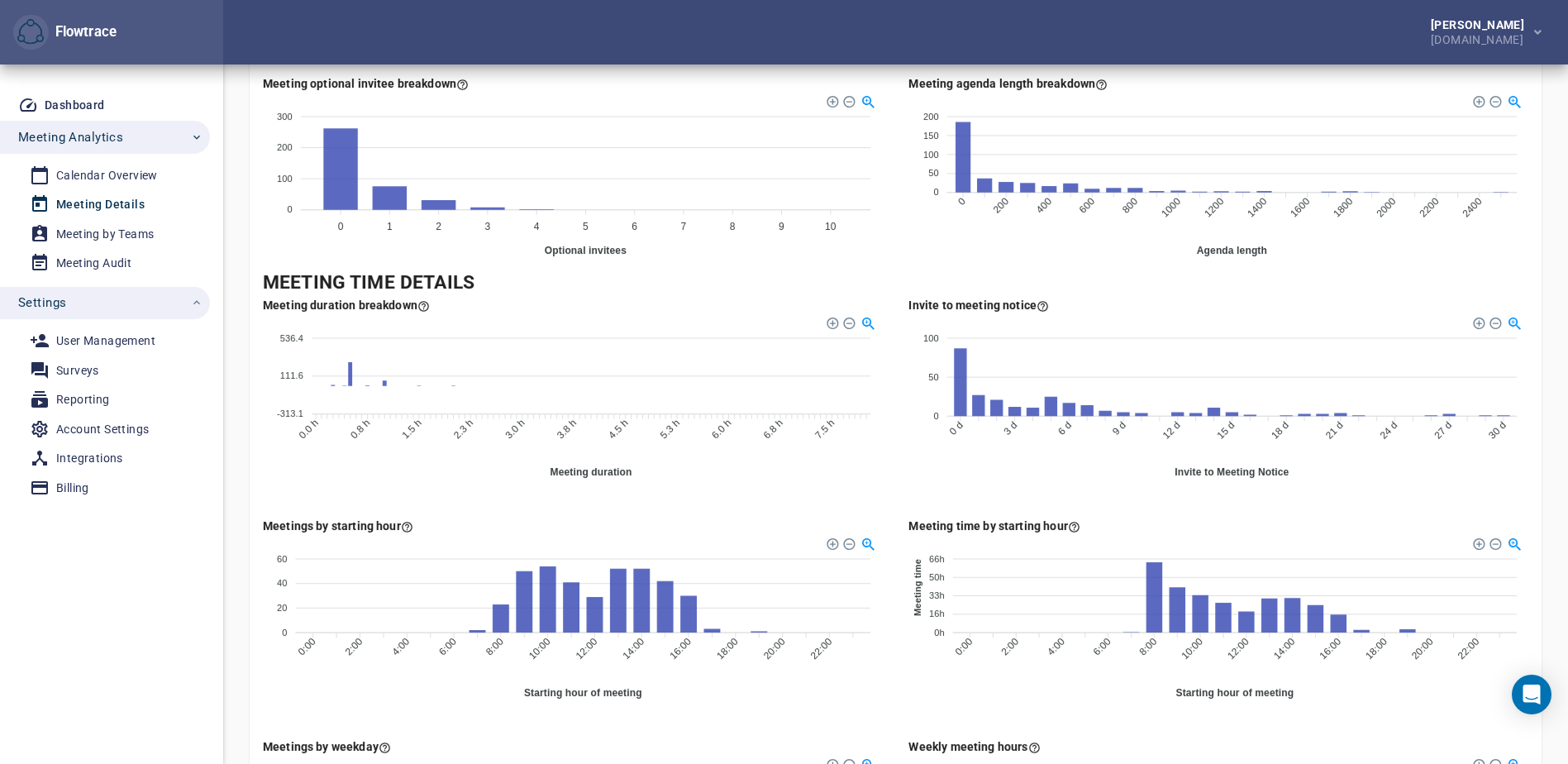
drag, startPoint x: 278, startPoint y: 451, endPoint x: 492, endPoint y: 299, distance: 262.5
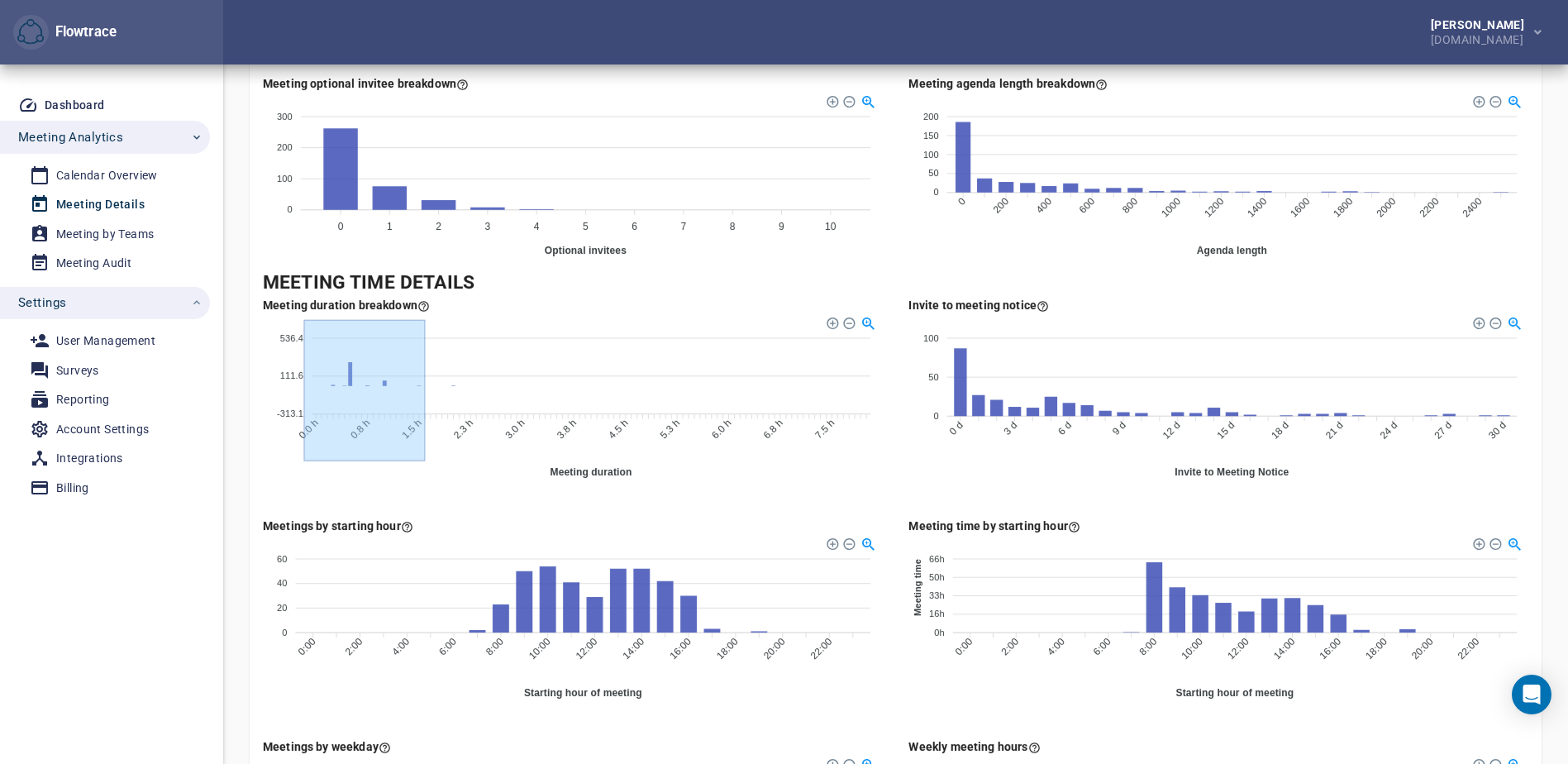
drag, startPoint x: 301, startPoint y: 462, endPoint x: 421, endPoint y: 321, distance: 185.2
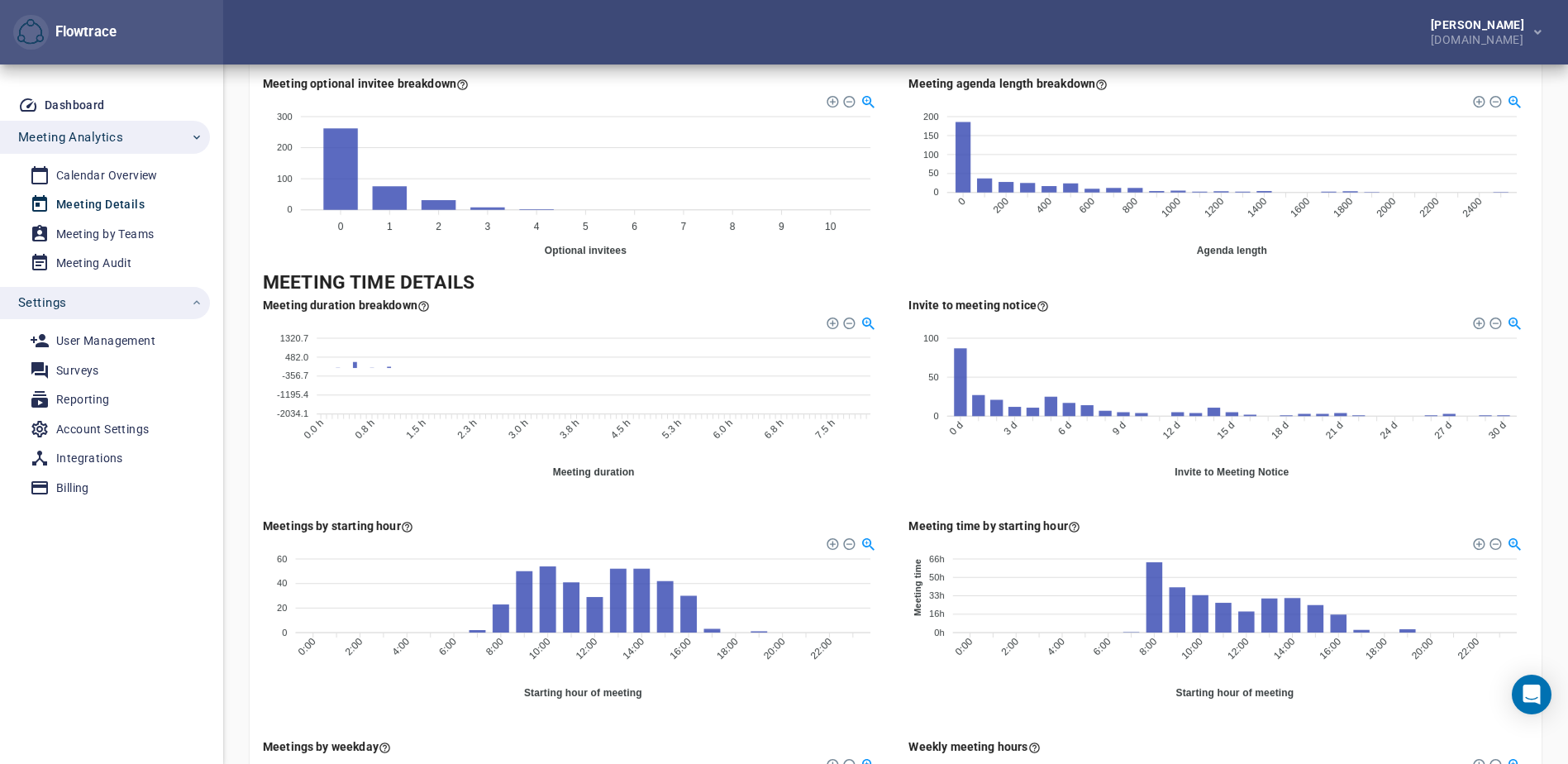
drag, startPoint x: 272, startPoint y: 472, endPoint x: 686, endPoint y: 307, distance: 445.7
click at [845, 323] on div at bounding box center [848, 321] width 11 height 11
click at [832, 324] on div at bounding box center [831, 321] width 11 height 11
drag, startPoint x: 308, startPoint y: 413, endPoint x: 248, endPoint y: 413, distance: 60.0
